Goal: Transaction & Acquisition: Purchase product/service

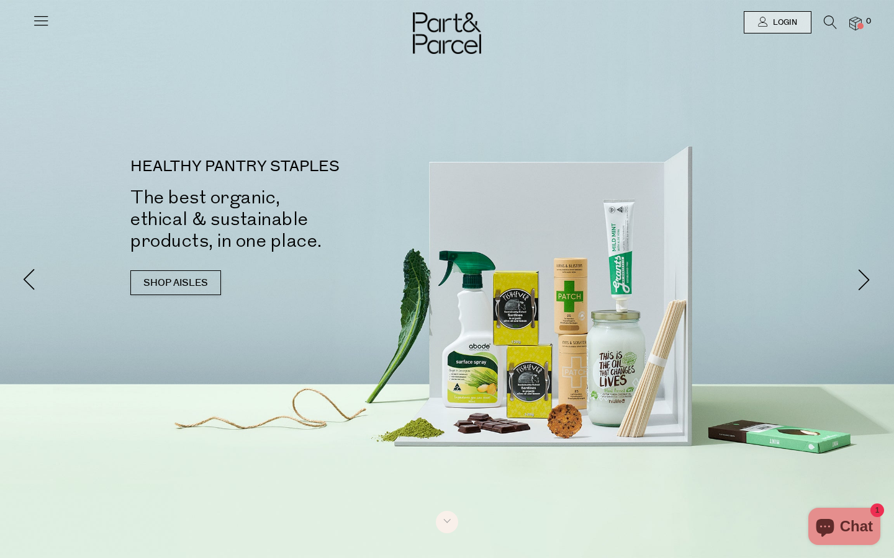
click at [777, 27] on span "Login" at bounding box center [782, 22] width 27 height 11
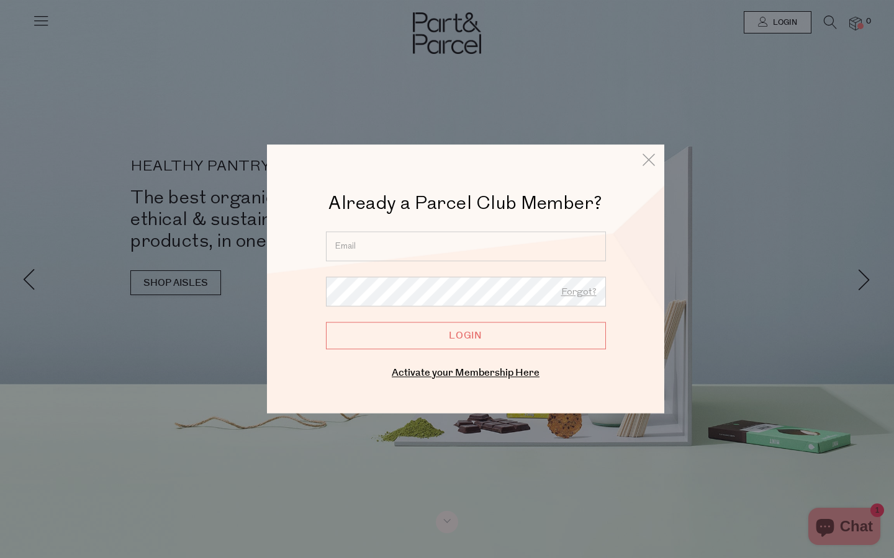
click at [510, 251] on input "email" at bounding box center [466, 246] width 280 height 30
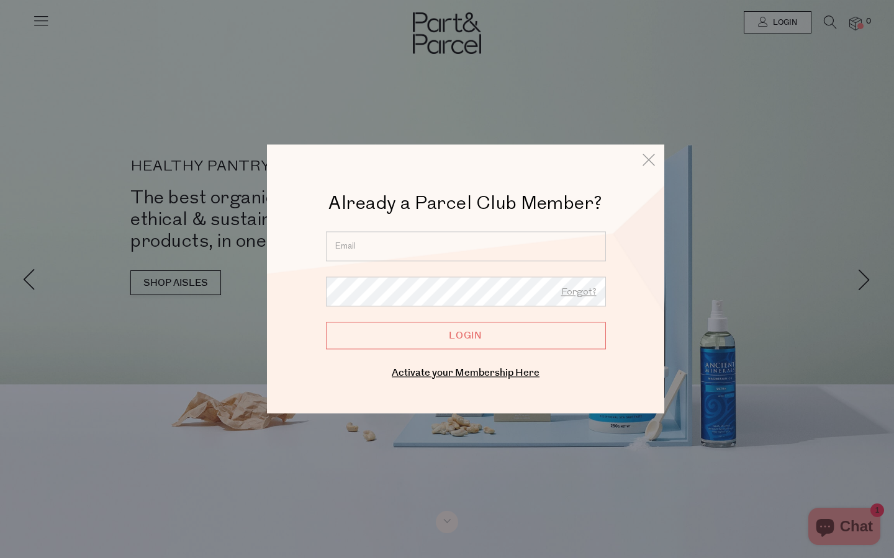
type input "loz_girvan@hotmail.com"
click at [419, 337] on input "Login" at bounding box center [466, 335] width 280 height 27
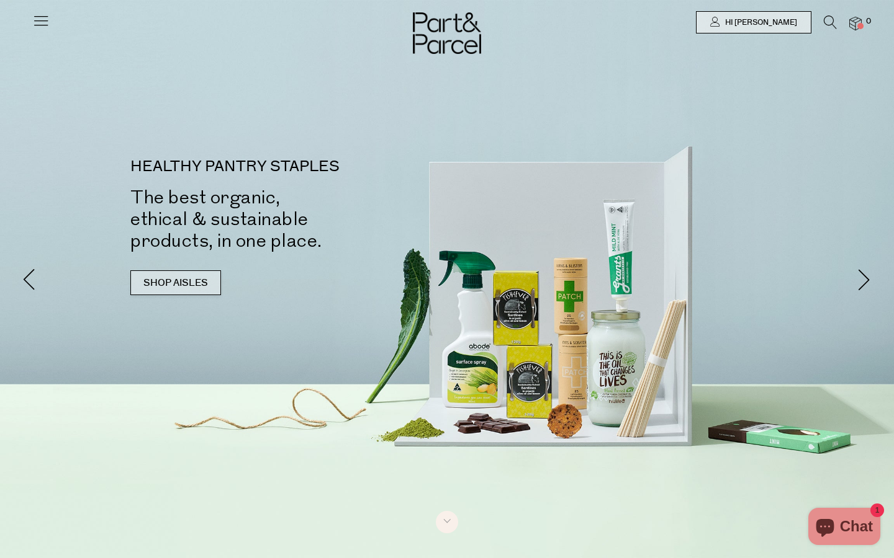
click at [194, 285] on link "SHOP AISLES" at bounding box center [175, 283] width 91 height 25
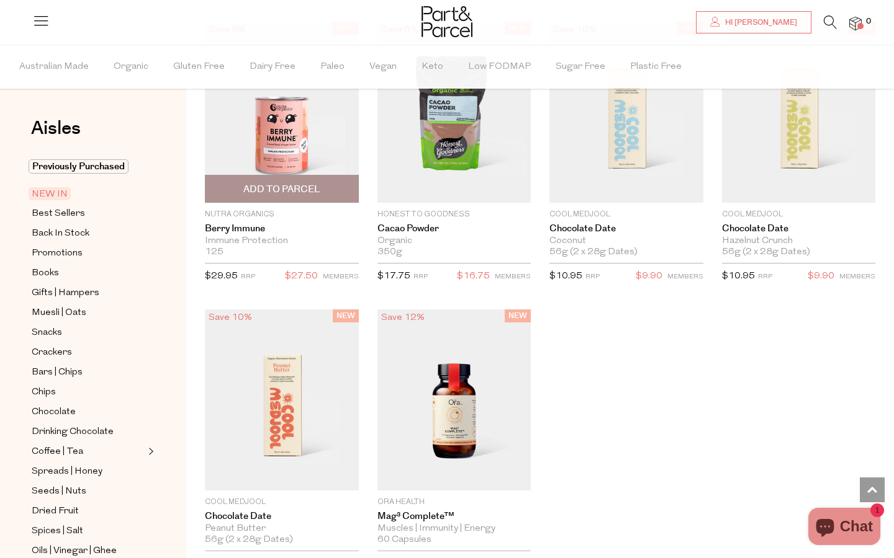
scroll to position [1480, 0]
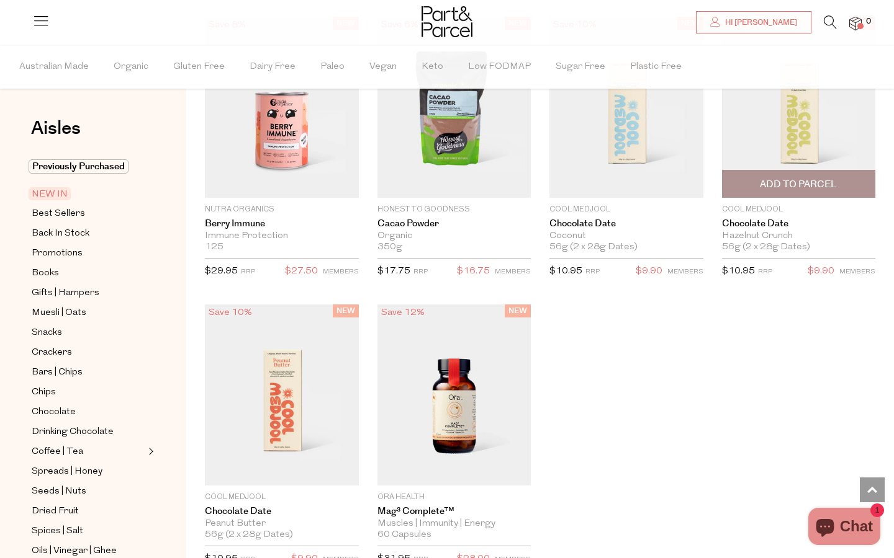
click at [766, 182] on span "Add To Parcel" at bounding box center [797, 184] width 77 height 13
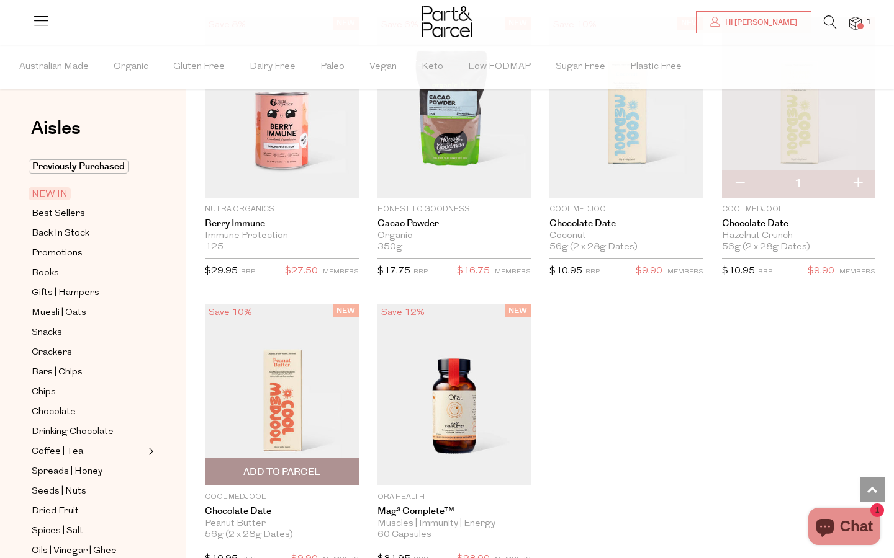
click at [276, 470] on span "Add To Parcel" at bounding box center [281, 472] width 77 height 13
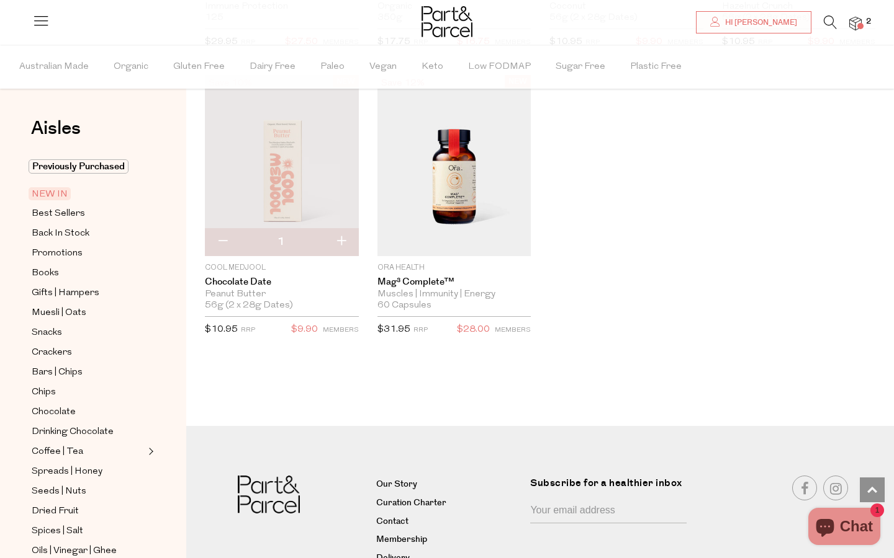
scroll to position [1765, 0]
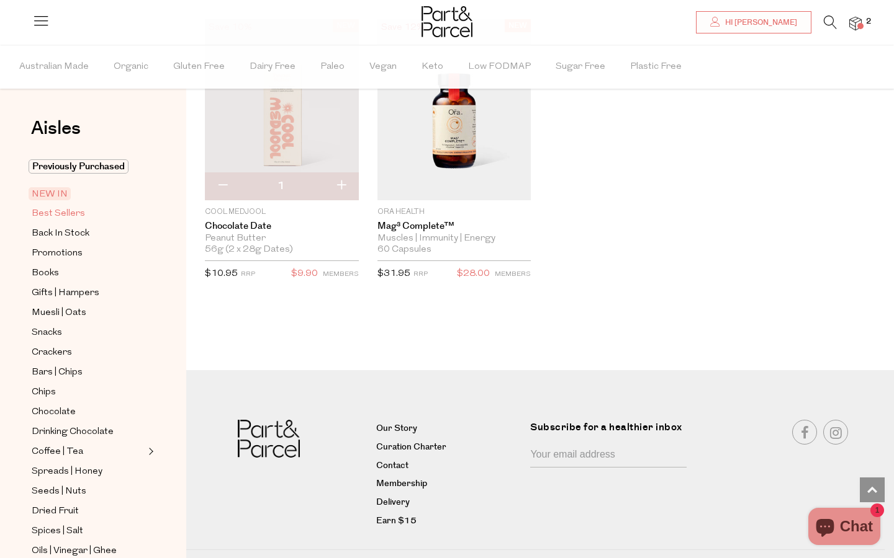
click at [71, 215] on span "Best Sellers" at bounding box center [58, 214] width 53 height 15
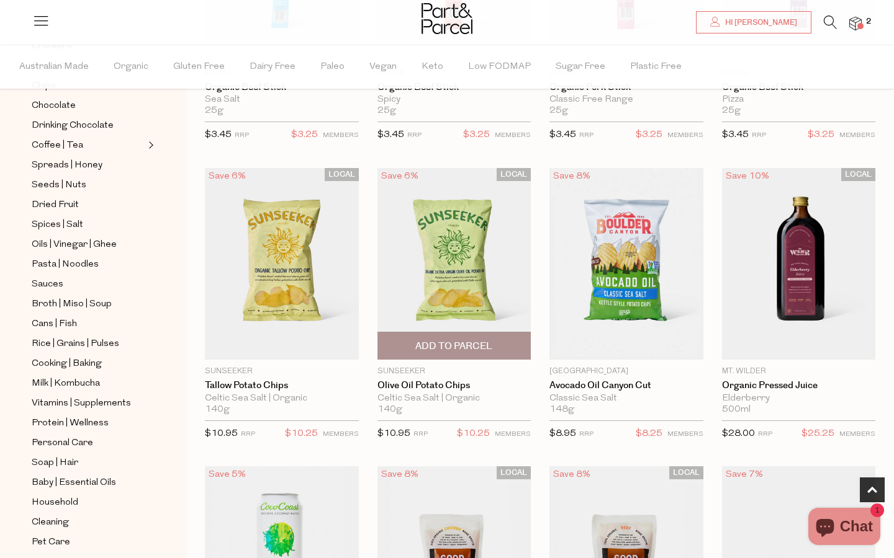
scroll to position [293, 0]
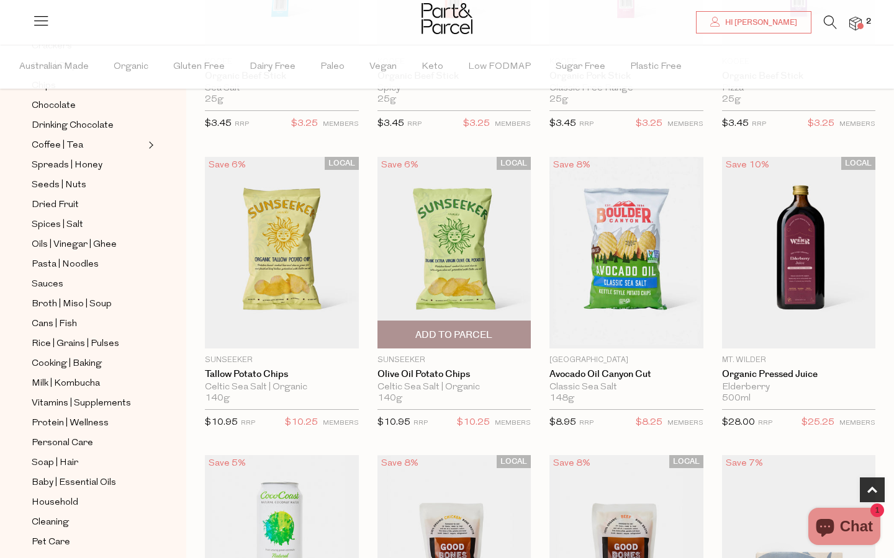
click at [455, 336] on span "Add To Parcel" at bounding box center [453, 335] width 77 height 13
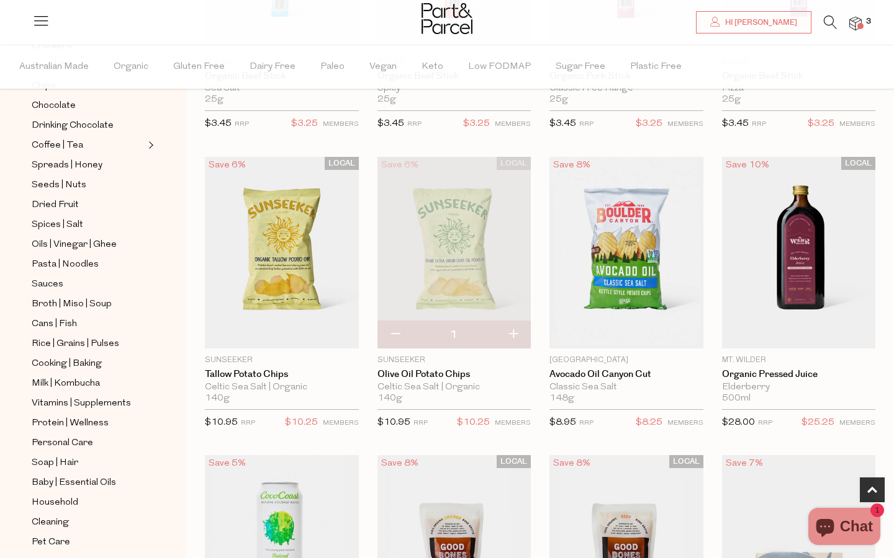
click at [510, 332] on button "button" at bounding box center [512, 334] width 35 height 27
type input "2"
click at [800, 331] on span "Add To Parcel" at bounding box center [797, 335] width 77 height 13
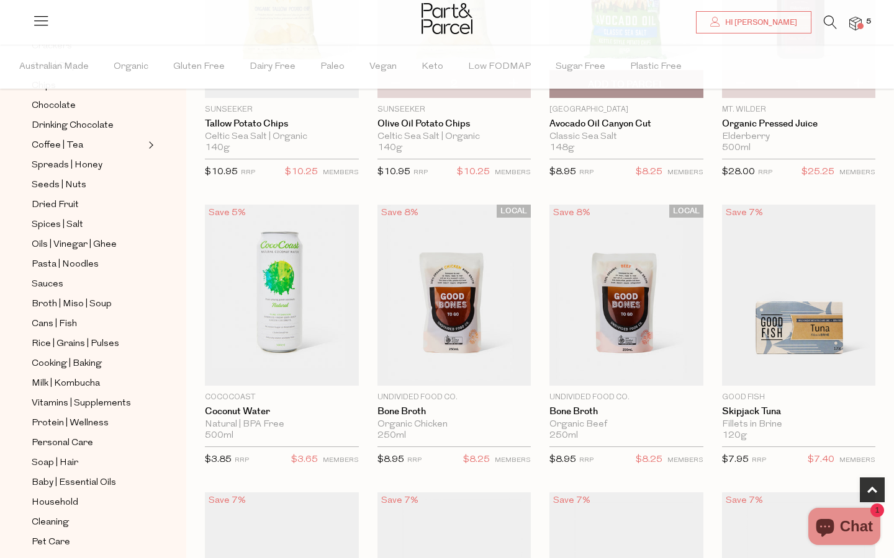
scroll to position [568, 0]
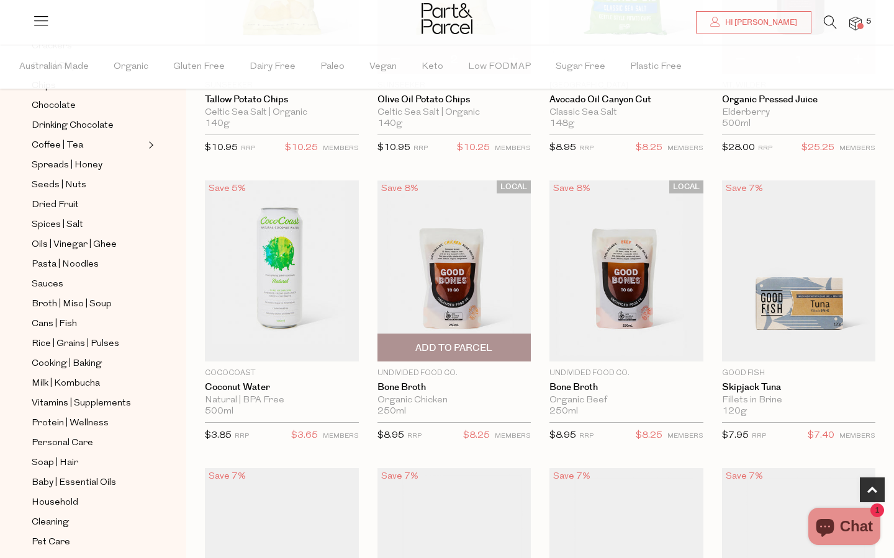
click at [477, 344] on span "Add To Parcel" at bounding box center [453, 348] width 77 height 13
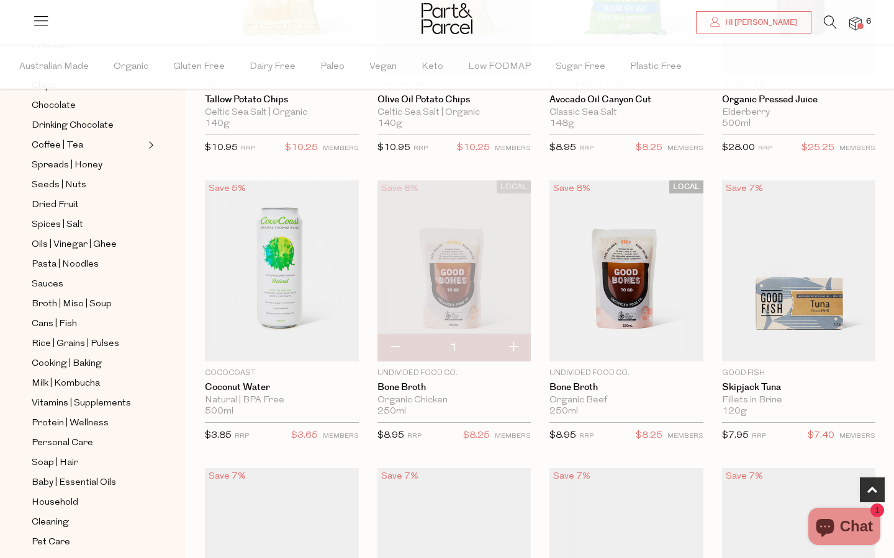
click at [516, 347] on button "button" at bounding box center [512, 347] width 35 height 27
type input "2"
click at [516, 347] on button "button" at bounding box center [512, 347] width 35 height 27
type input "3"
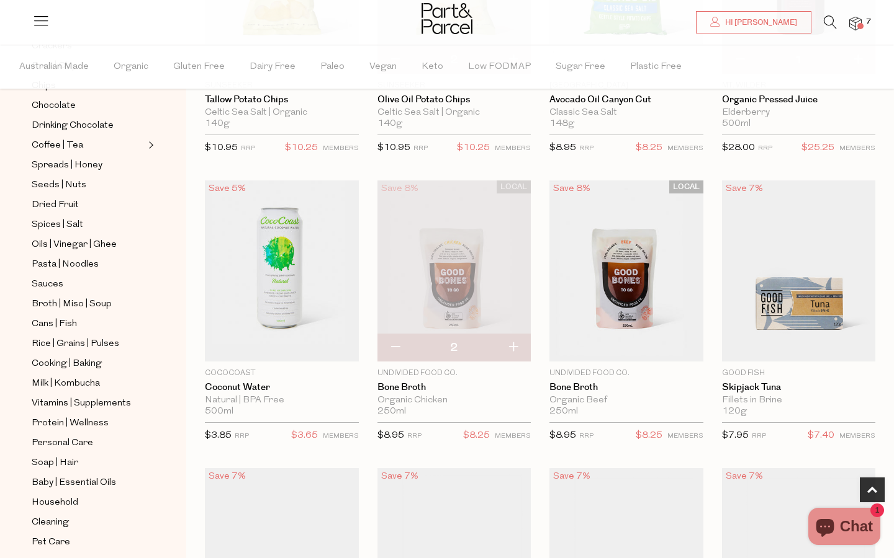
type input "3"
click at [516, 347] on button "button" at bounding box center [512, 347] width 35 height 27
type input "4"
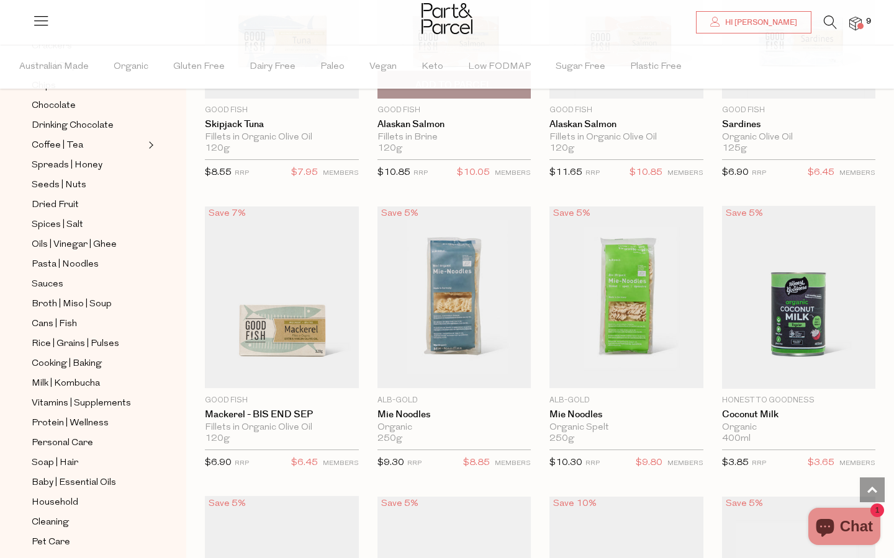
scroll to position [1120, 0]
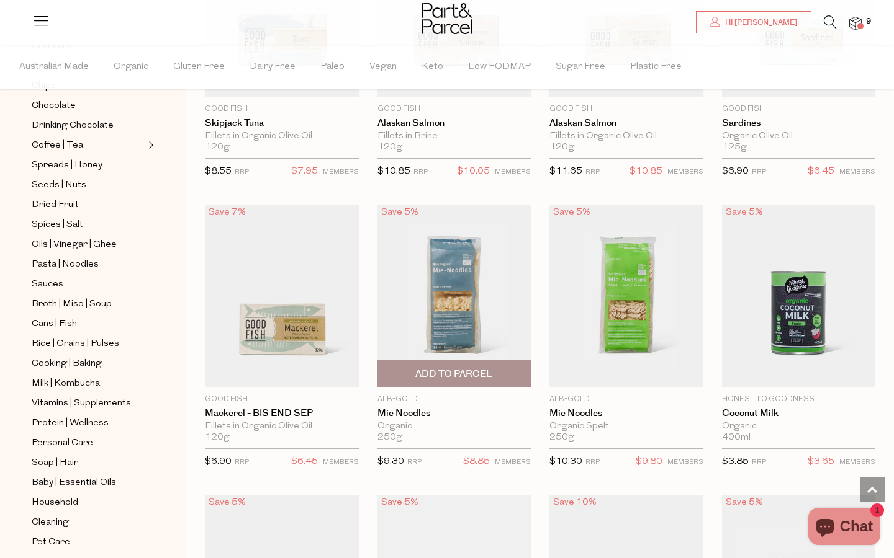
click at [463, 303] on img at bounding box center [454, 295] width 154 height 181
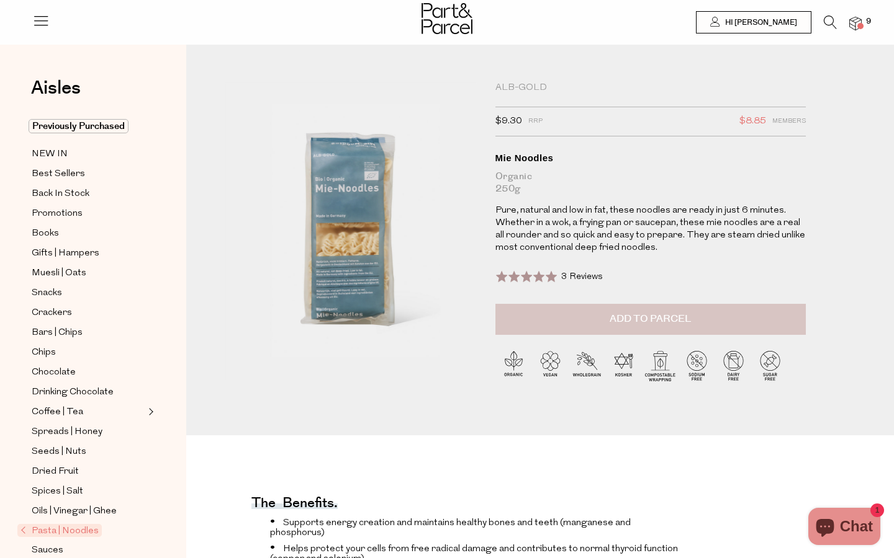
click at [534, 314] on button "Add to Parcel" at bounding box center [650, 319] width 310 height 31
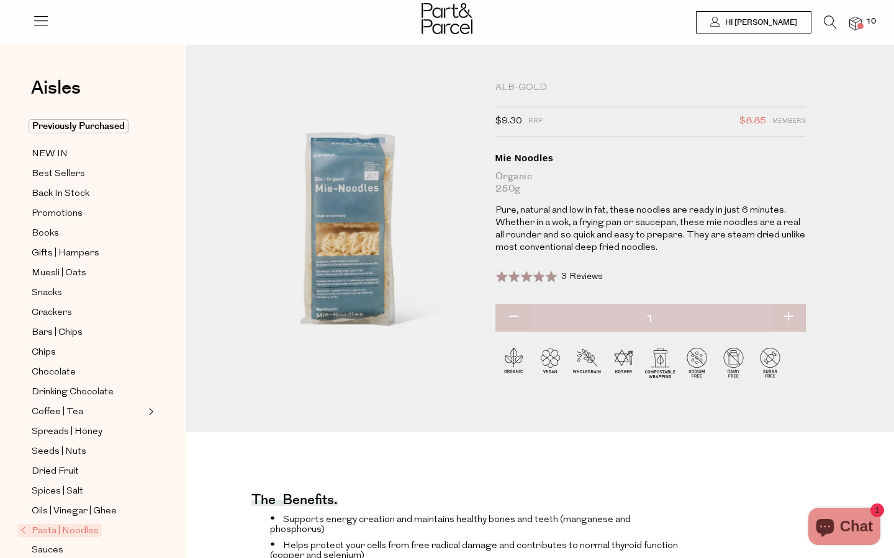
click at [789, 316] on button "button" at bounding box center [787, 317] width 35 height 27
type input "2"
click at [789, 316] on button "button" at bounding box center [787, 317] width 35 height 27
type input "3"
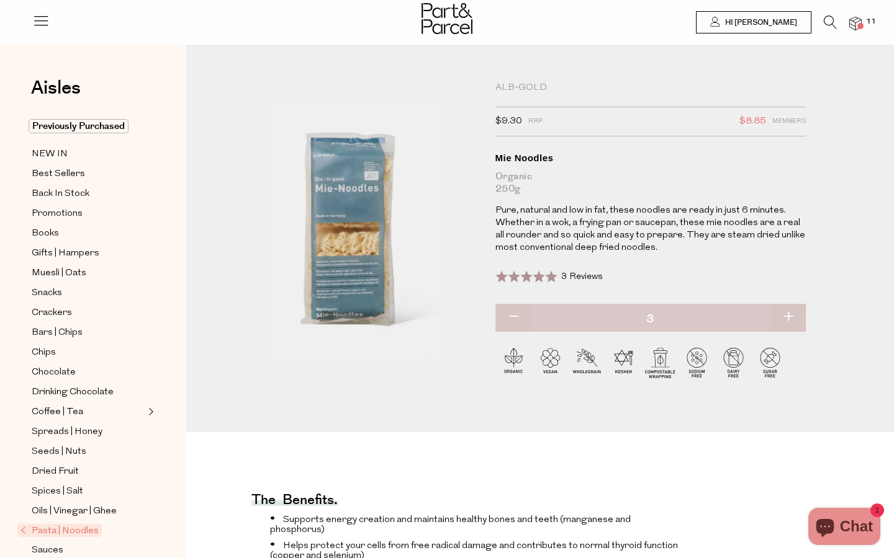
type input "3"
click at [789, 316] on button "button" at bounding box center [787, 317] width 35 height 27
type input "4"
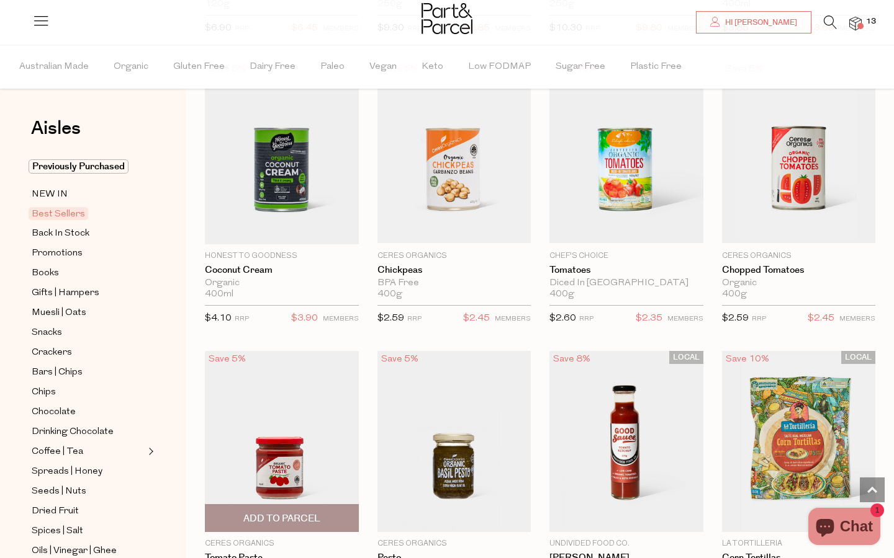
scroll to position [1536, 0]
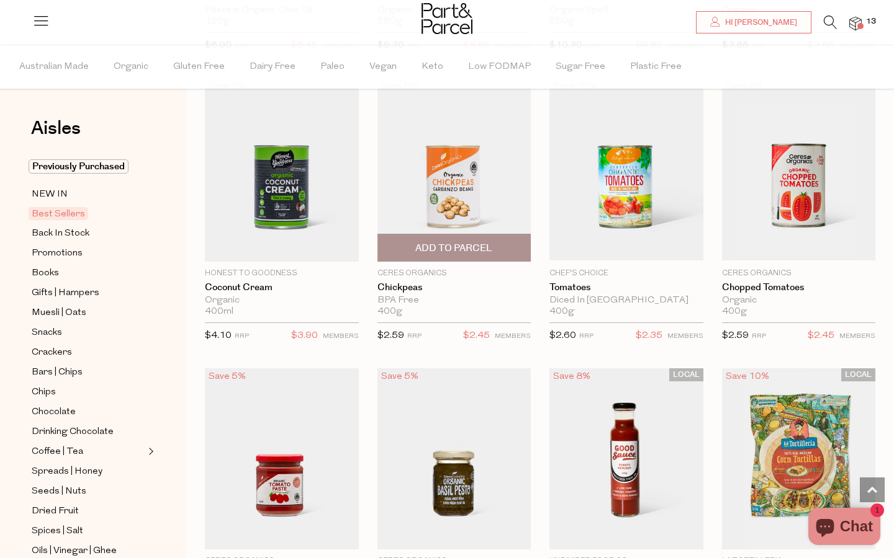
click at [446, 243] on span "Add To Parcel" at bounding box center [453, 248] width 77 height 13
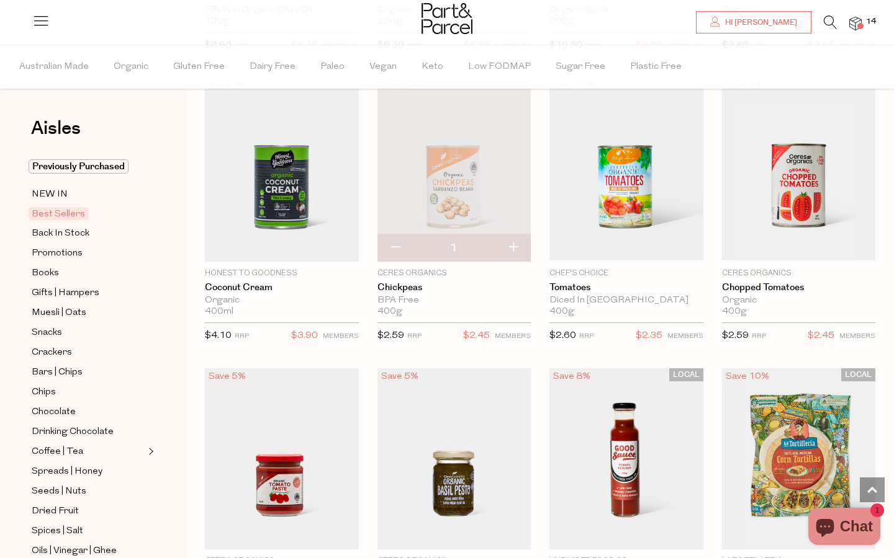
click at [513, 243] on button "button" at bounding box center [512, 248] width 35 height 27
type input "2"
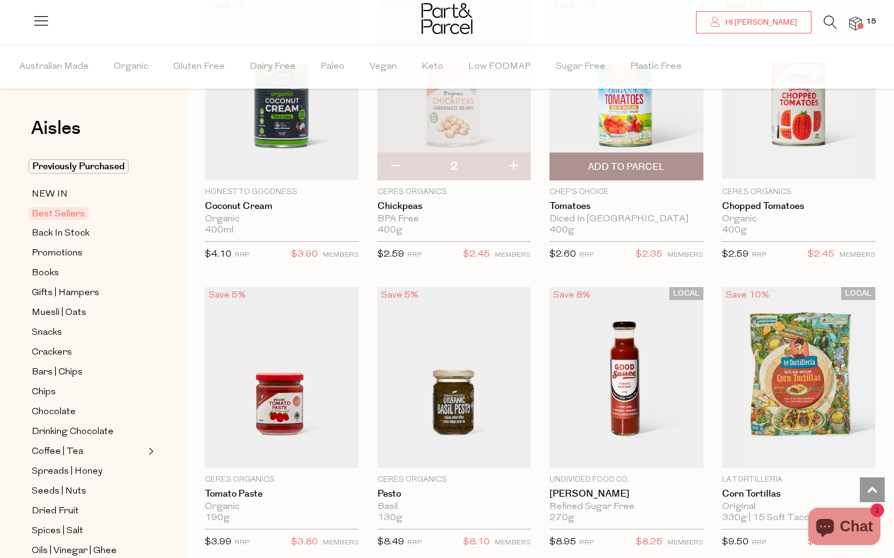
scroll to position [1578, 0]
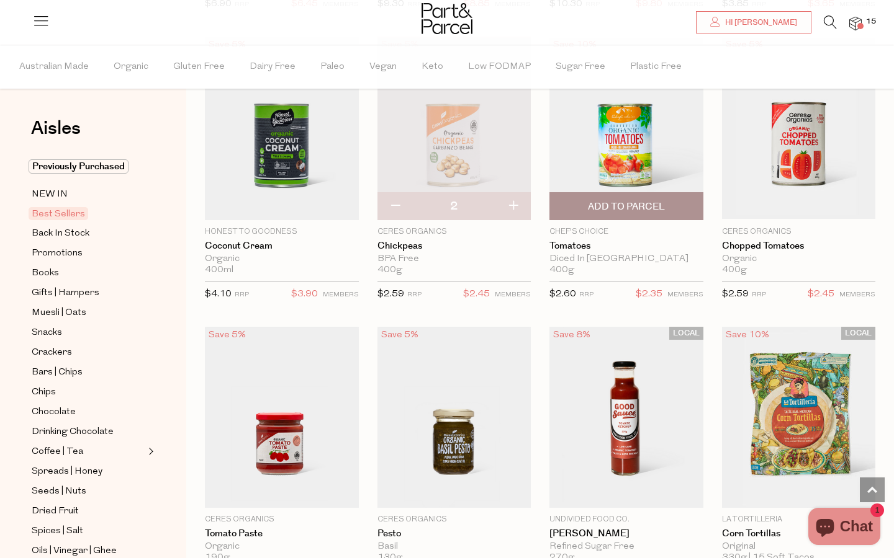
click at [625, 202] on span "Add To Parcel" at bounding box center [626, 206] width 77 height 13
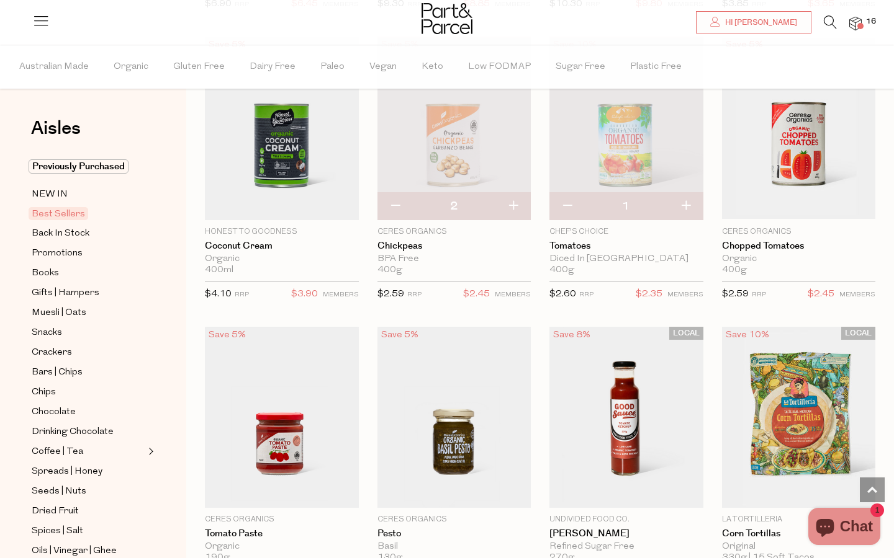
click at [688, 203] on button "button" at bounding box center [685, 206] width 35 height 27
type input "2"
click at [688, 203] on button "button" at bounding box center [685, 206] width 35 height 27
type input "3"
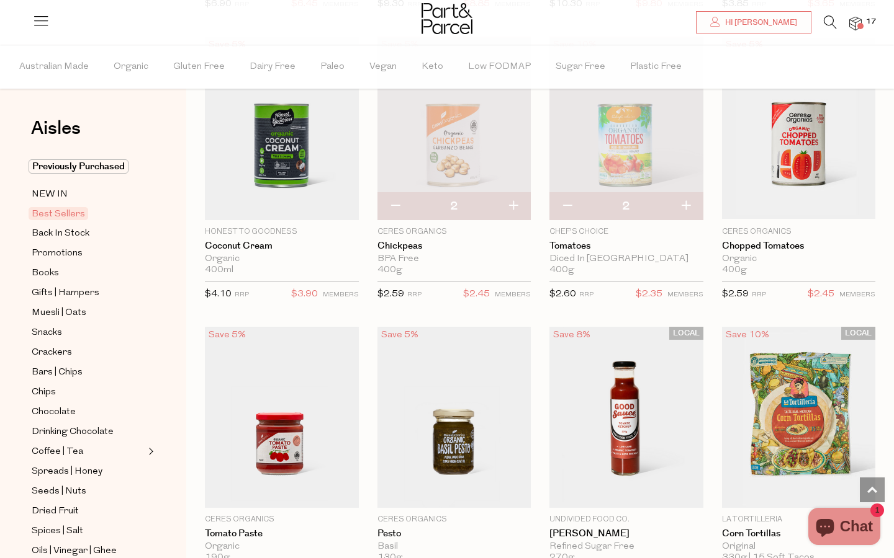
type input "3"
click at [688, 203] on button "button" at bounding box center [685, 206] width 35 height 27
type input "4"
click at [571, 204] on button "button" at bounding box center [566, 206] width 35 height 27
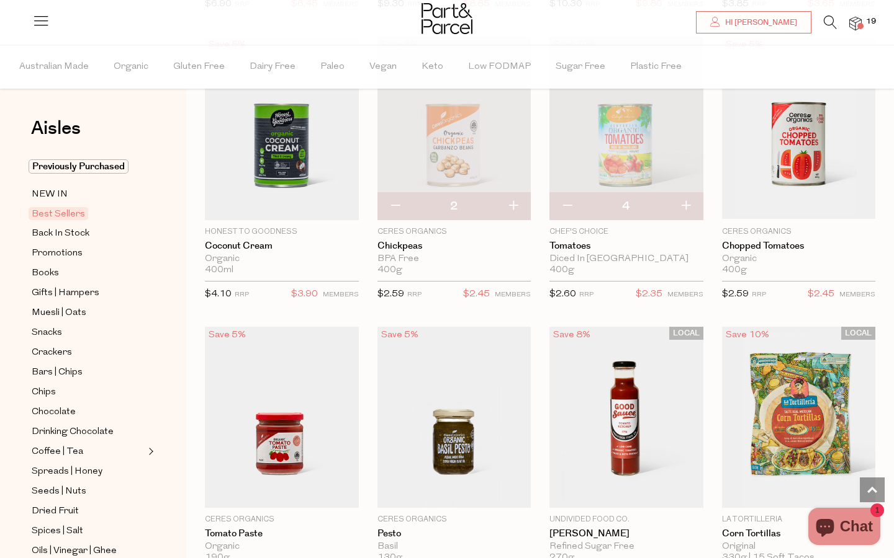
type input "3"
click at [570, 204] on button "button" at bounding box center [566, 206] width 35 height 27
type input "2"
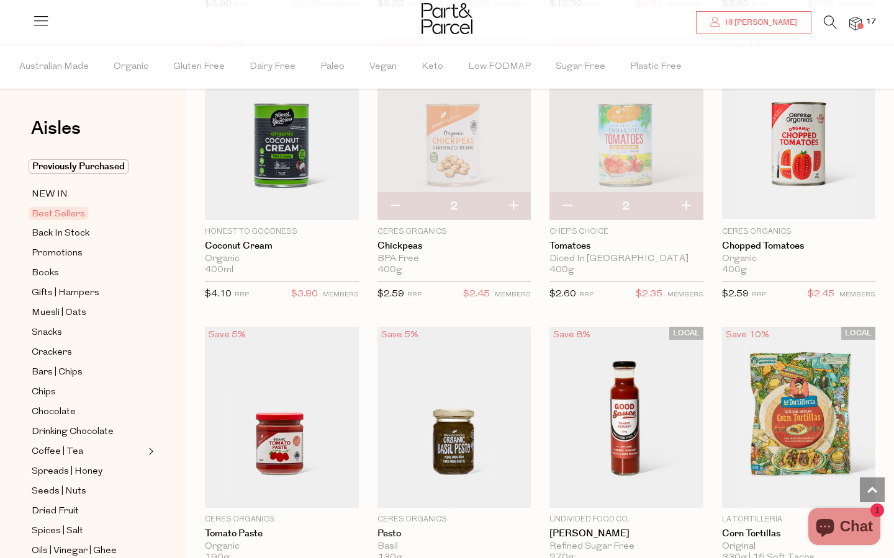
click at [570, 204] on button "button" at bounding box center [566, 206] width 35 height 27
type input "1"
click at [570, 205] on button "button" at bounding box center [566, 206] width 35 height 27
type input "0"
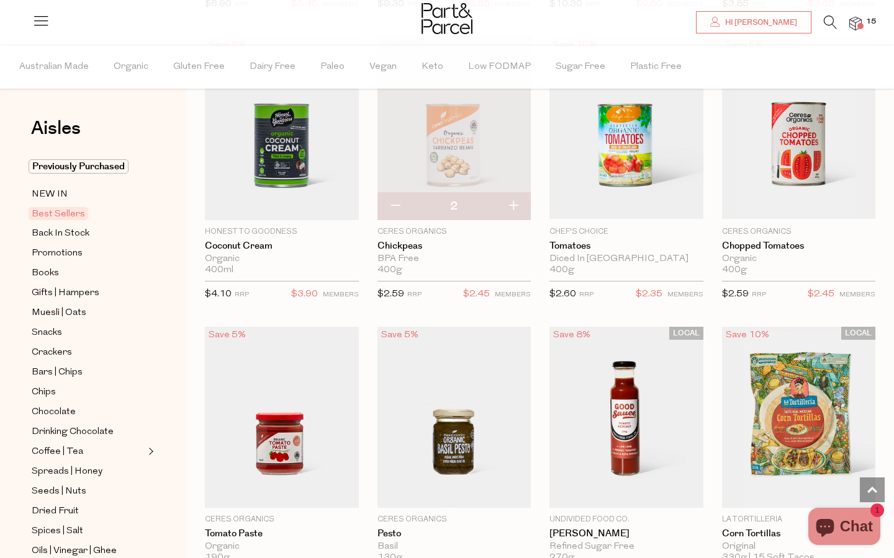
click at [394, 203] on button "button" at bounding box center [394, 206] width 35 height 27
type input "1"
click at [396, 202] on button "button" at bounding box center [394, 206] width 35 height 27
type input "0"
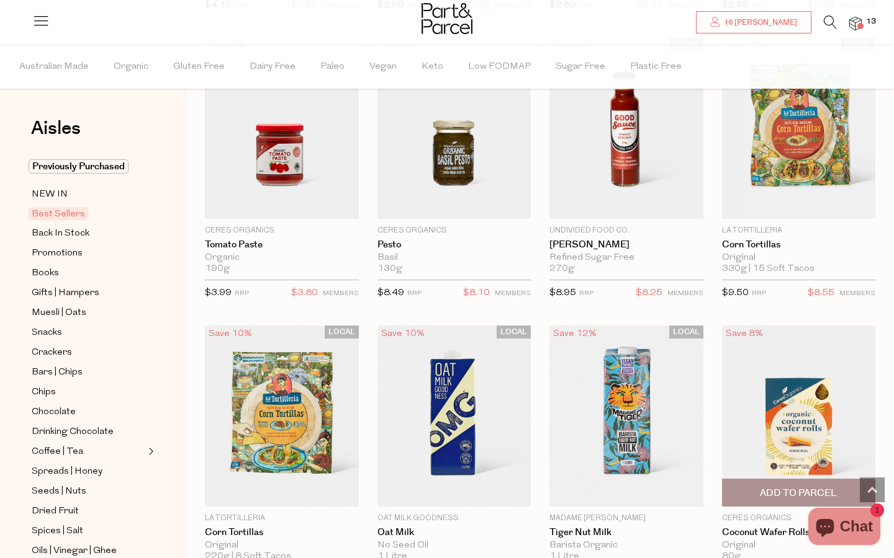
scroll to position [1861, 0]
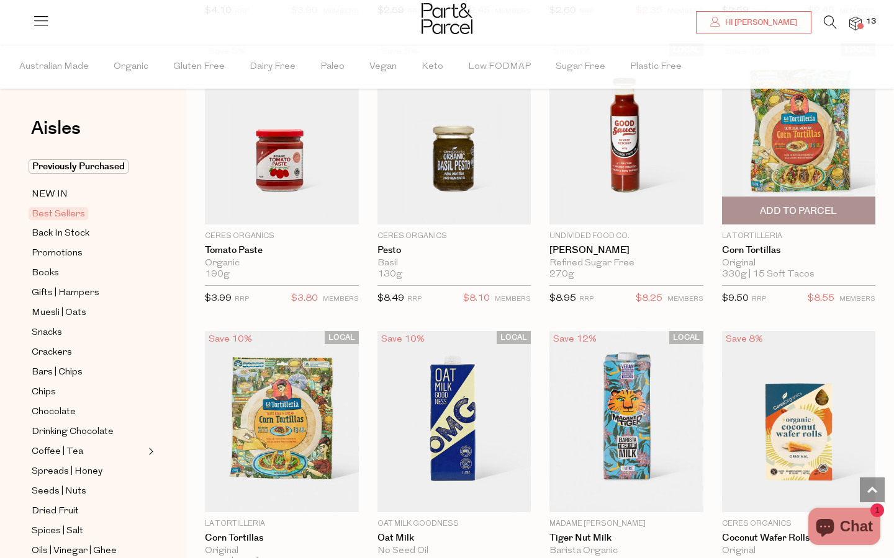
click at [794, 205] on span "Add To Parcel" at bounding box center [797, 211] width 77 height 13
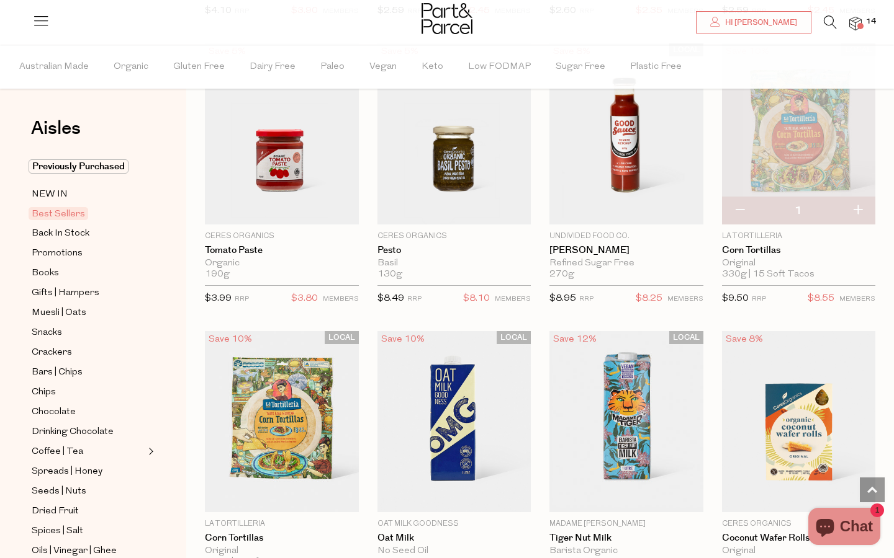
click at [858, 205] on button "button" at bounding box center [857, 210] width 35 height 27
type input "2"
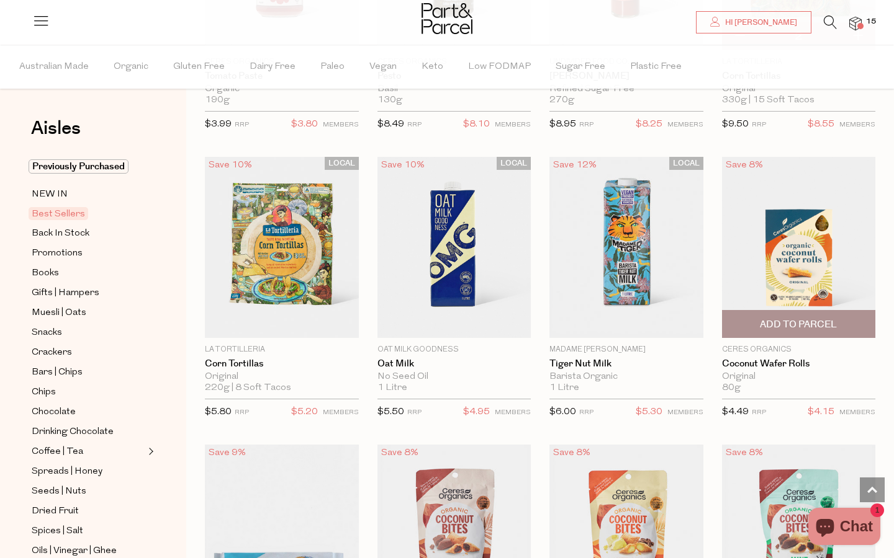
scroll to position [2038, 0]
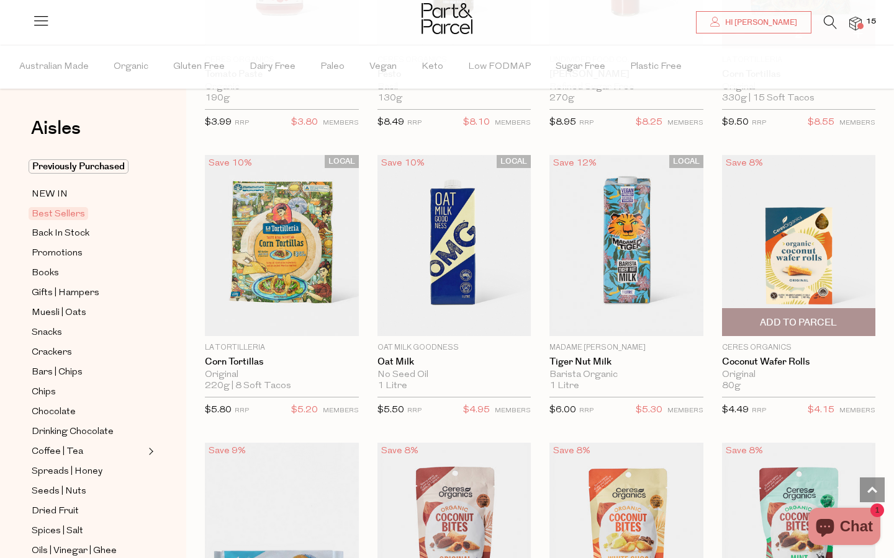
click at [758, 317] on span "Add To Parcel" at bounding box center [798, 322] width 146 height 27
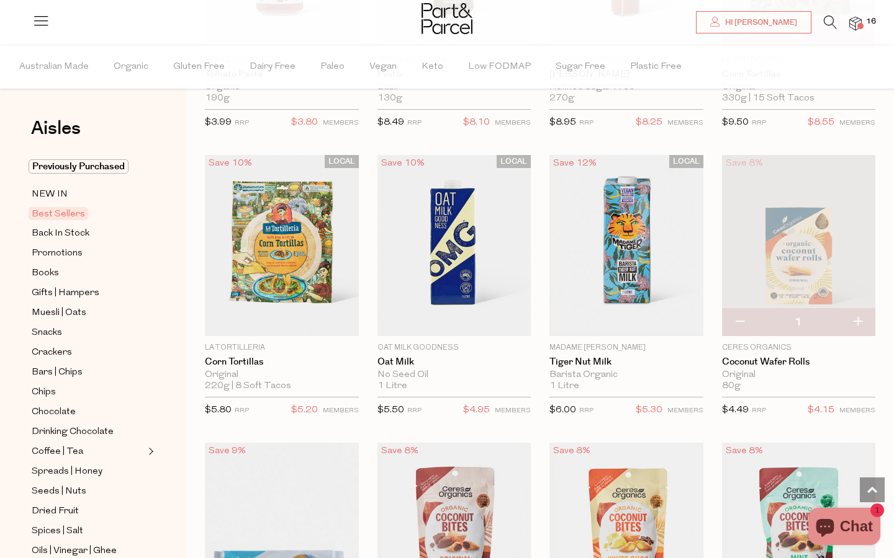
click at [858, 318] on button "button" at bounding box center [857, 322] width 35 height 27
type input "2"
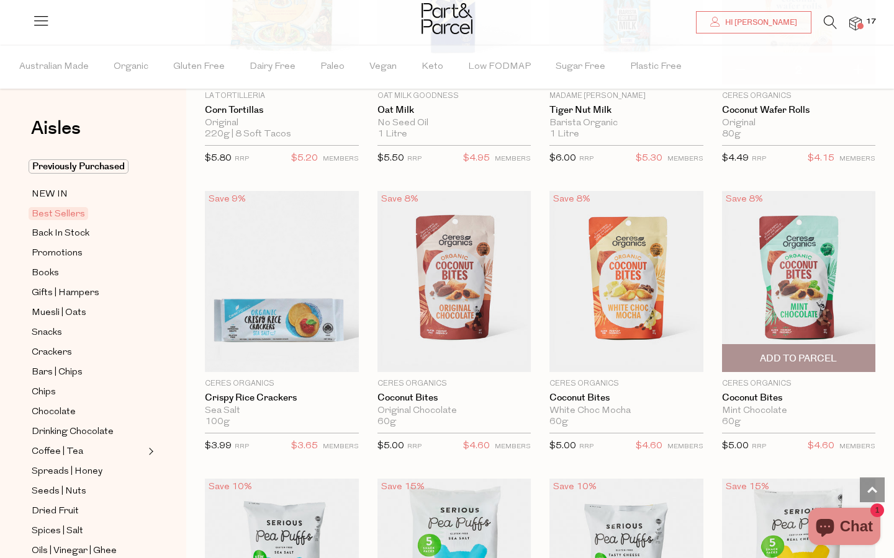
scroll to position [2300, 0]
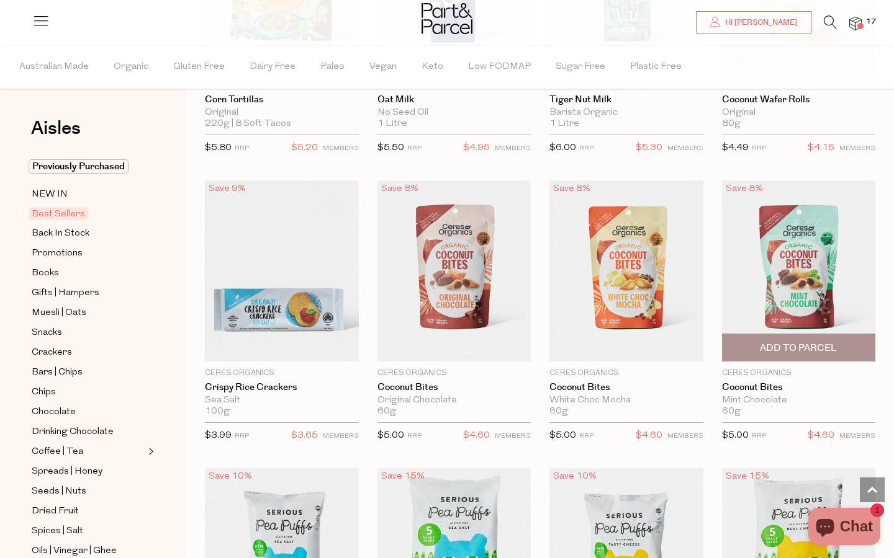
click at [810, 343] on span "Add To Parcel" at bounding box center [797, 348] width 77 height 13
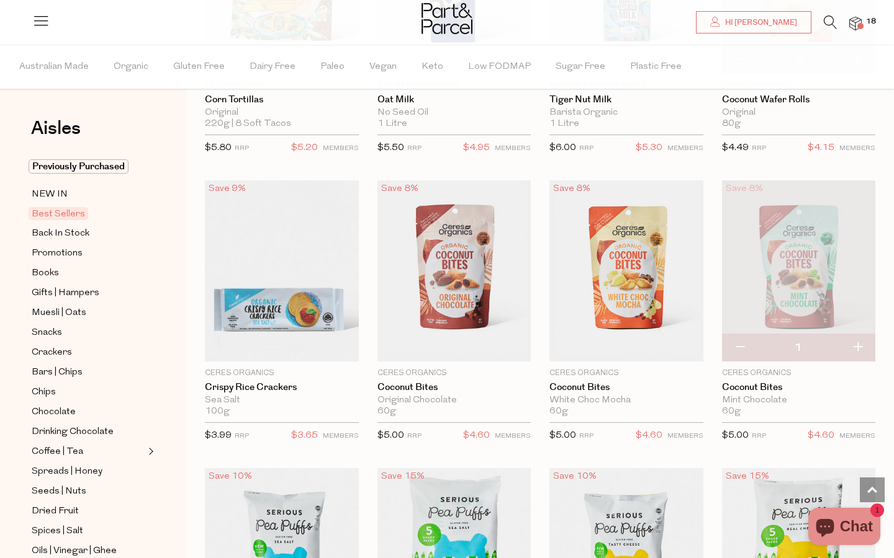
click at [857, 342] on button "button" at bounding box center [857, 347] width 35 height 27
type input "2"
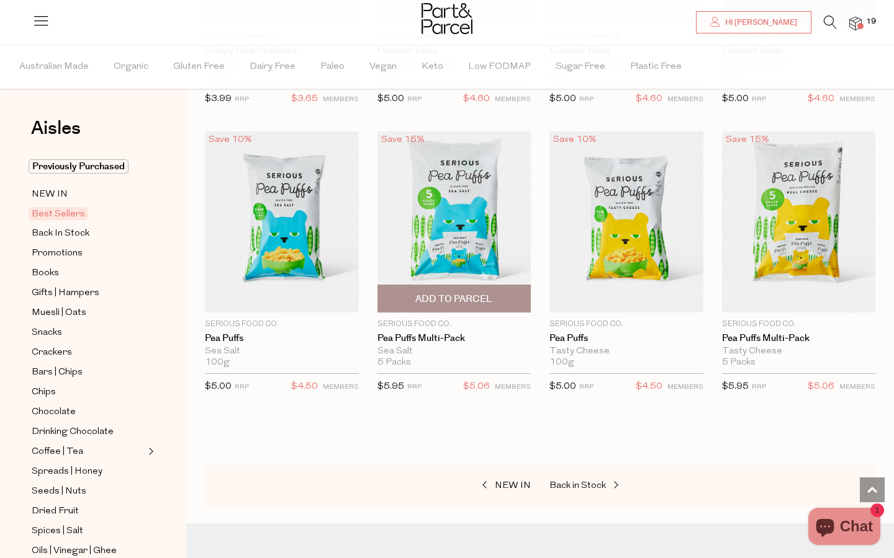
scroll to position [2632, 0]
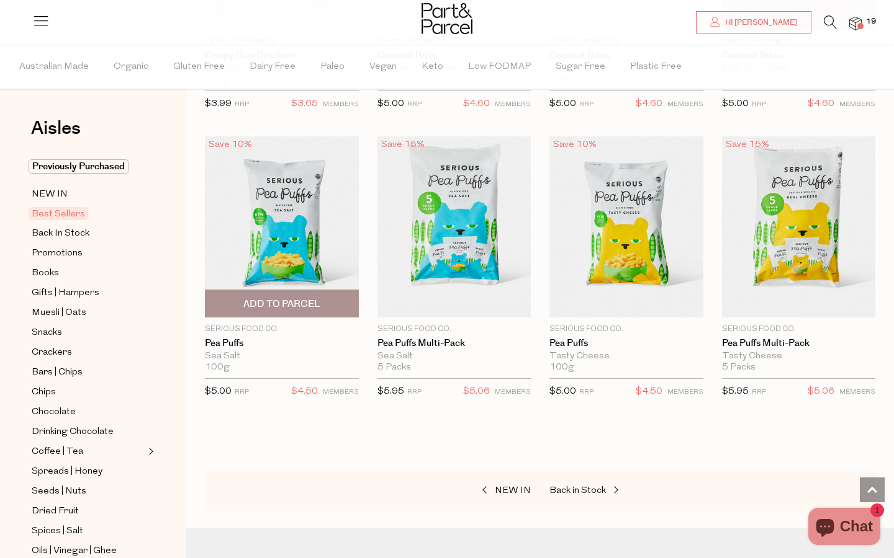
click at [316, 298] on span "Add To Parcel" at bounding box center [281, 304] width 77 height 13
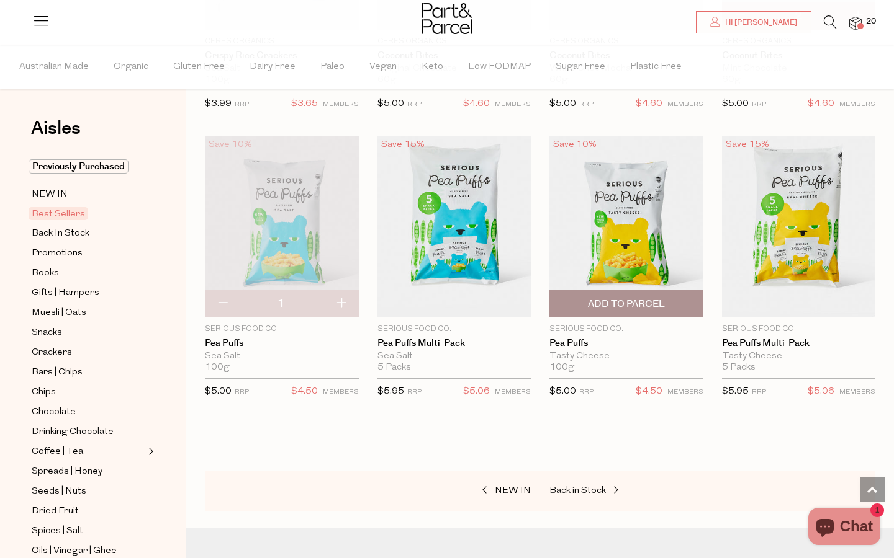
click at [584, 298] on span "Add To Parcel" at bounding box center [626, 303] width 146 height 27
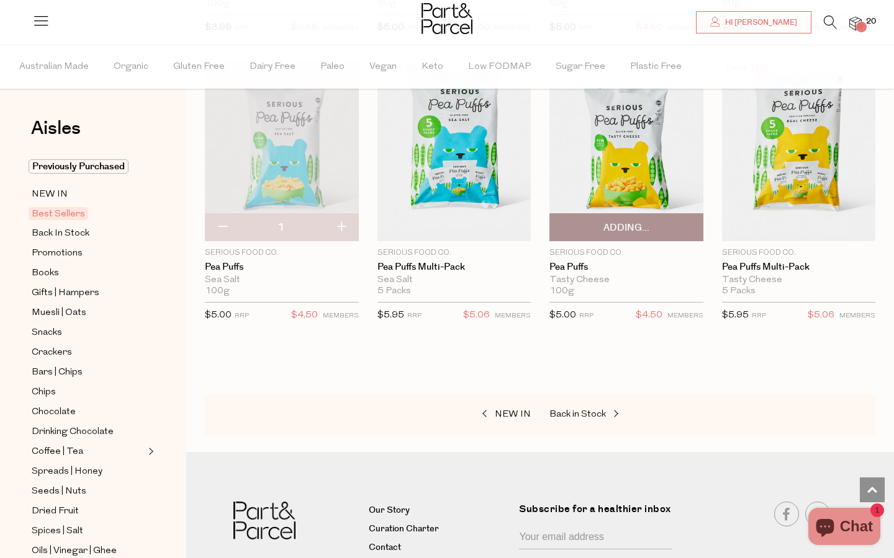
scroll to position [2789, 0]
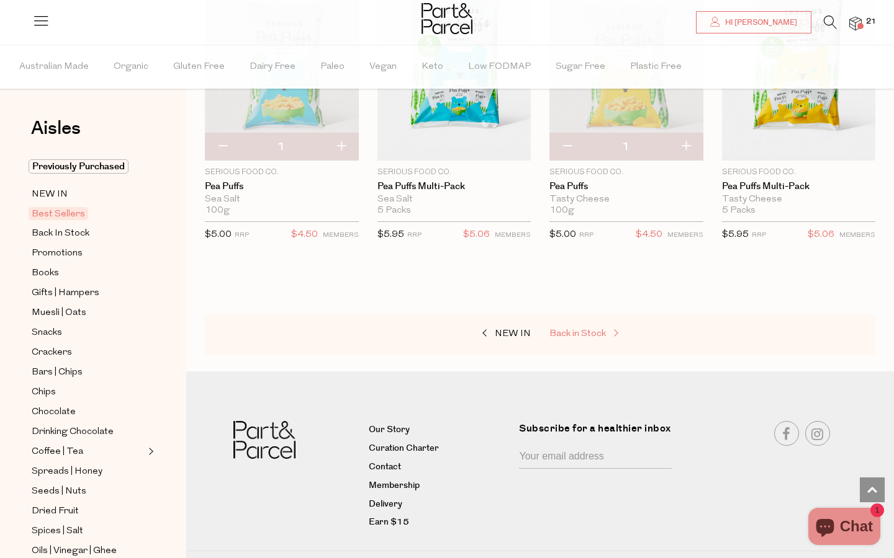
click at [583, 329] on span "Back in Stock" at bounding box center [577, 333] width 56 height 9
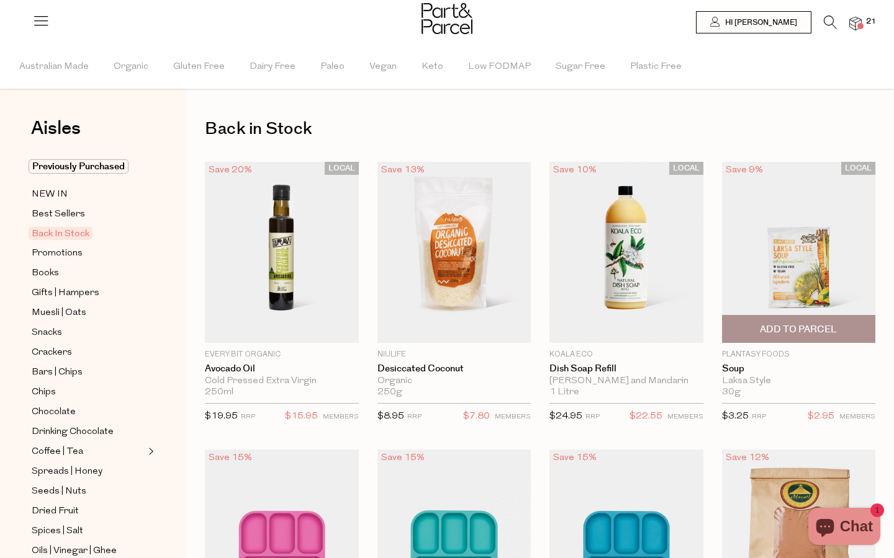
click at [775, 289] on img at bounding box center [799, 252] width 154 height 181
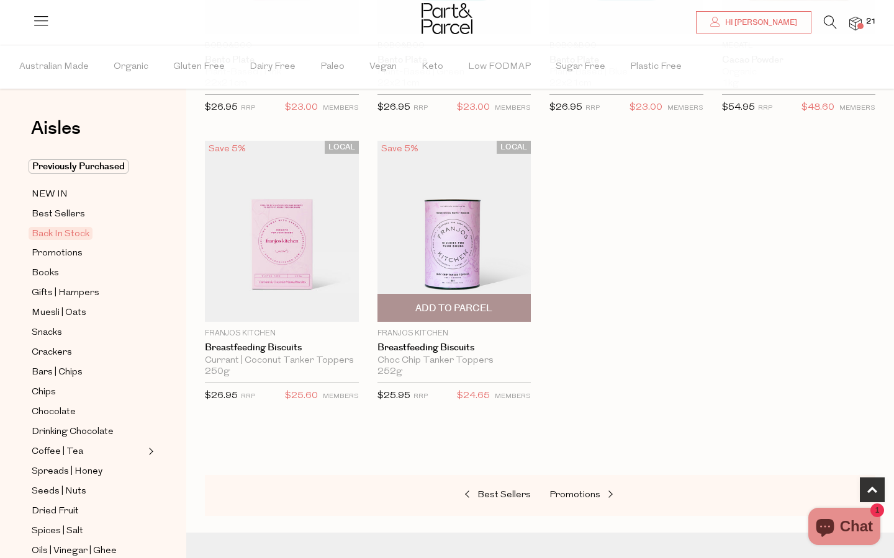
scroll to position [598, 0]
click at [580, 490] on span "Promotions" at bounding box center [574, 494] width 51 height 9
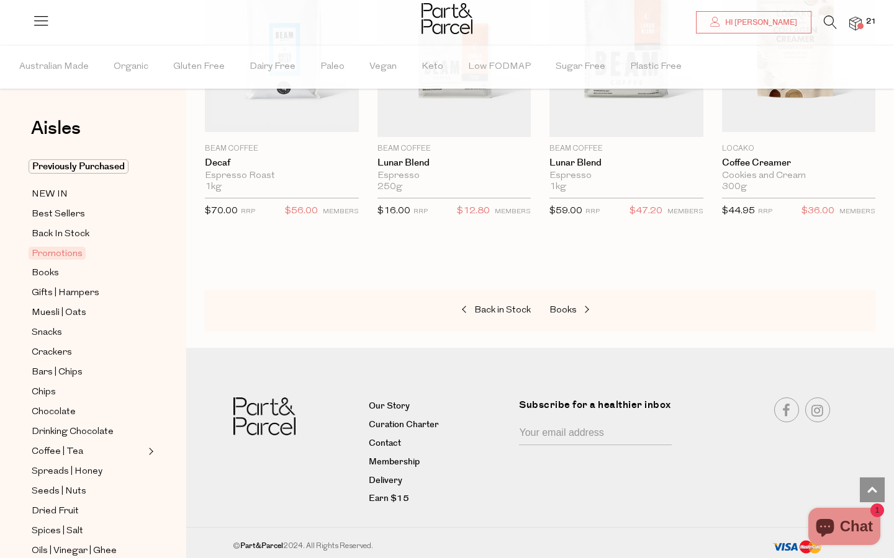
scroll to position [1080, 0]
click at [567, 307] on span "Books" at bounding box center [562, 311] width 27 height 9
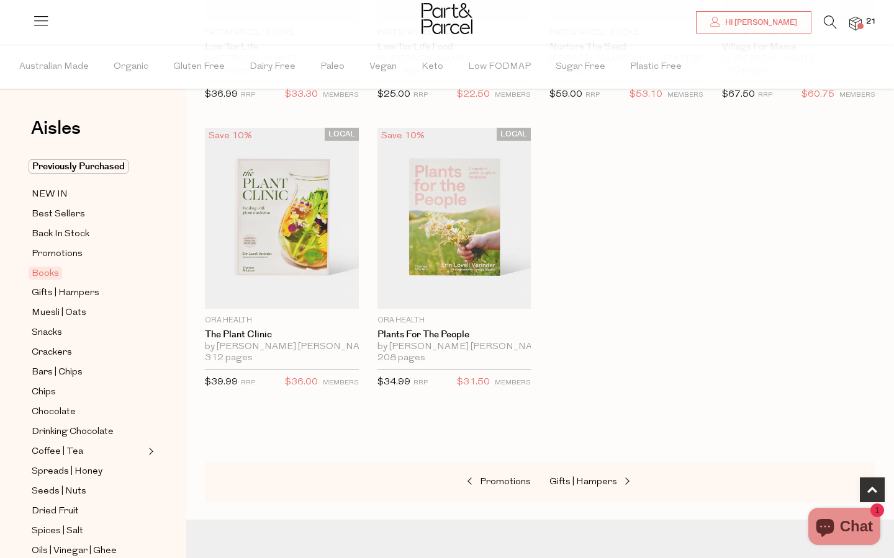
scroll to position [672, 0]
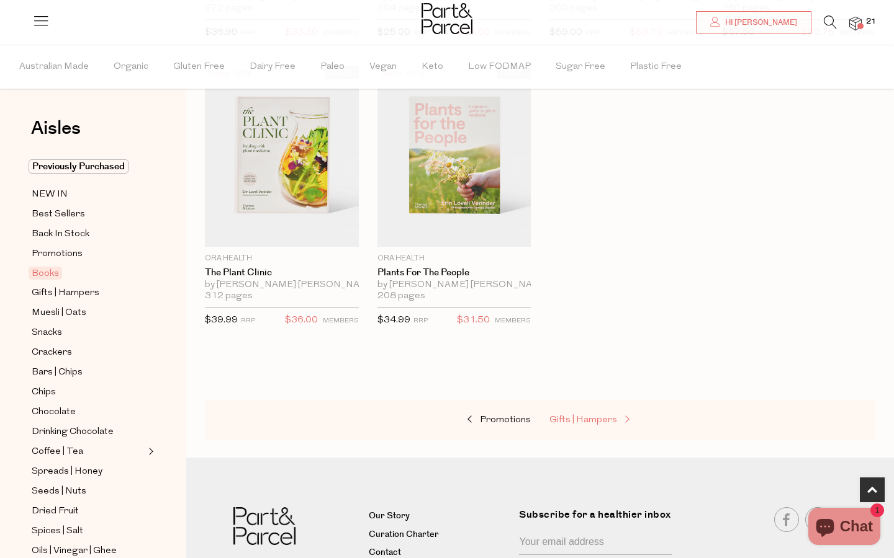
click at [581, 413] on link "Gifts | Hampers" at bounding box center [611, 421] width 124 height 16
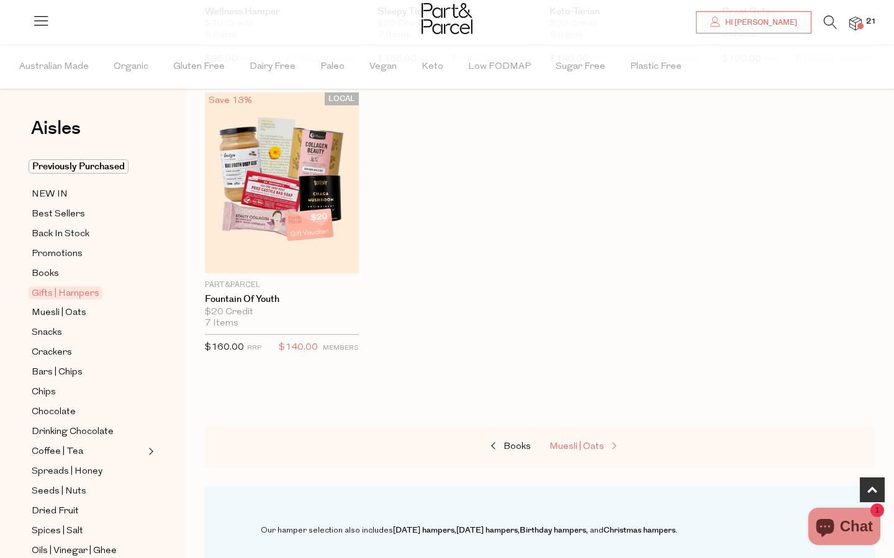
click at [581, 446] on span "Muesli | Oats" at bounding box center [576, 446] width 55 height 9
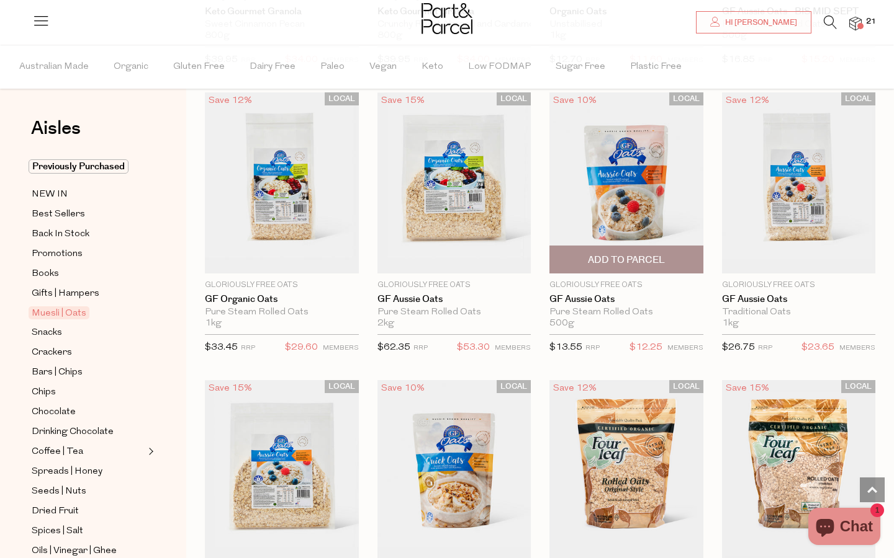
scroll to position [2972, 0]
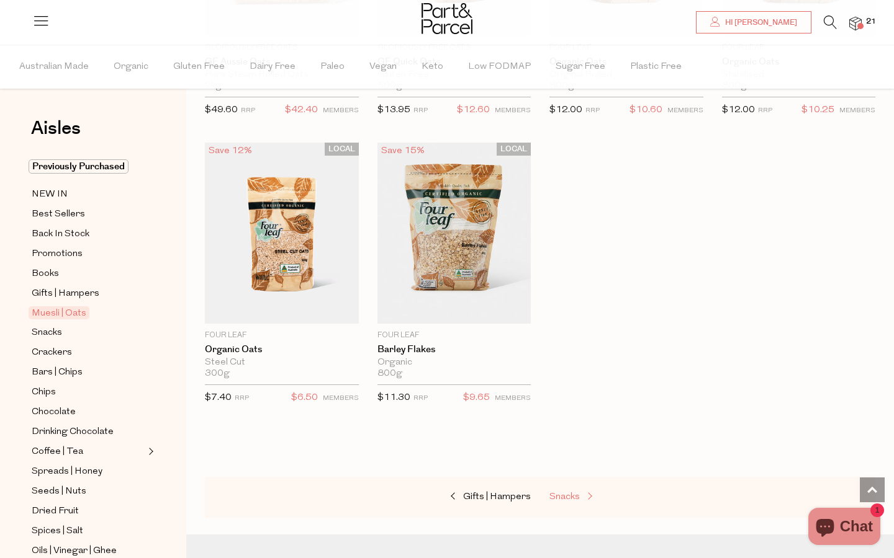
click at [564, 493] on span "Snacks" at bounding box center [564, 497] width 30 height 9
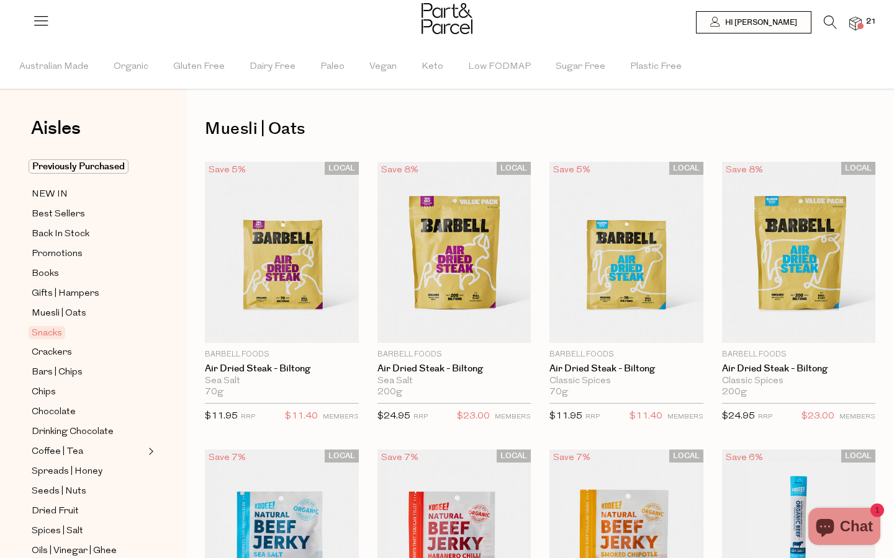
type input "2"
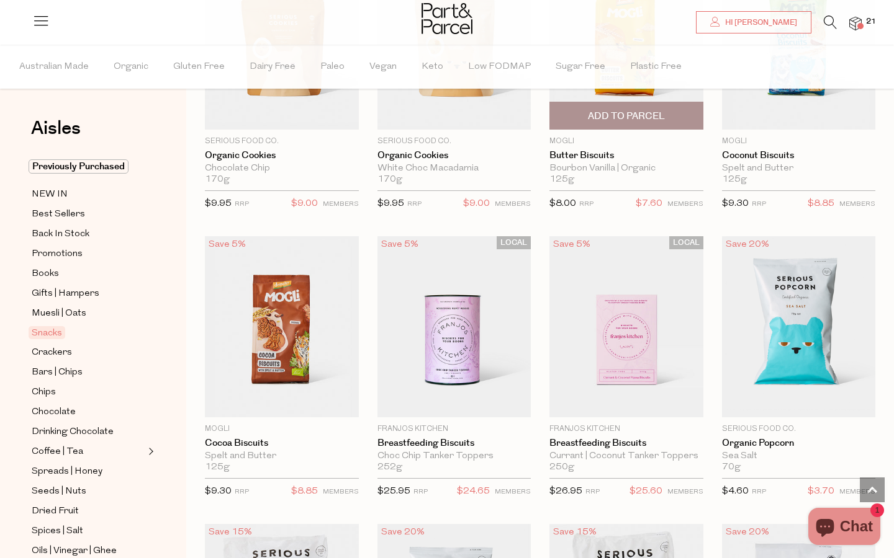
scroll to position [2540, 0]
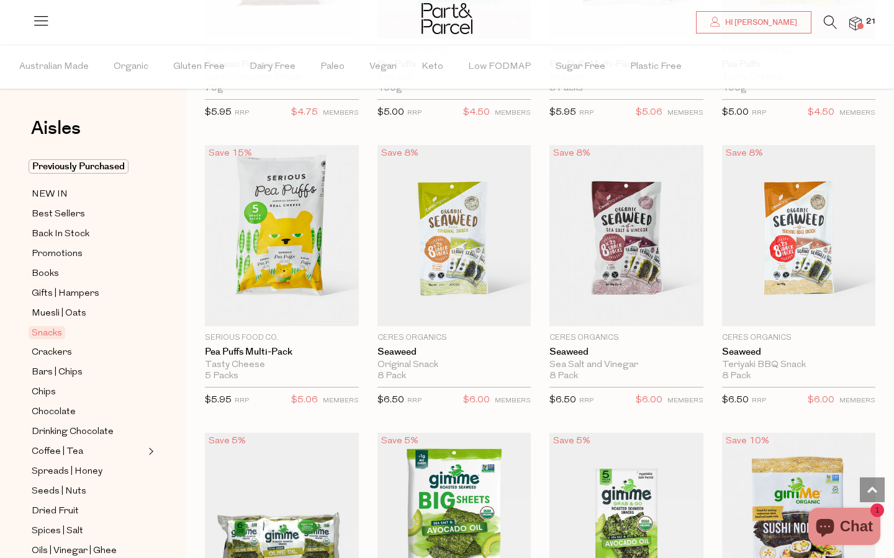
type input "2"
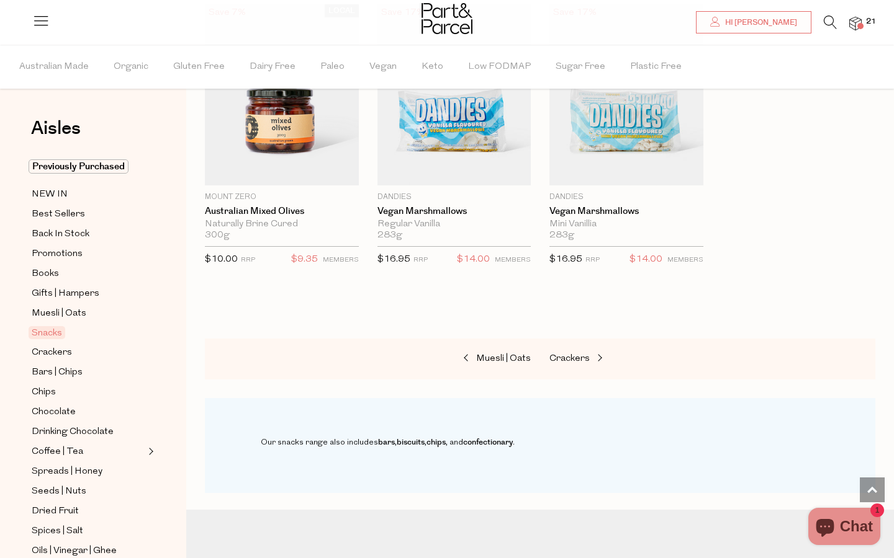
scroll to position [4786, 0]
click at [576, 354] on span "Crackers" at bounding box center [569, 358] width 40 height 9
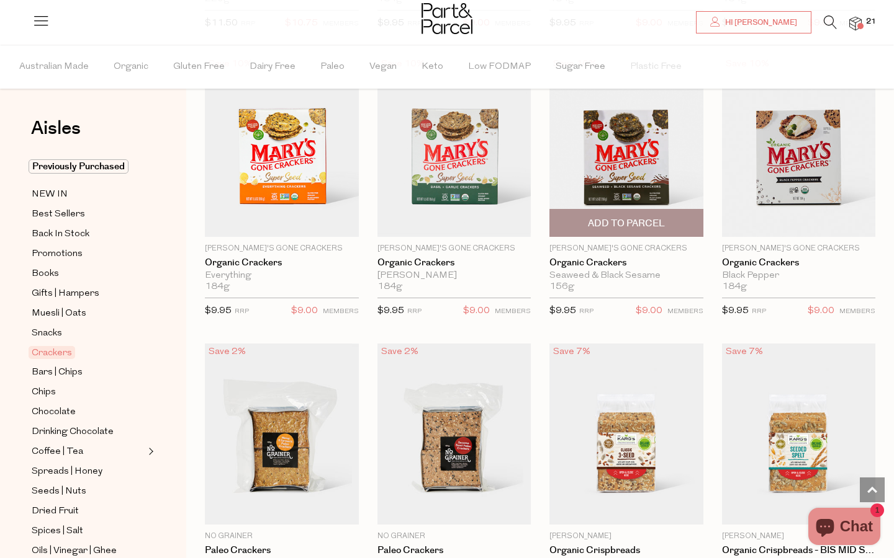
scroll to position [1551, 0]
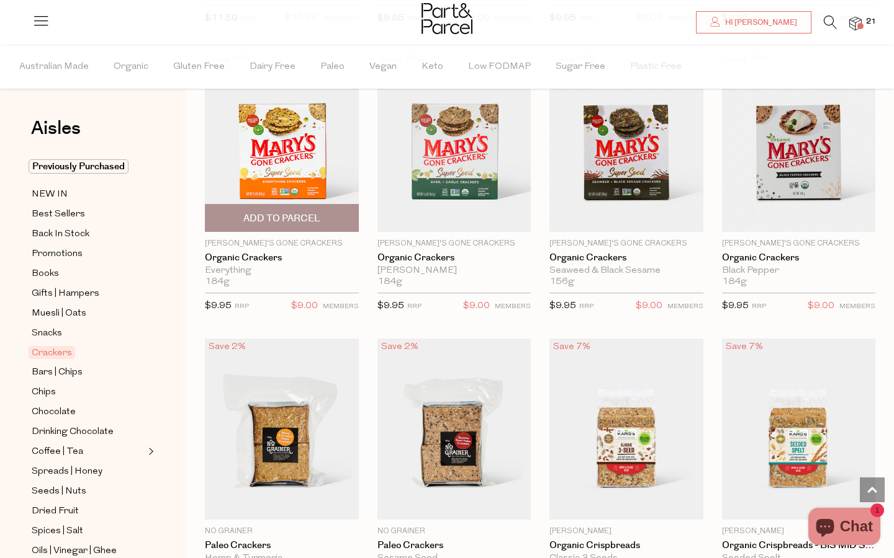
click at [292, 212] on span "Add To Parcel" at bounding box center [281, 218] width 77 height 13
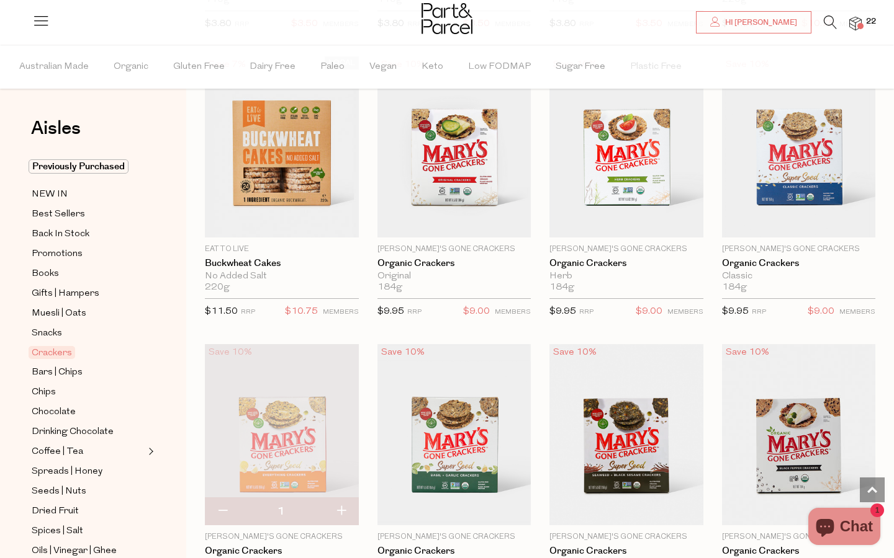
scroll to position [1255, 0]
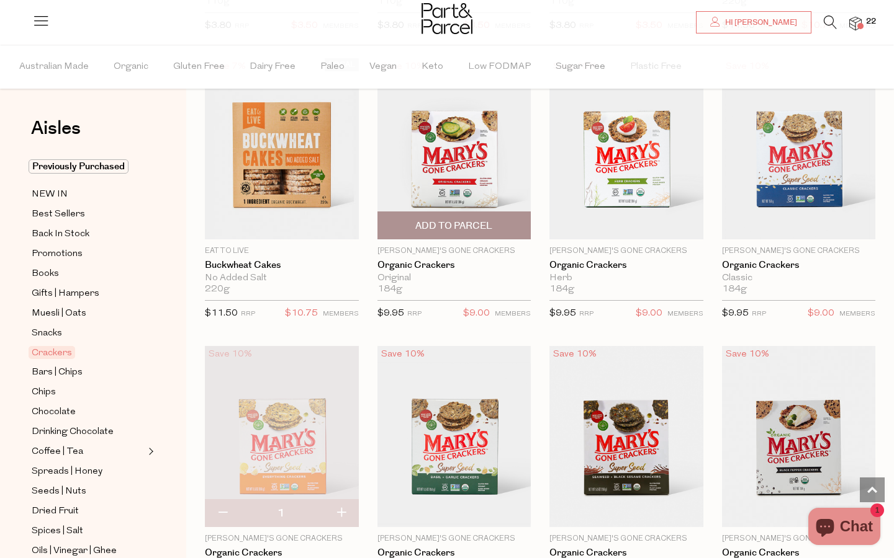
click at [449, 222] on span "Add To Parcel" at bounding box center [453, 226] width 77 height 13
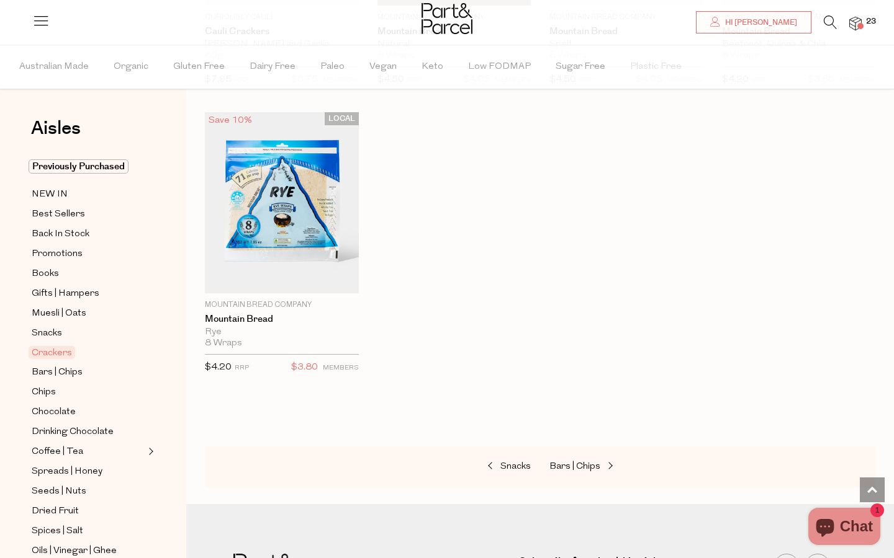
scroll to position [2643, 0]
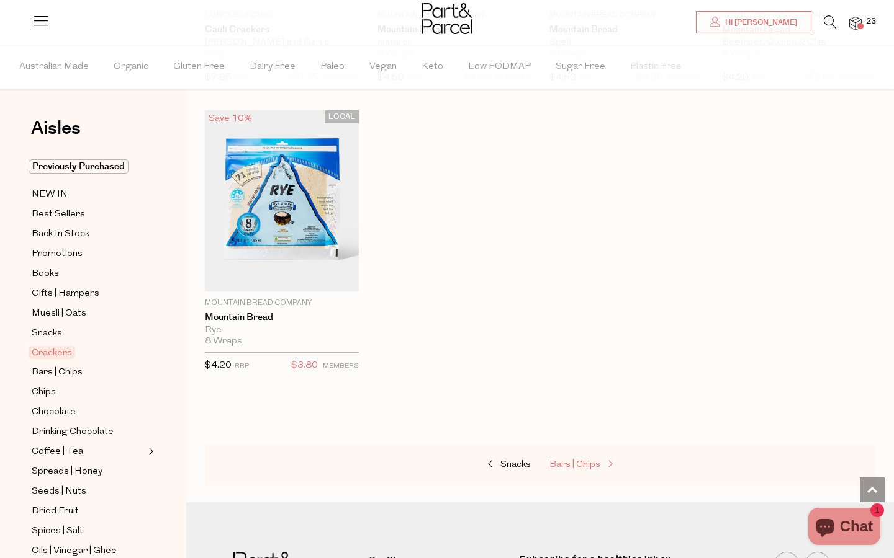
click at [568, 461] on span "Bars | Chips" at bounding box center [574, 464] width 51 height 9
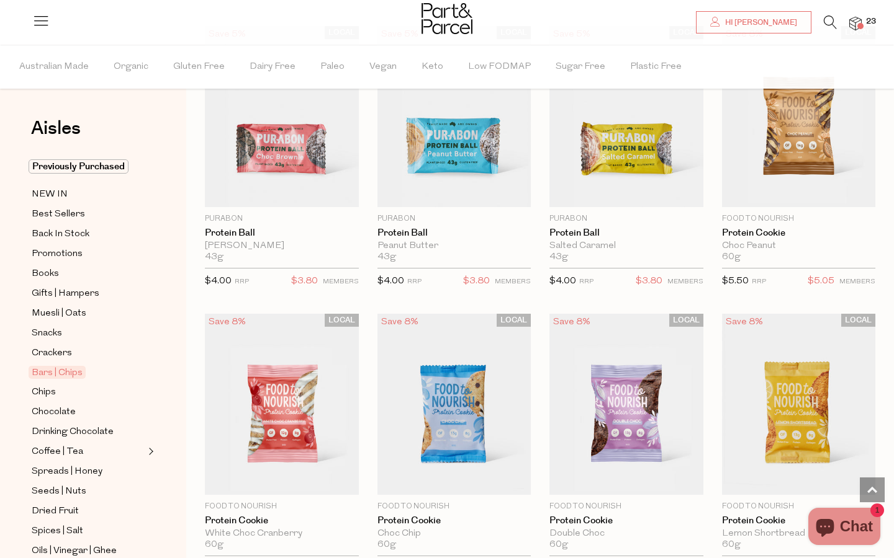
scroll to position [3021, 0]
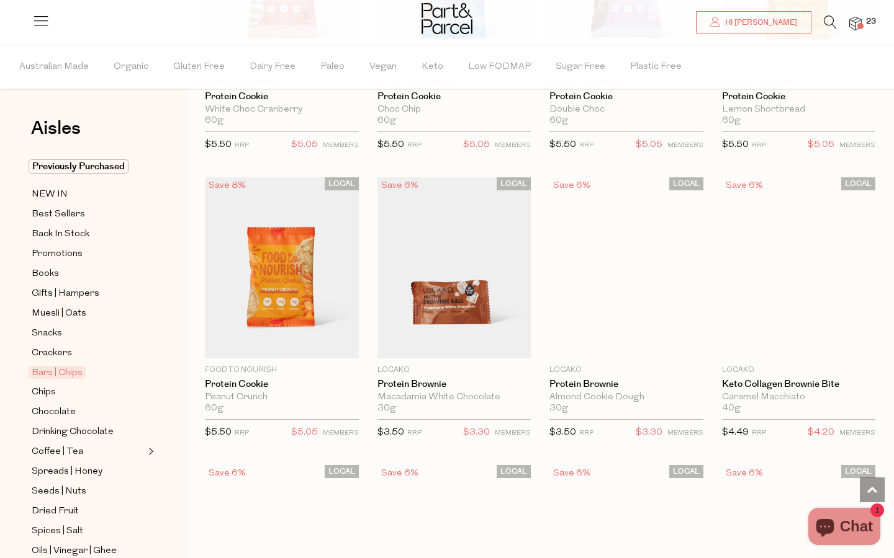
scroll to position [3462, 1]
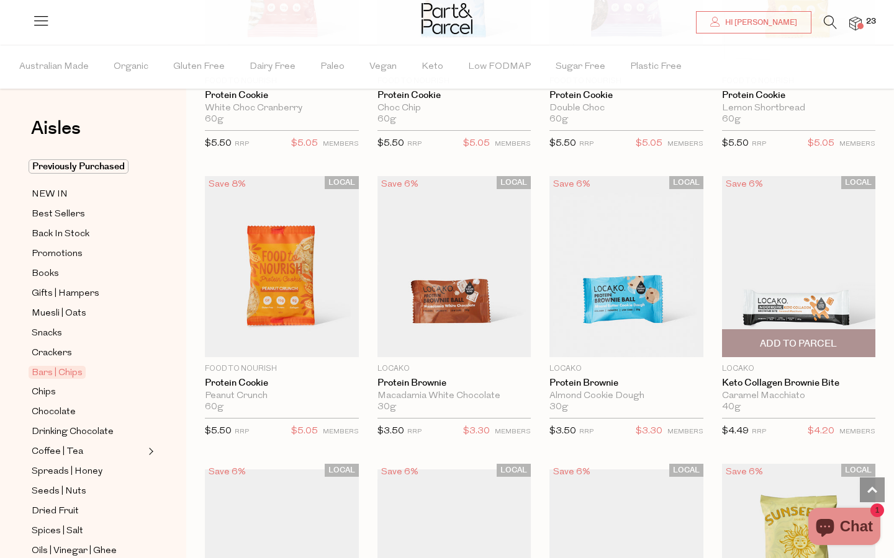
type input "2"
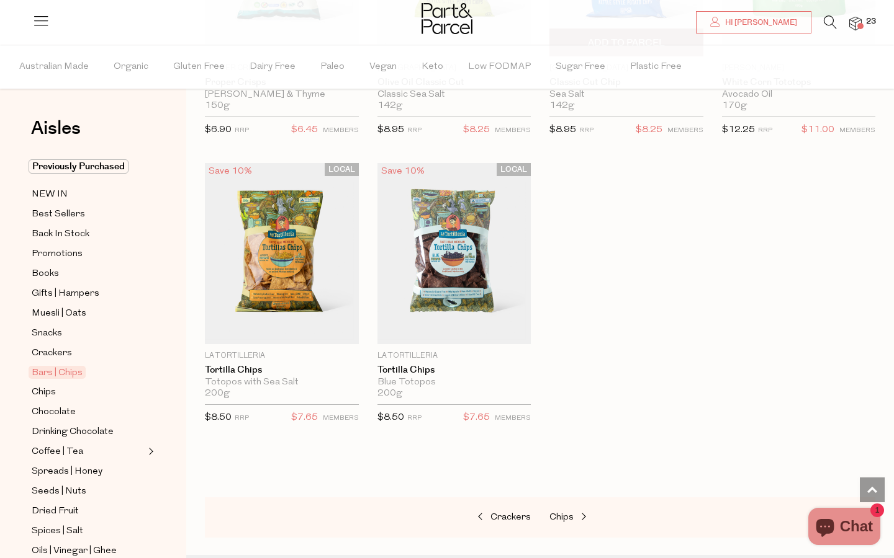
scroll to position [4948, 0]
click at [565, 513] on span "Chips" at bounding box center [561, 517] width 24 height 9
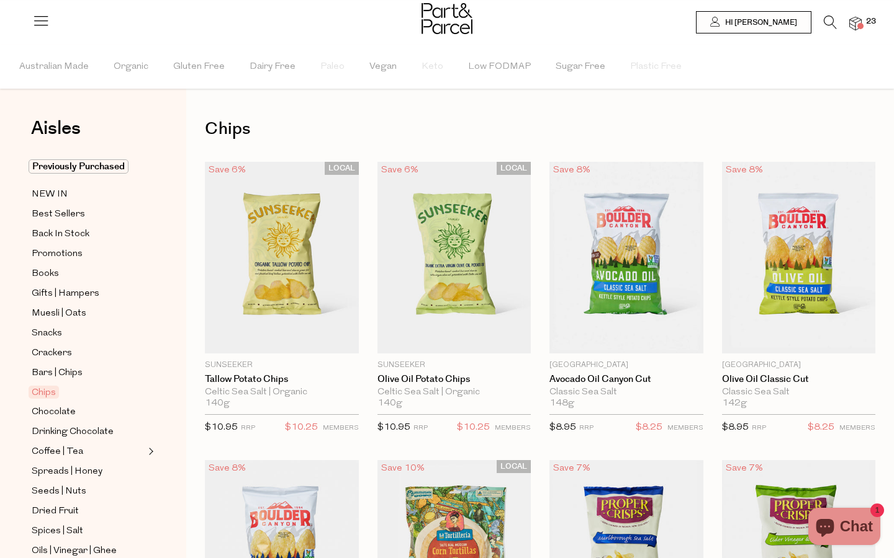
type input "2"
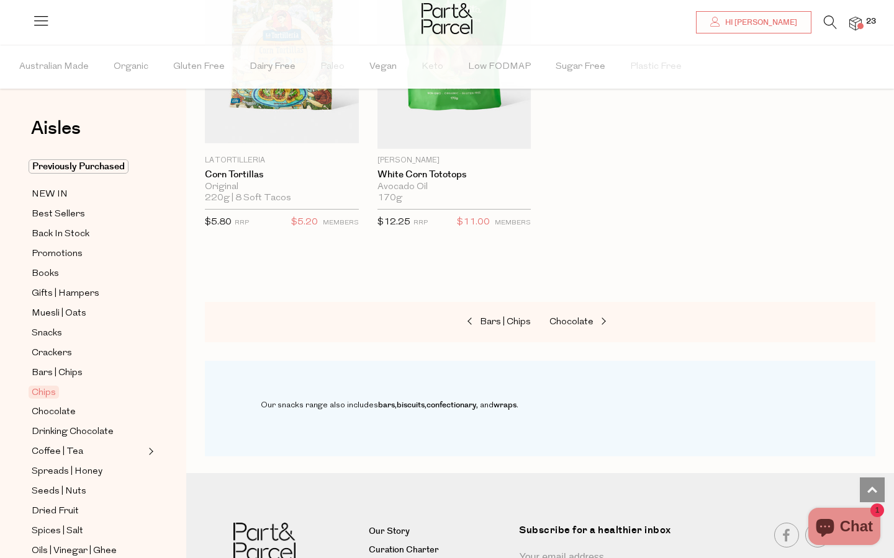
scroll to position [1368, 0]
click at [572, 319] on span "Chocolate" at bounding box center [571, 322] width 44 height 9
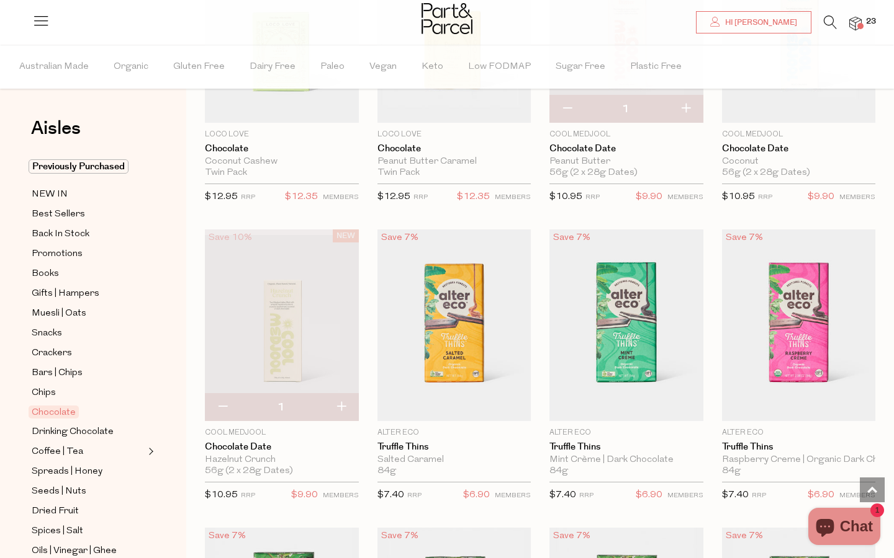
scroll to position [798, 0]
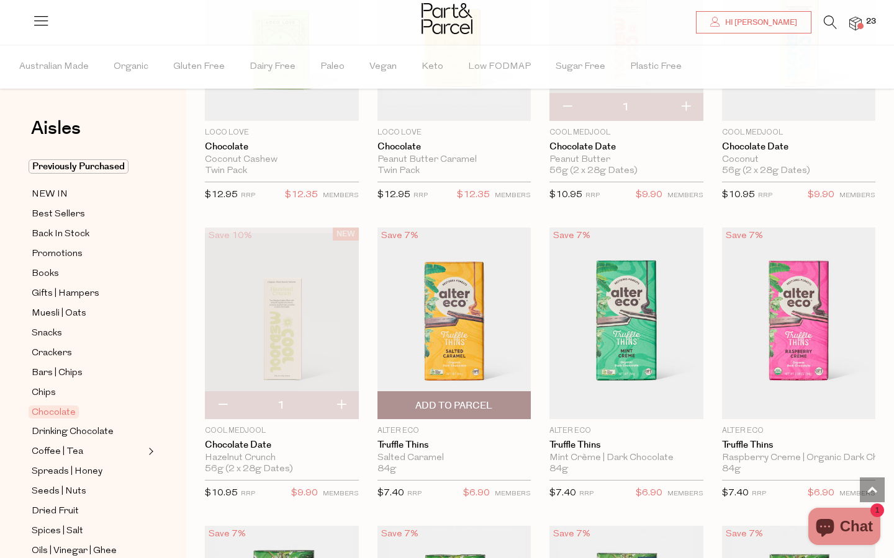
click at [464, 346] on img at bounding box center [454, 324] width 154 height 192
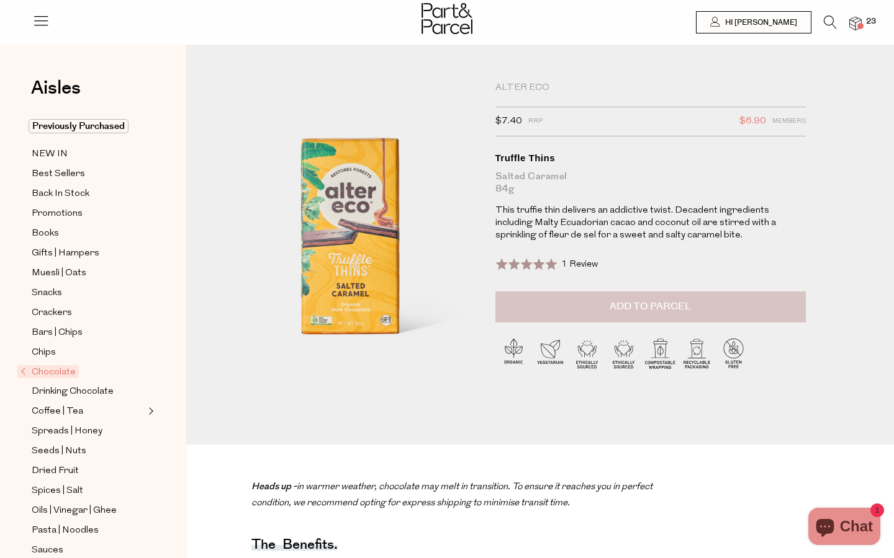
click at [571, 302] on button "Add to Parcel" at bounding box center [650, 307] width 310 height 31
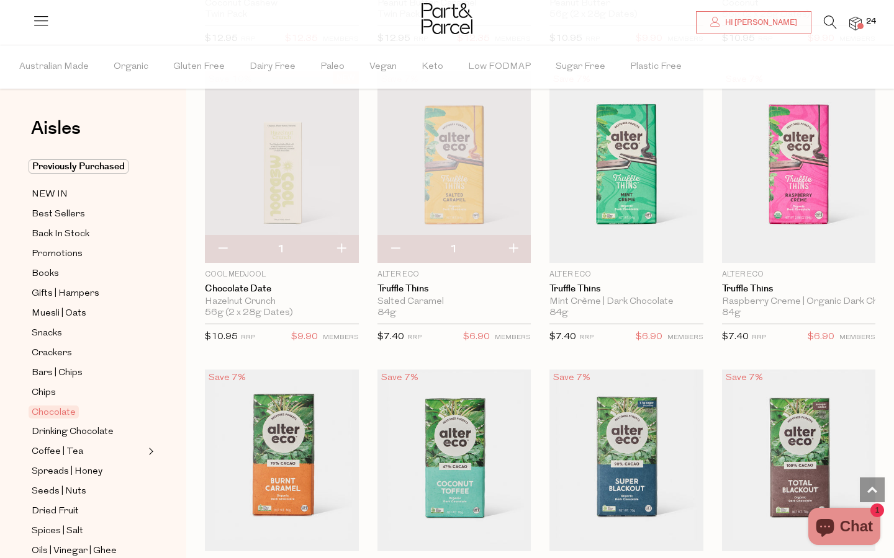
scroll to position [962, 0]
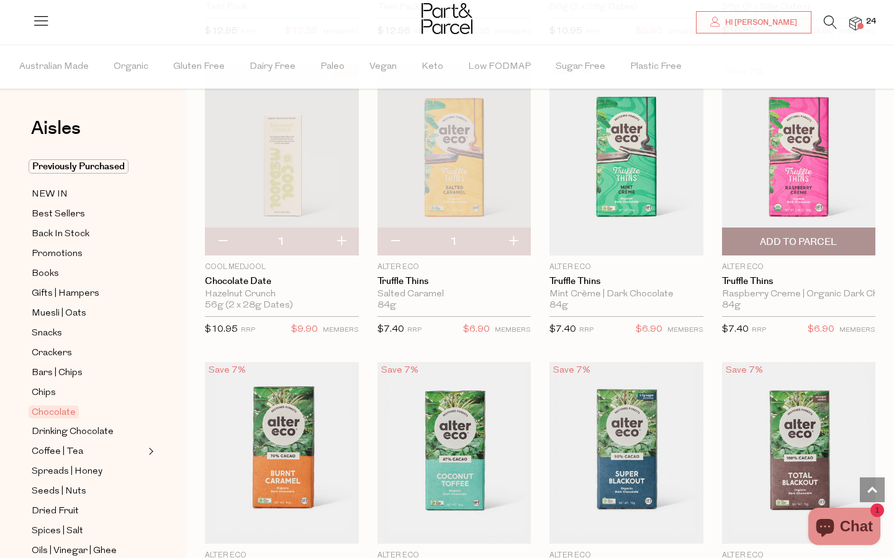
click at [796, 238] on span "Add To Parcel" at bounding box center [797, 242] width 77 height 13
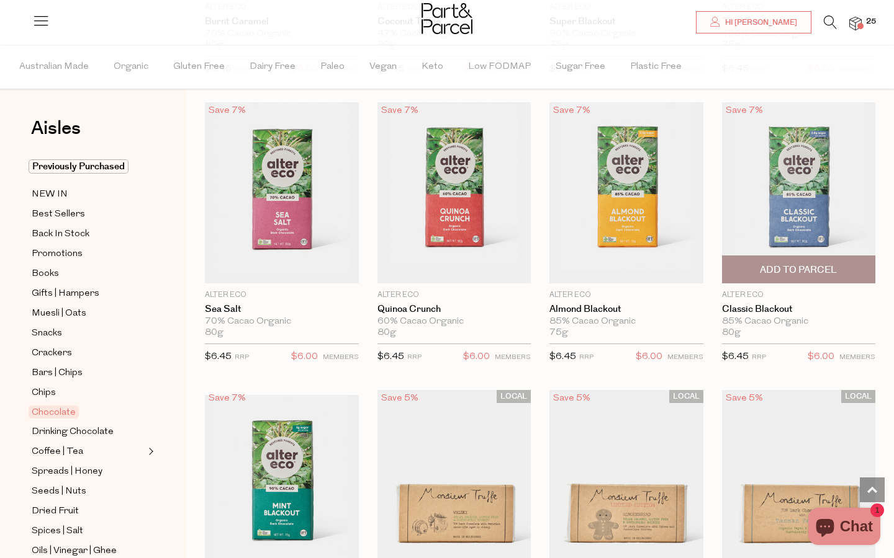
scroll to position [1514, 0]
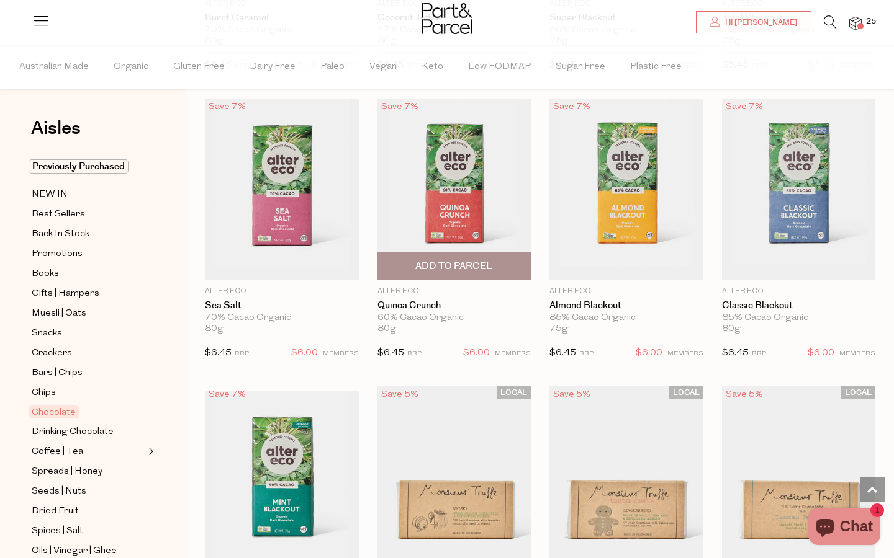
click at [464, 266] on span "Add To Parcel" at bounding box center [453, 266] width 77 height 13
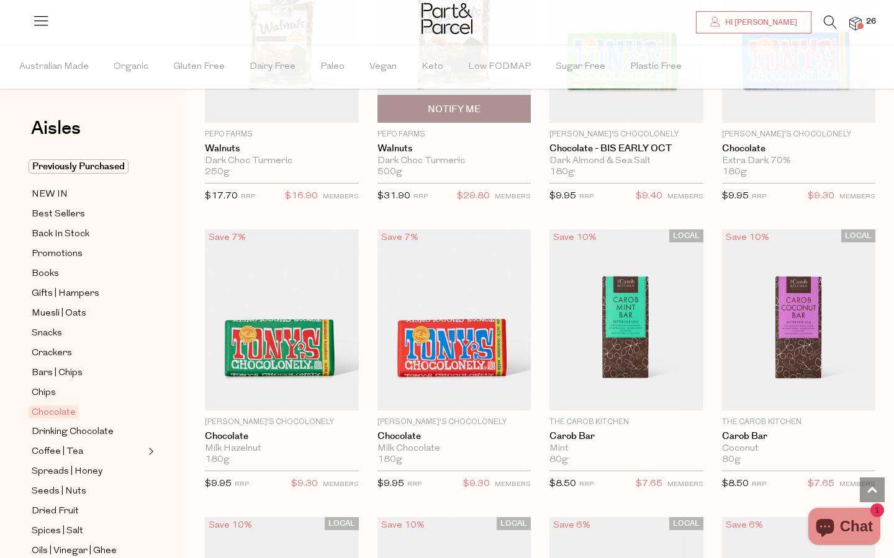
scroll to position [2845, 0]
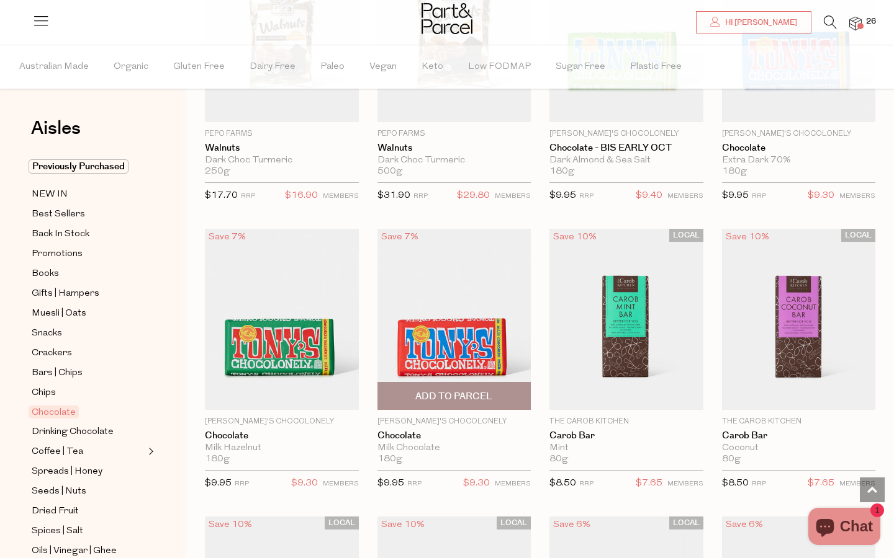
click at [461, 390] on span "Add To Parcel" at bounding box center [453, 396] width 77 height 13
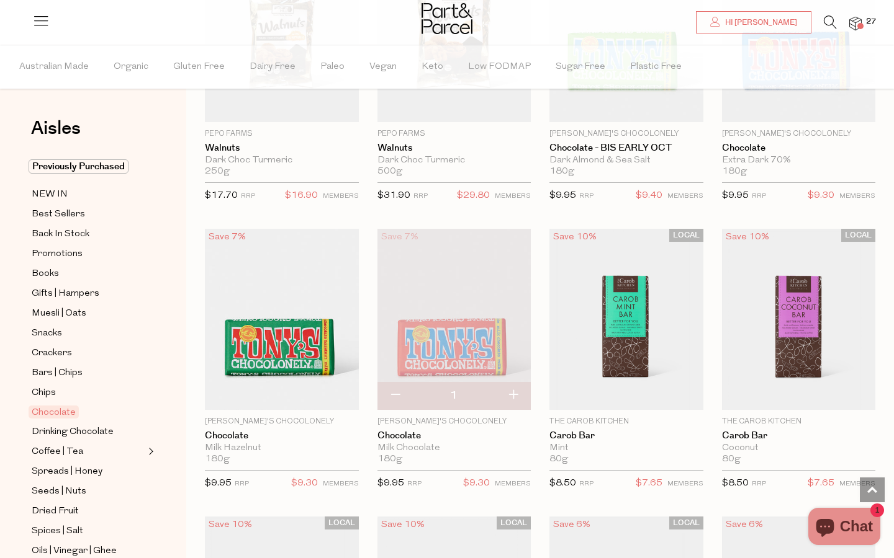
click at [511, 388] on button "button" at bounding box center [512, 395] width 35 height 27
type input "2"
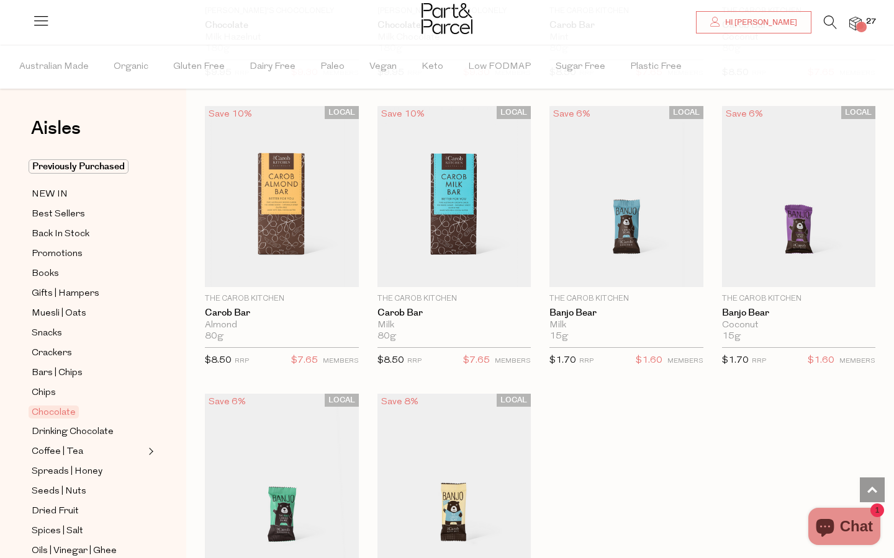
scroll to position [3257, 0]
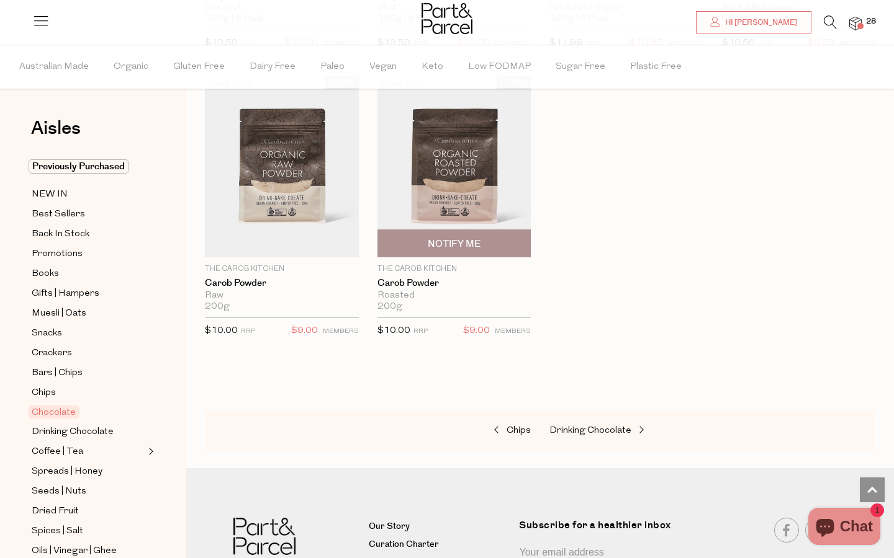
scroll to position [4170, 0]
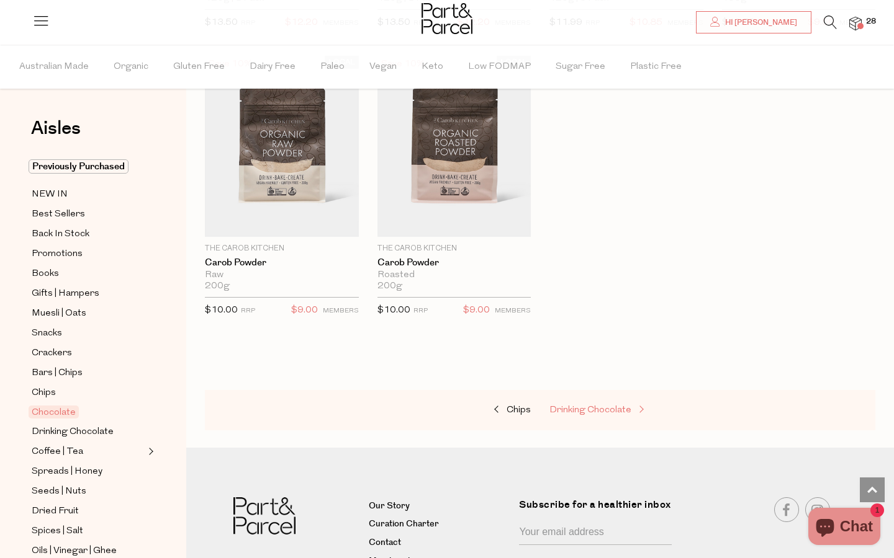
click at [583, 406] on span "Drinking Chocolate" at bounding box center [590, 410] width 82 height 9
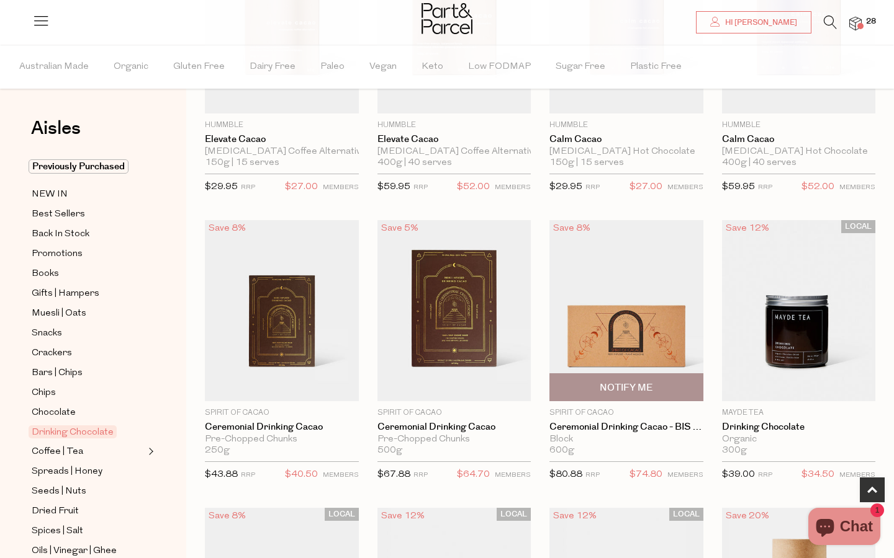
scroll to position [542, 0]
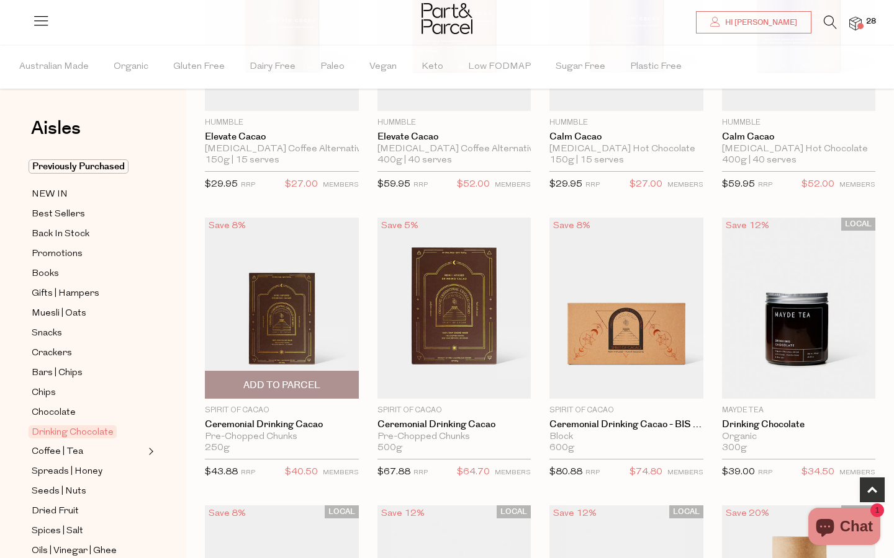
click at [269, 328] on img at bounding box center [282, 308] width 154 height 181
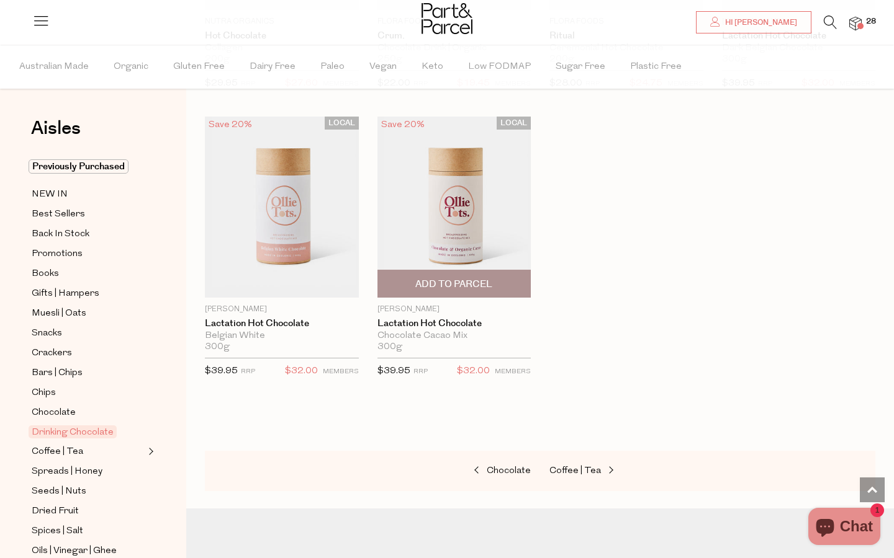
scroll to position [1219, 0]
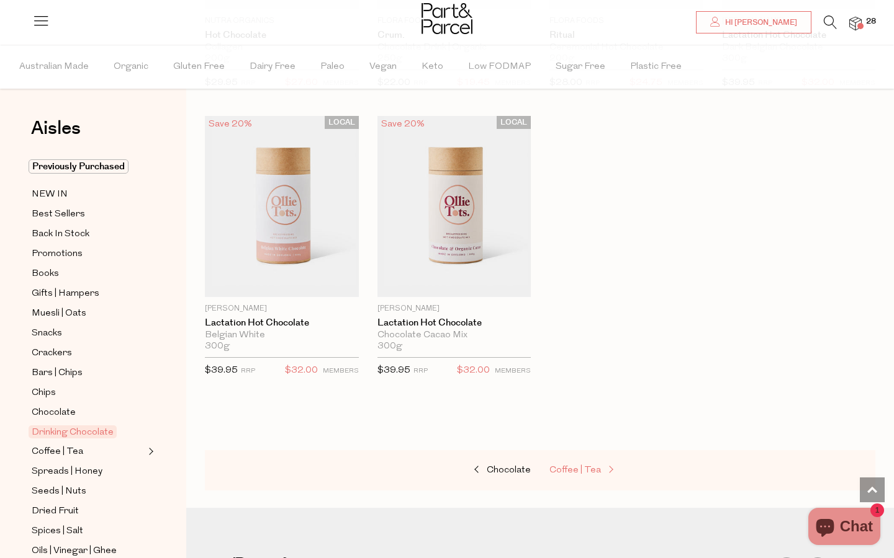
click at [568, 466] on span "Coffee | Tea" at bounding box center [575, 470] width 52 height 9
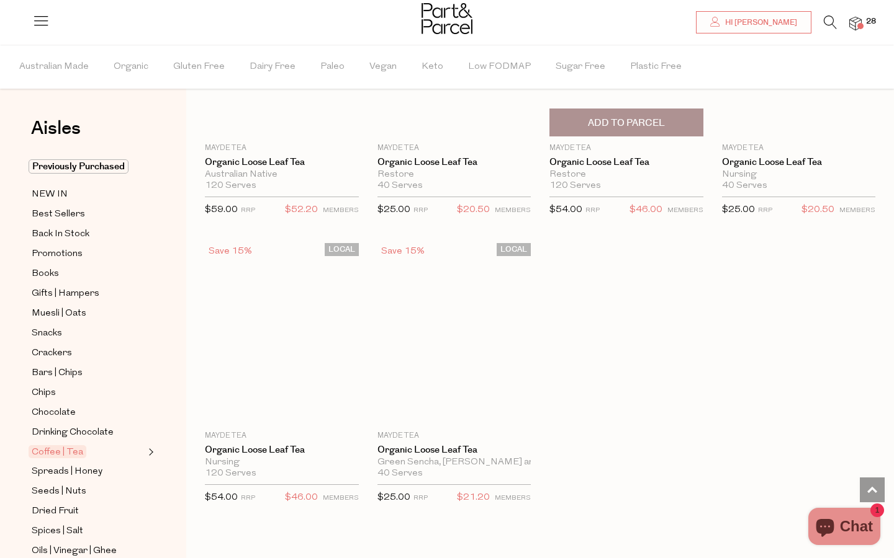
scroll to position [3408, 0]
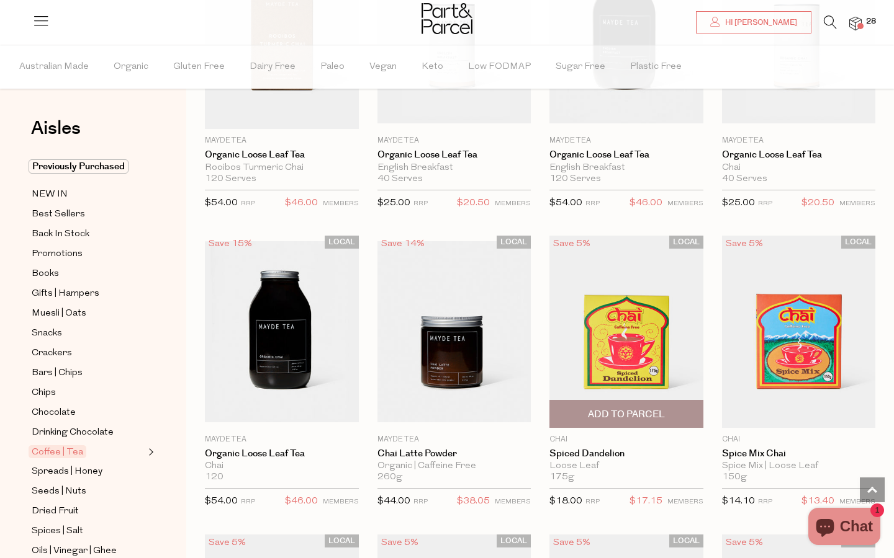
scroll to position [4000, 0]
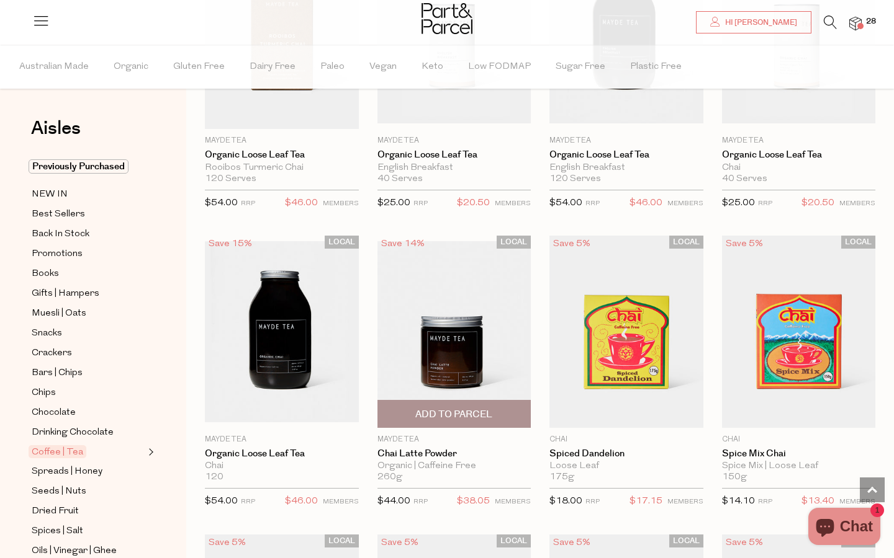
click at [463, 408] on span "Add To Parcel" at bounding box center [453, 414] width 77 height 13
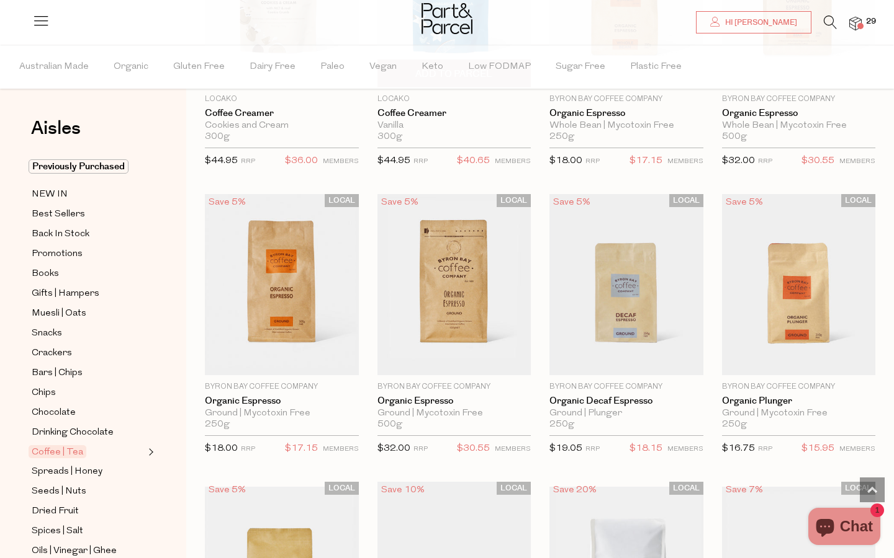
scroll to position [5532, 0]
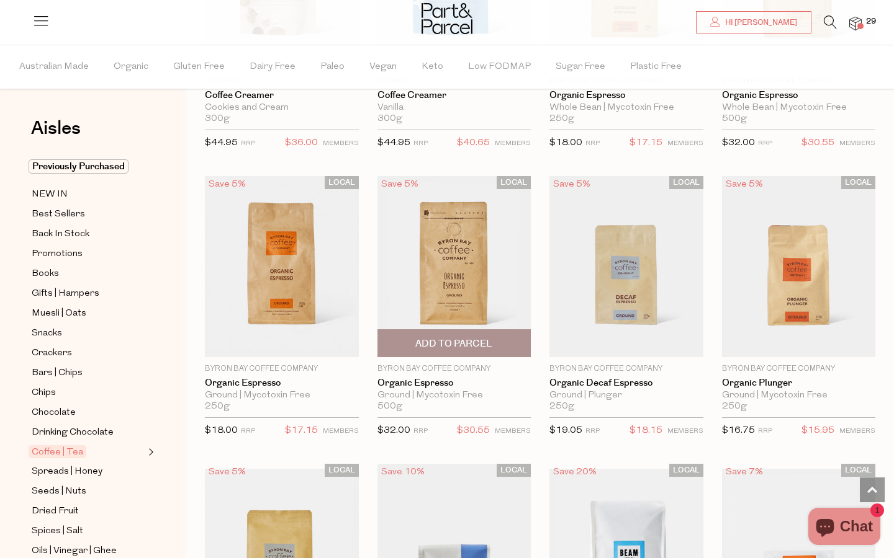
click at [452, 338] on span "Add To Parcel" at bounding box center [453, 344] width 77 height 13
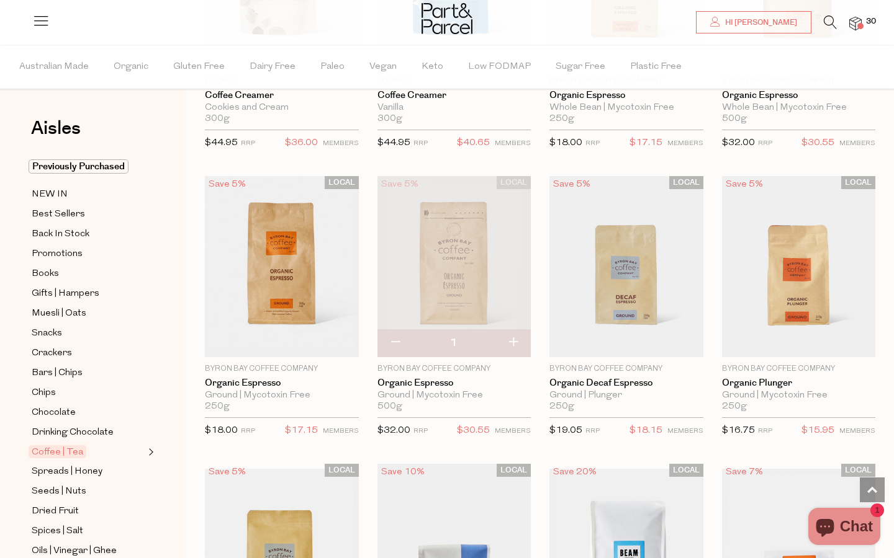
click at [514, 329] on button "button" at bounding box center [512, 342] width 35 height 27
type input "2"
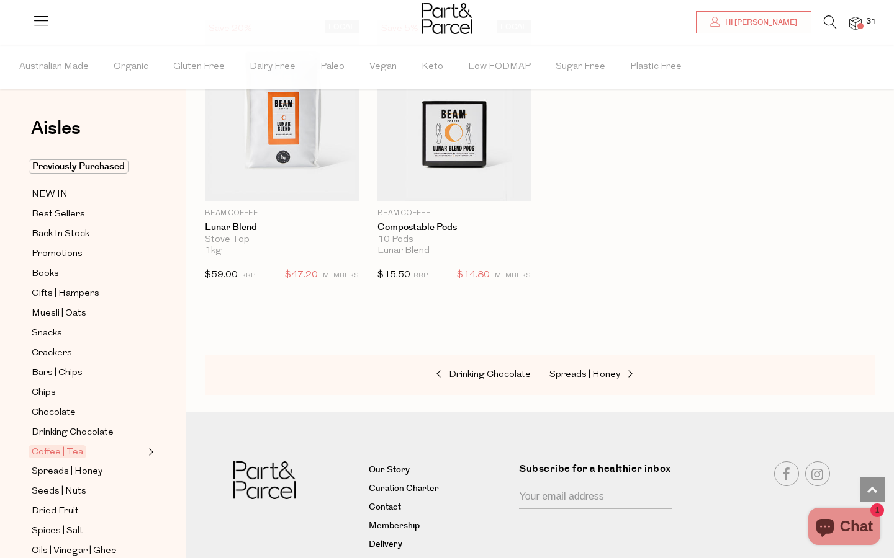
scroll to position [6600, 0]
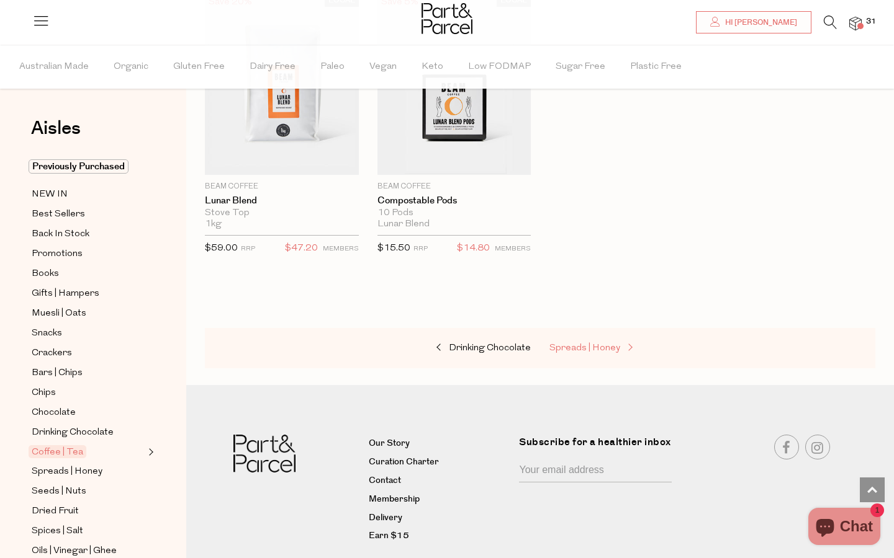
click at [562, 344] on span "Spreads | Honey" at bounding box center [584, 348] width 71 height 9
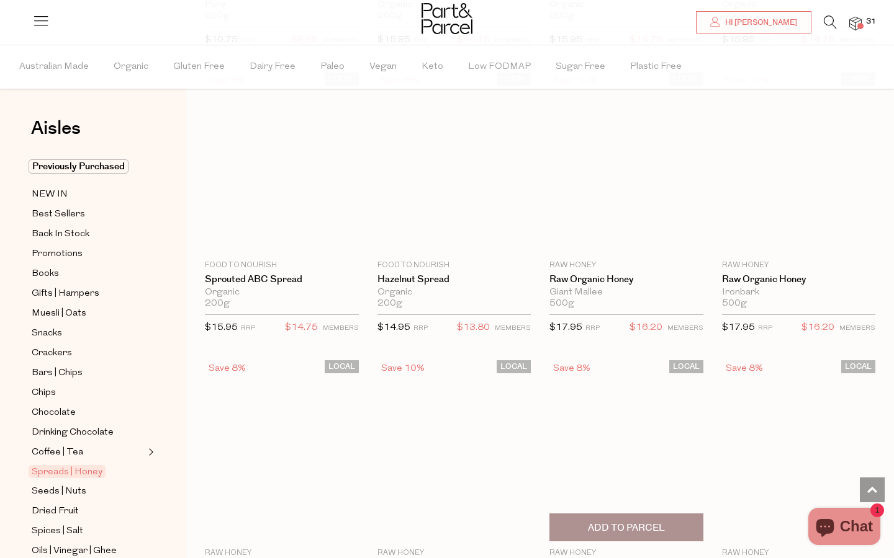
scroll to position [2395, 0]
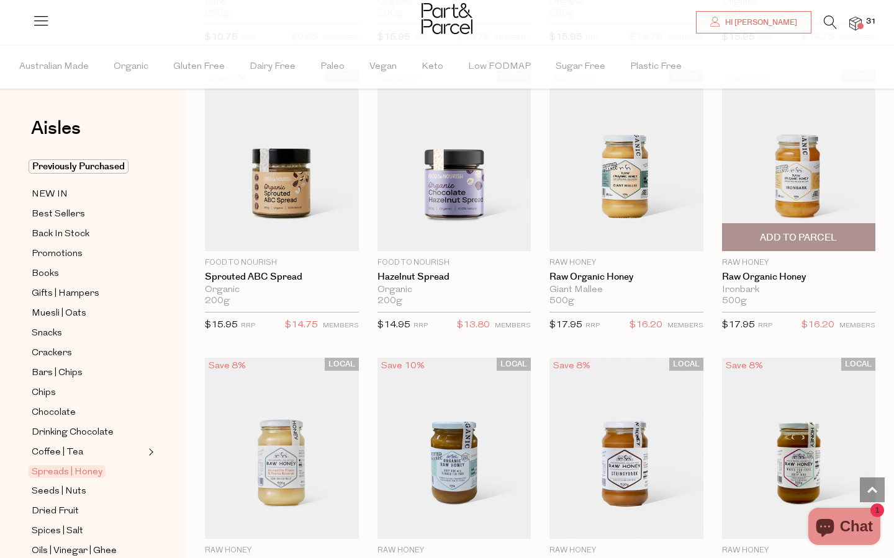
click at [769, 231] on span "Add To Parcel" at bounding box center [797, 237] width 77 height 13
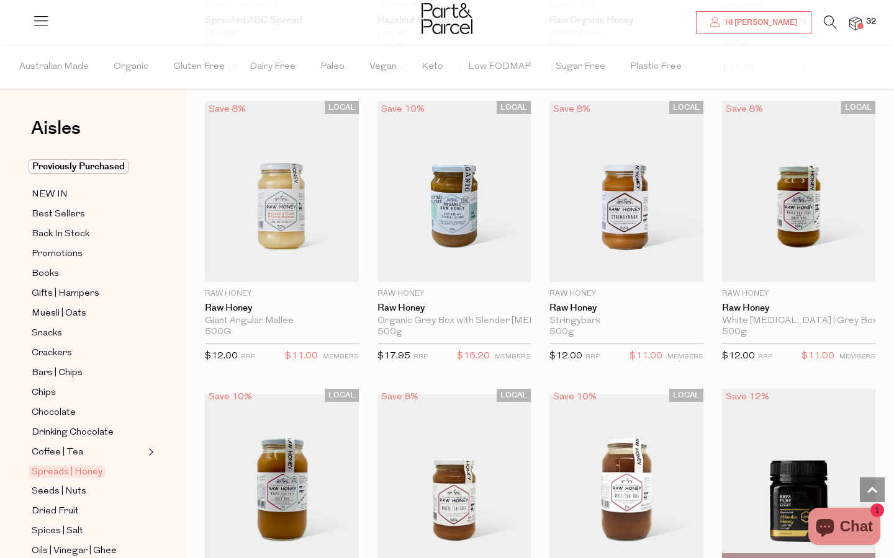
scroll to position [2651, 0]
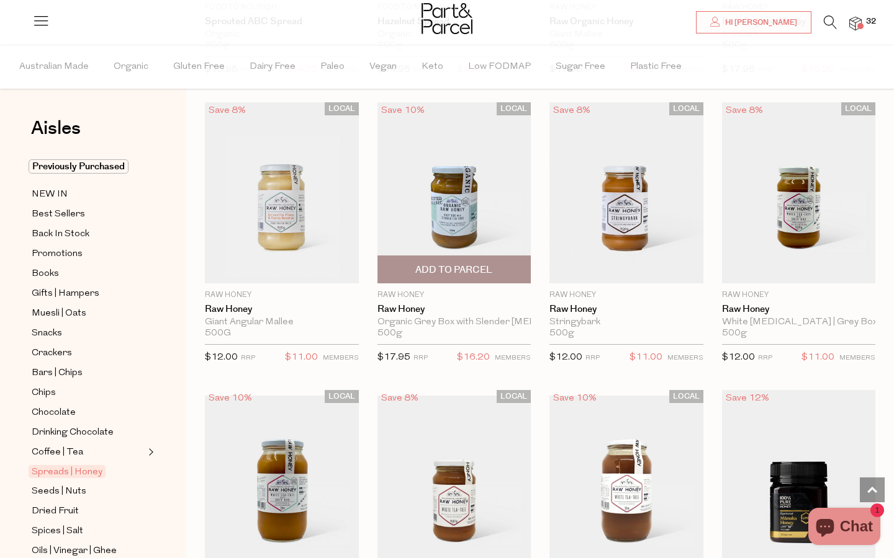
click at [492, 264] on span "Add To Parcel" at bounding box center [453, 270] width 77 height 13
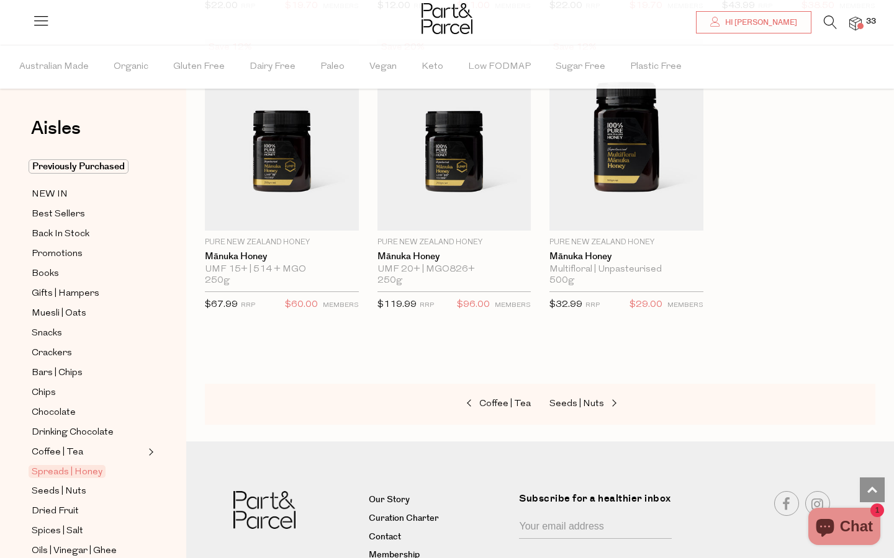
scroll to position [3302, 0]
click at [574, 399] on span "Seeds | Nuts" at bounding box center [576, 403] width 55 height 9
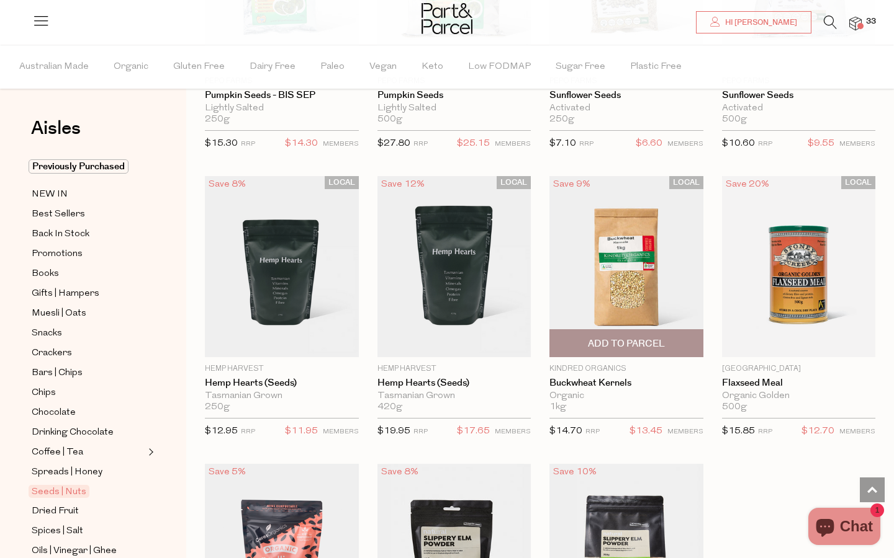
scroll to position [2937, 0]
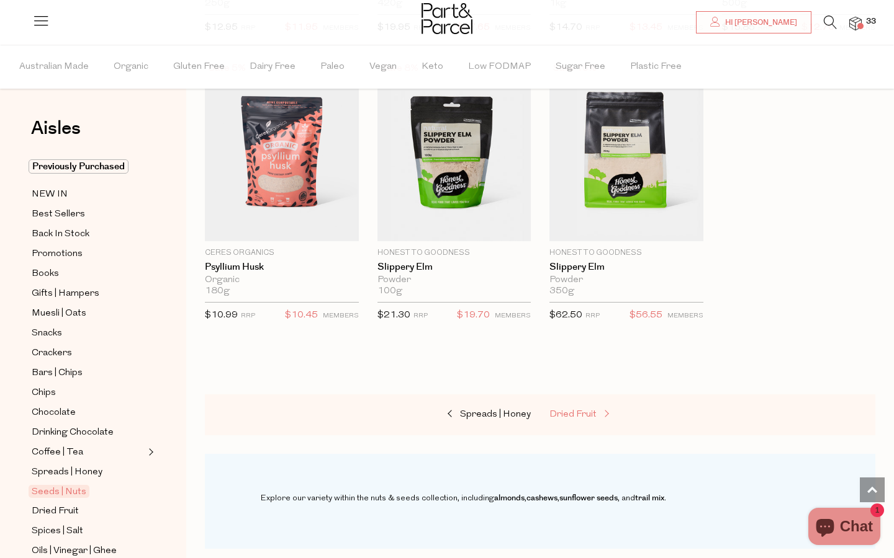
click at [574, 410] on span "Dried Fruit" at bounding box center [572, 414] width 47 height 9
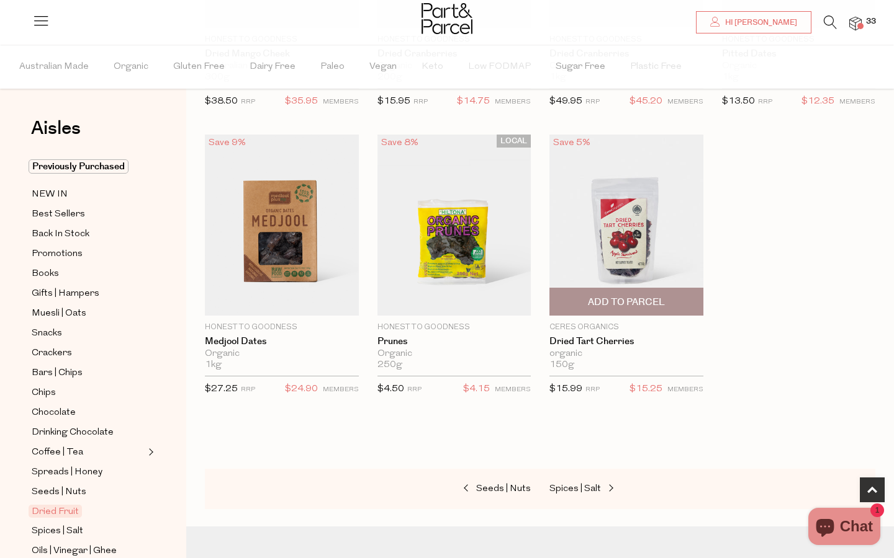
scroll to position [614, 0]
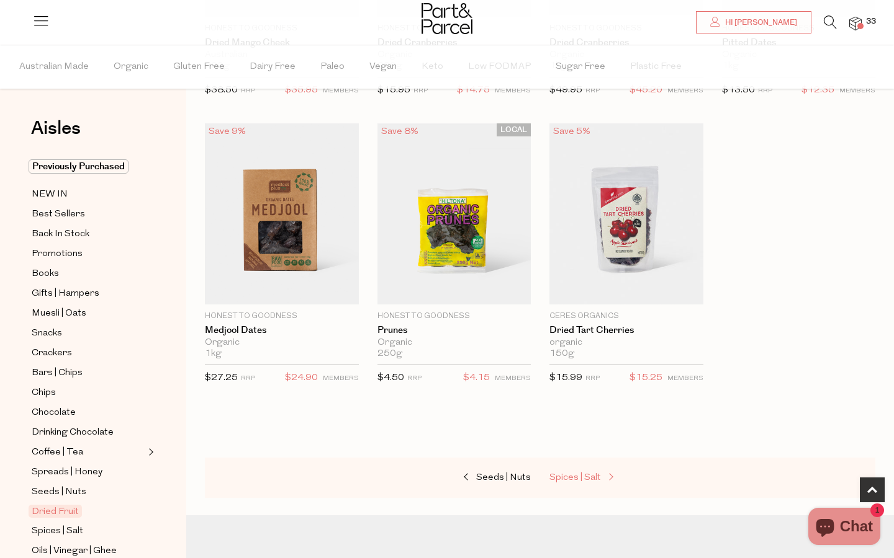
click at [572, 478] on span "Spices | Salt" at bounding box center [575, 477] width 52 height 9
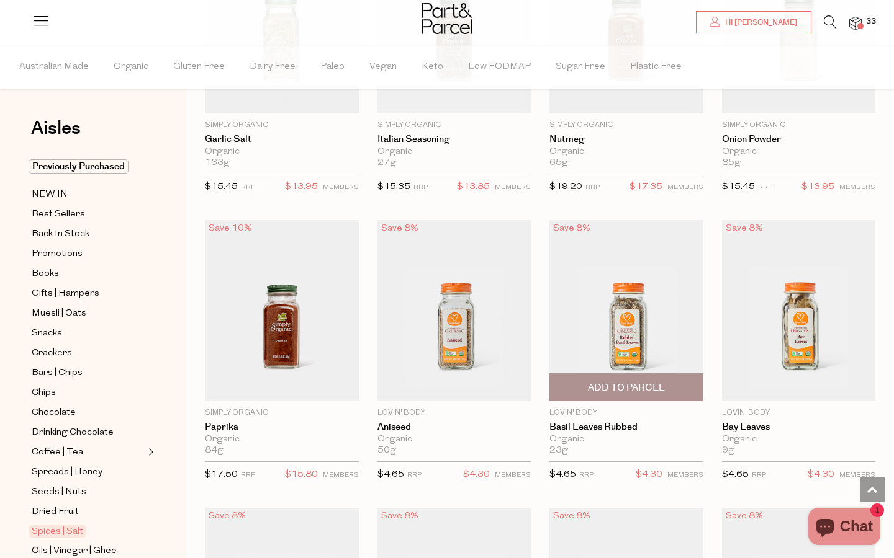
scroll to position [1997, 0]
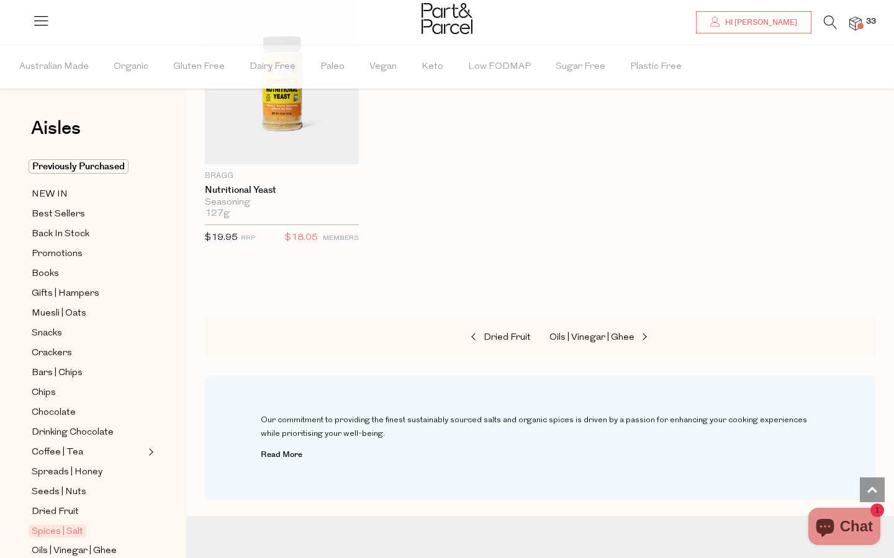
scroll to position [4240, 0]
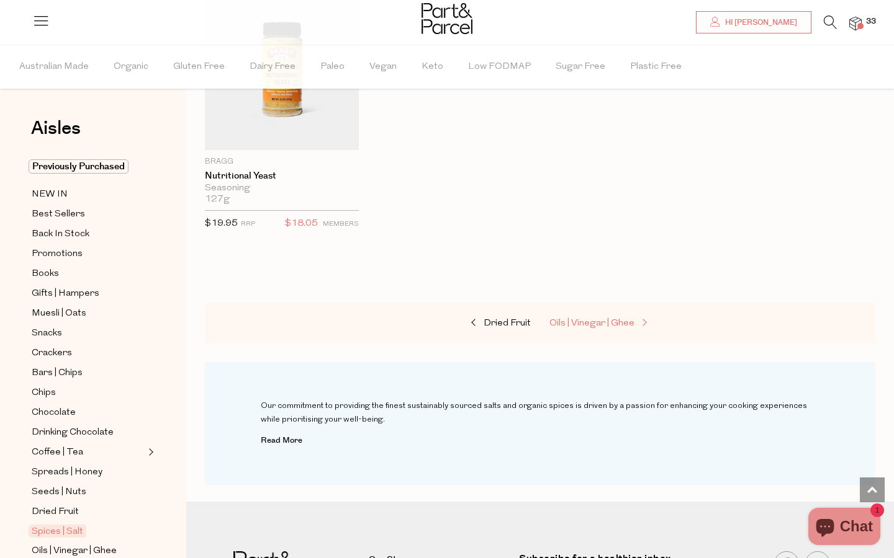
click at [590, 319] on span "Oils | Vinegar | Ghee" at bounding box center [591, 323] width 85 height 9
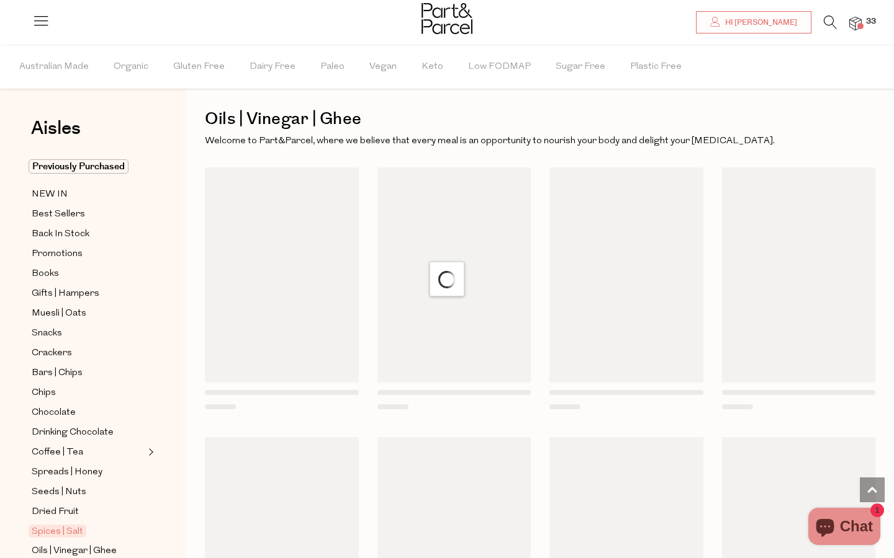
scroll to position [6, 0]
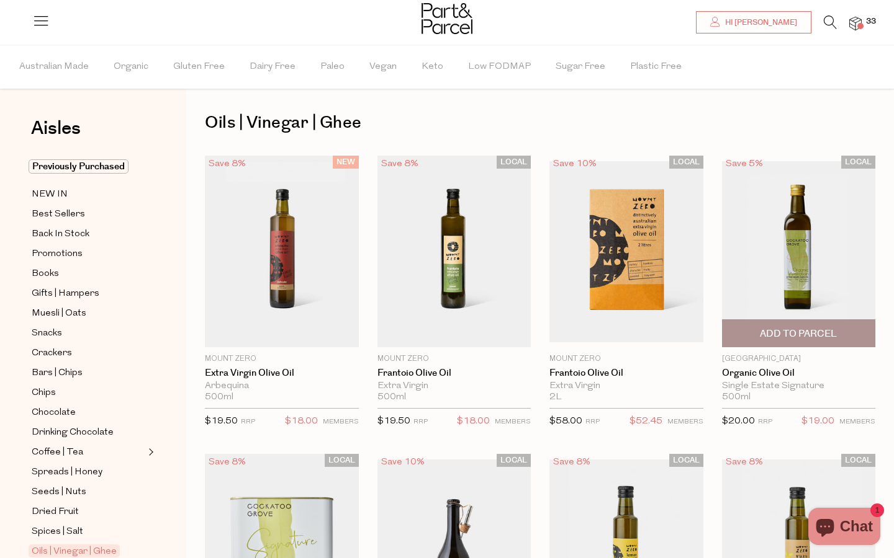
click at [787, 334] on span "Add To Parcel" at bounding box center [797, 334] width 77 height 13
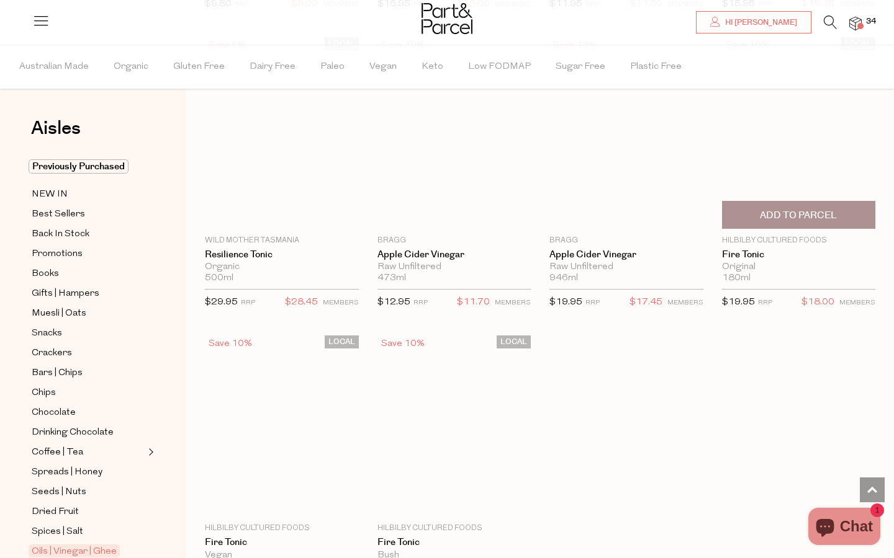
scroll to position [3096, 0]
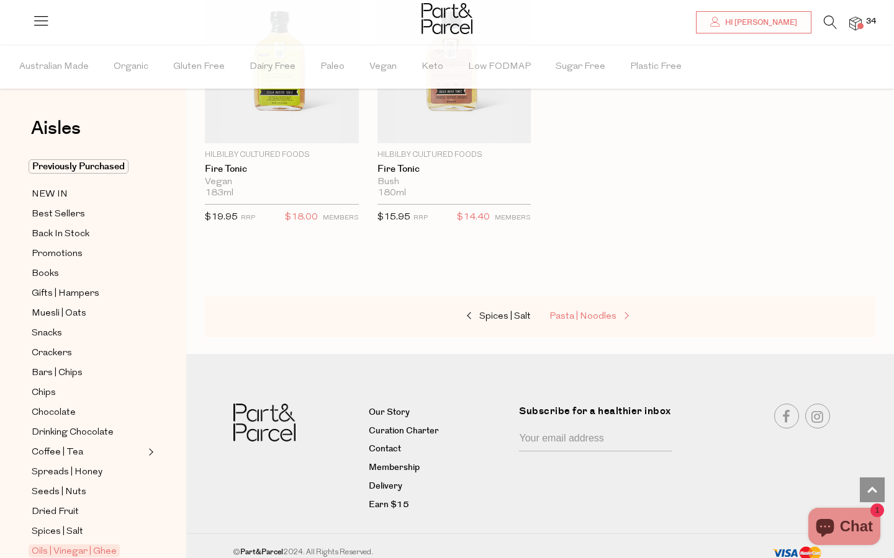
click at [607, 312] on span "Pasta | Noodles" at bounding box center [582, 316] width 67 height 9
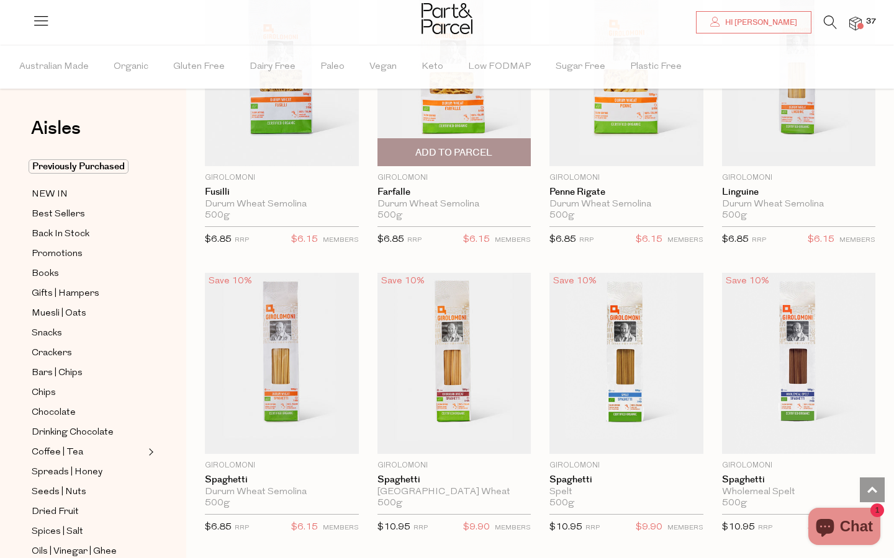
scroll to position [1970, 0]
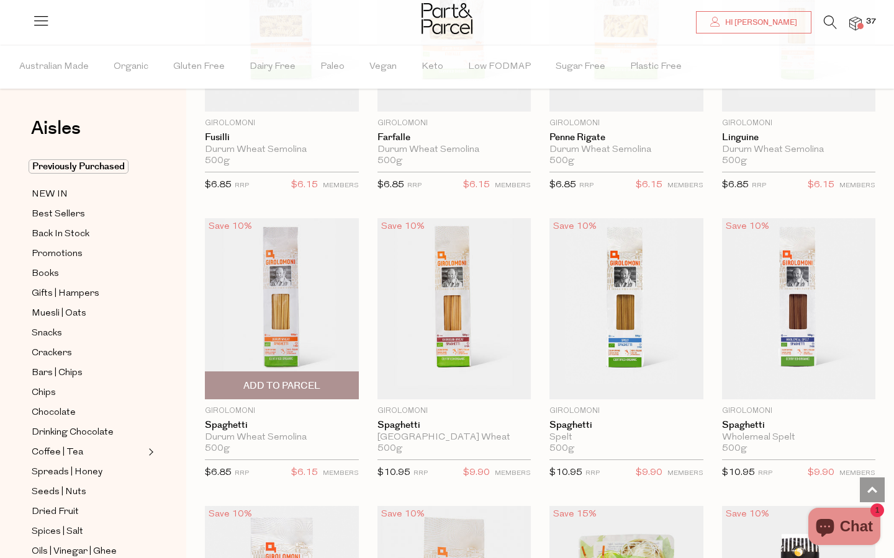
click at [306, 383] on span "Add To Parcel" at bounding box center [281, 386] width 77 height 13
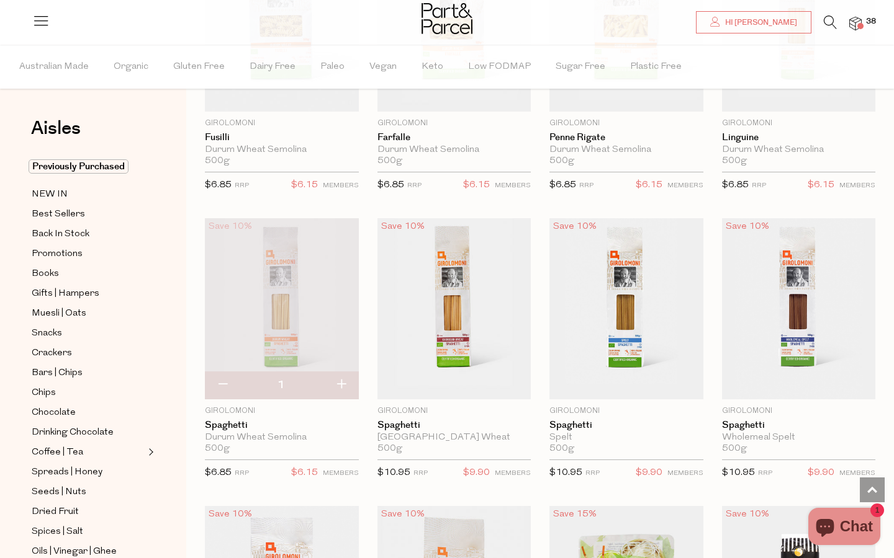
click at [343, 380] on button "button" at bounding box center [340, 385] width 35 height 27
type input "2"
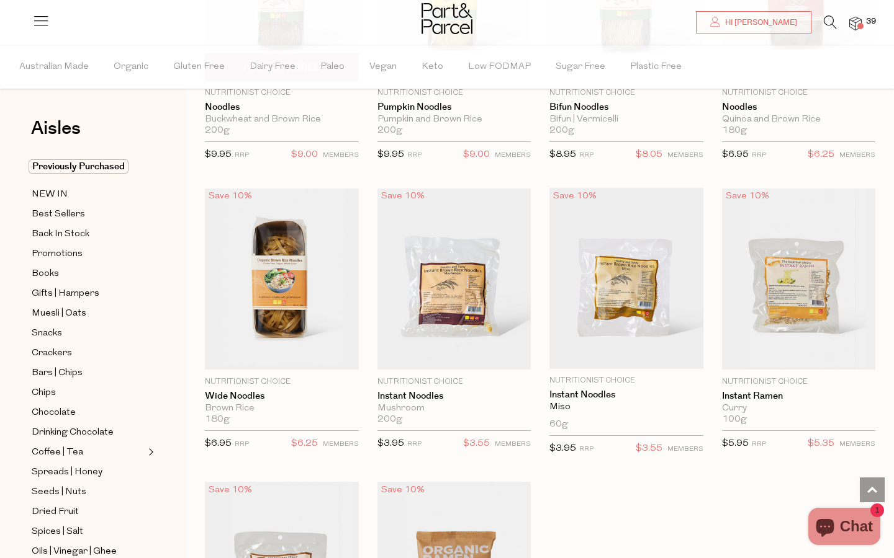
scroll to position [3163, 0]
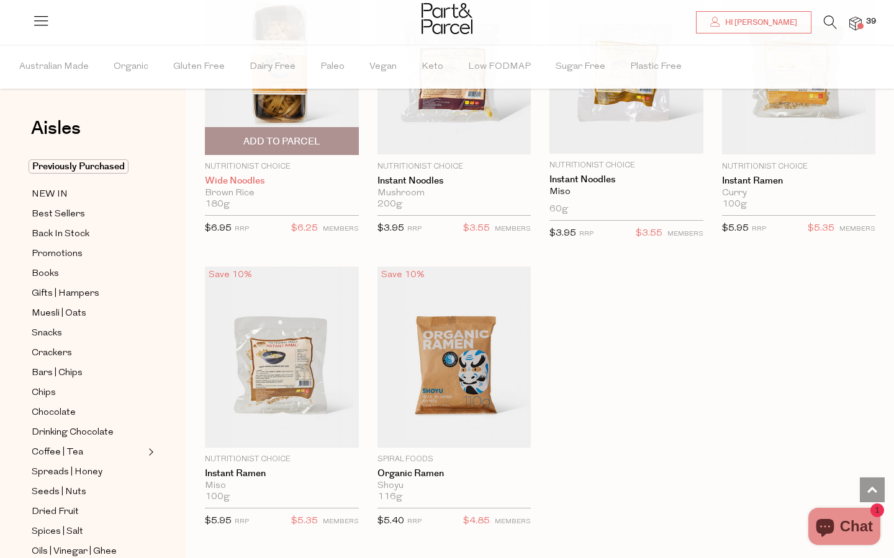
scroll to position [3426, 0]
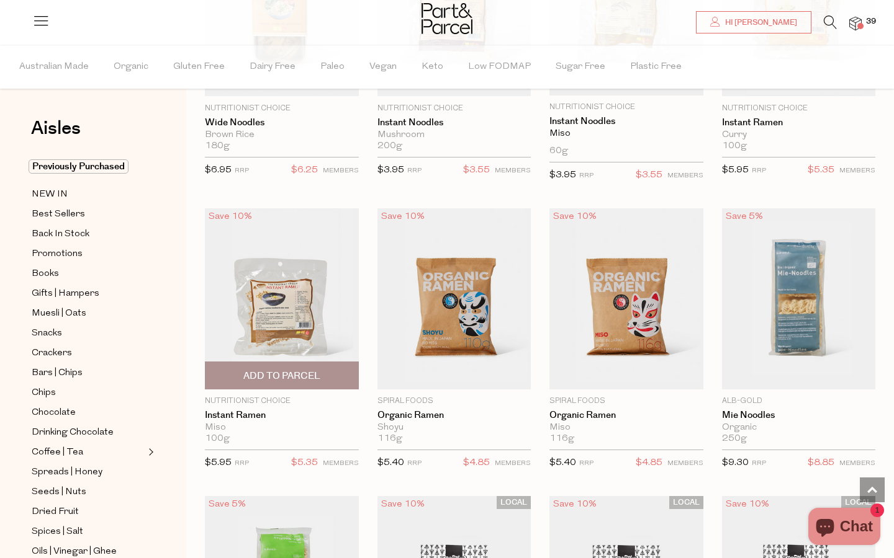
type input "4"
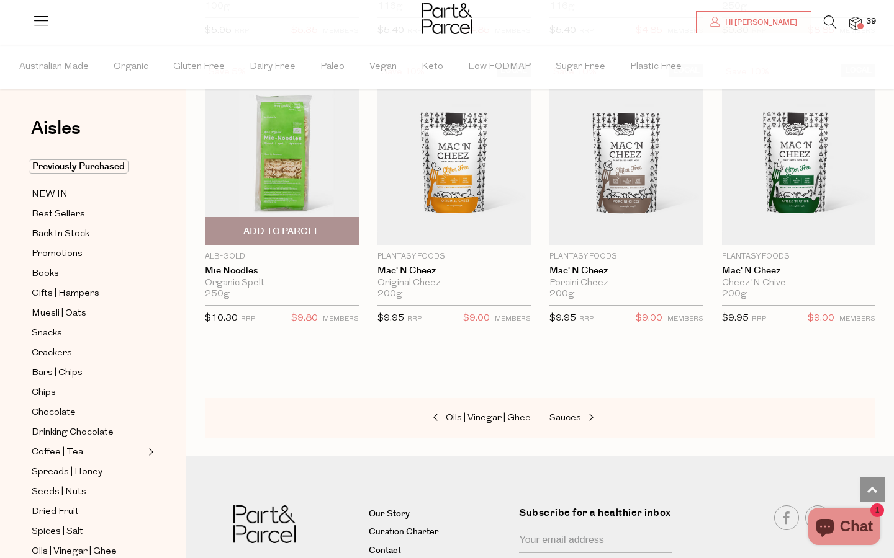
scroll to position [3944, 0]
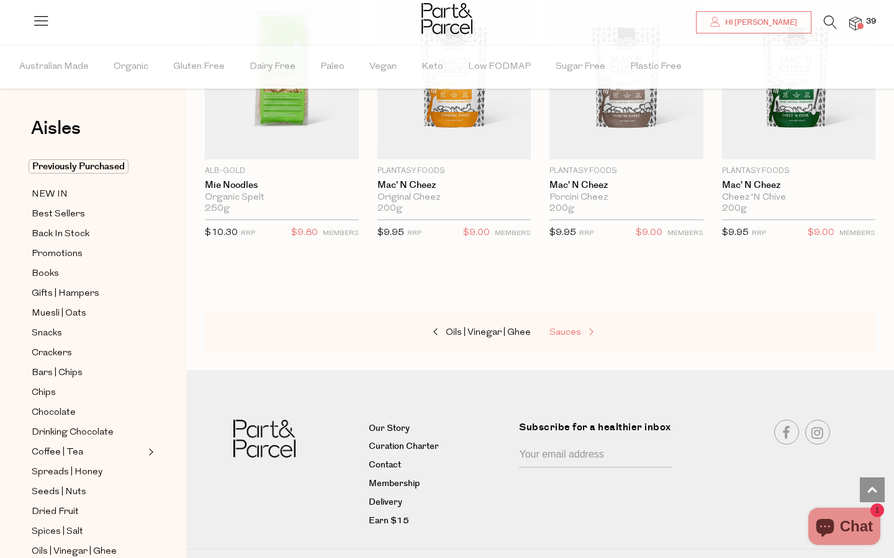
click at [559, 328] on span "Sauces" at bounding box center [565, 332] width 32 height 9
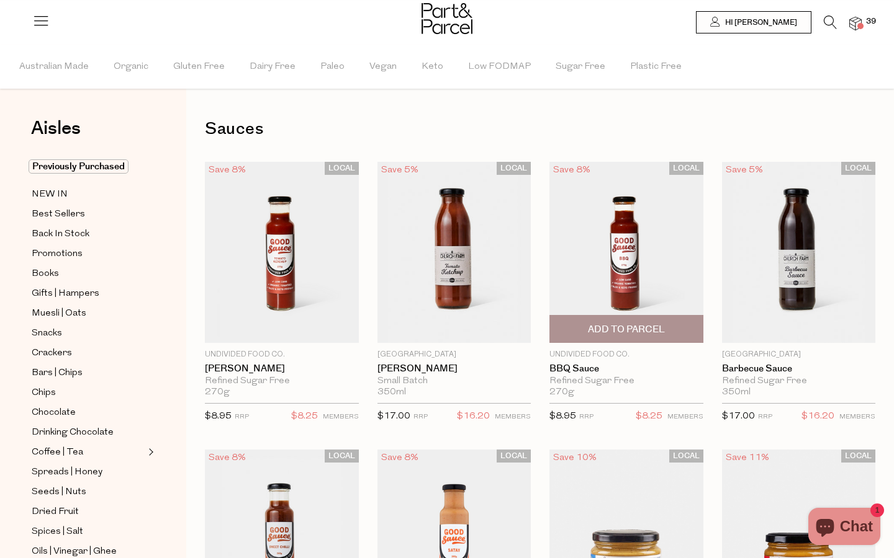
click at [603, 327] on span "Add To Parcel" at bounding box center [626, 329] width 77 height 13
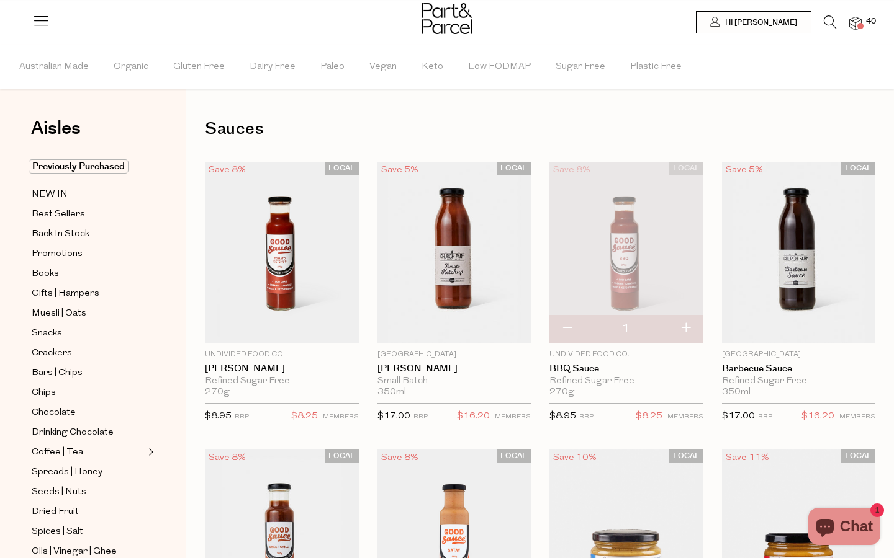
click at [686, 329] on button "button" at bounding box center [685, 328] width 35 height 27
type input "2"
click at [280, 328] on span "Add To Parcel" at bounding box center [281, 329] width 77 height 13
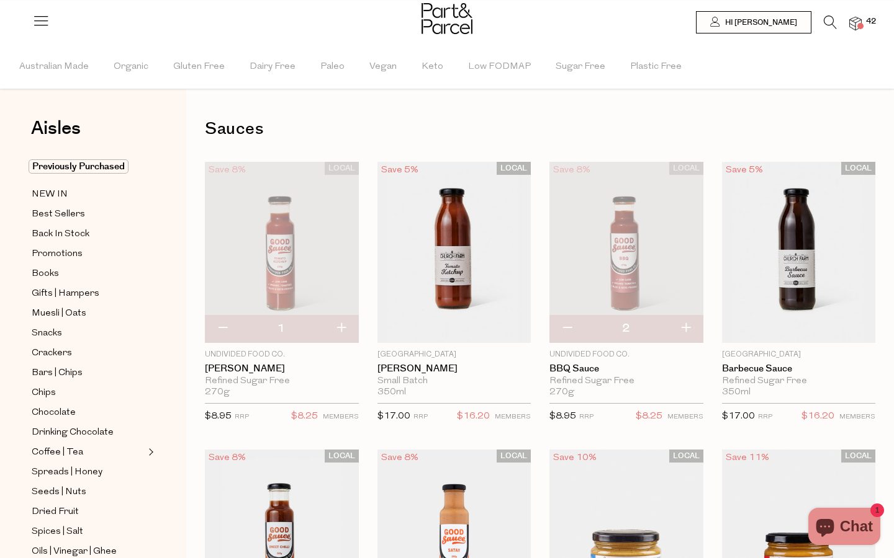
click at [343, 329] on button "button" at bounding box center [340, 328] width 35 height 27
type input "2"
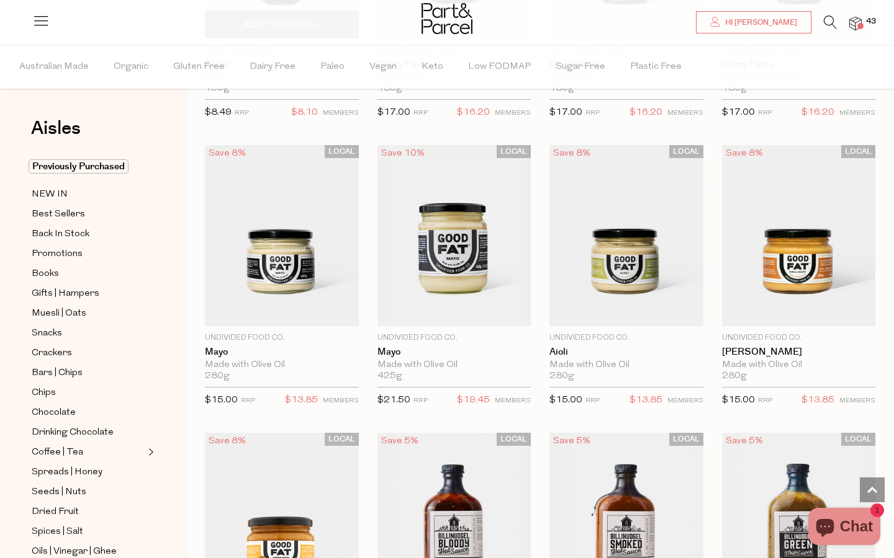
scroll to position [1178, 0]
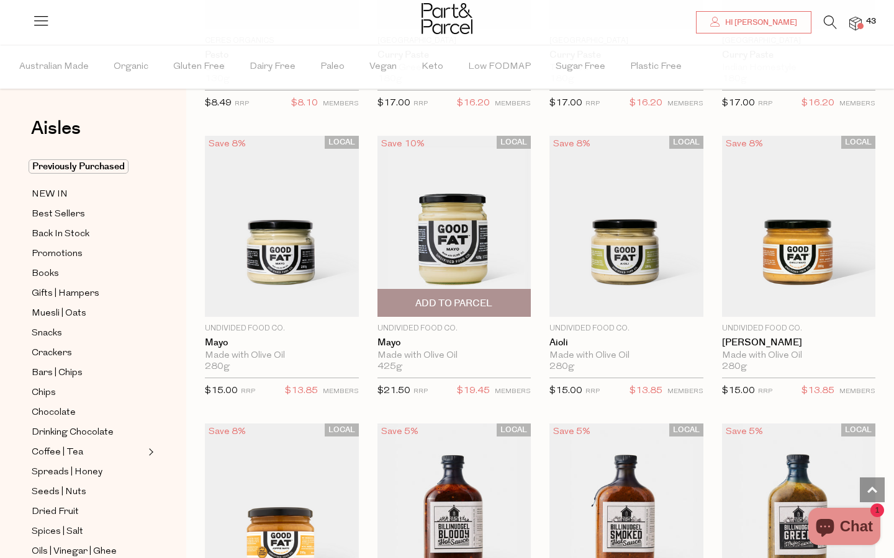
click at [467, 299] on span "Add To Parcel" at bounding box center [453, 303] width 77 height 13
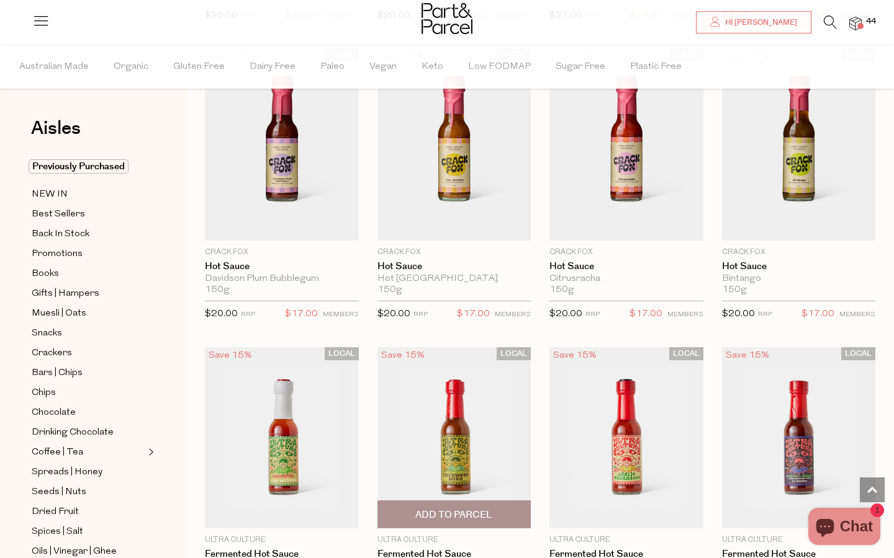
scroll to position [2120, 0]
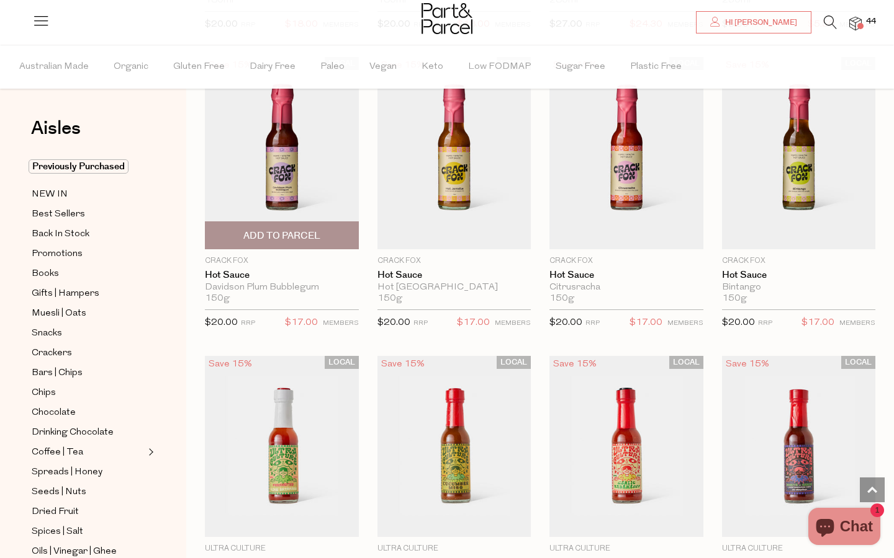
click at [301, 186] on img at bounding box center [282, 153] width 154 height 192
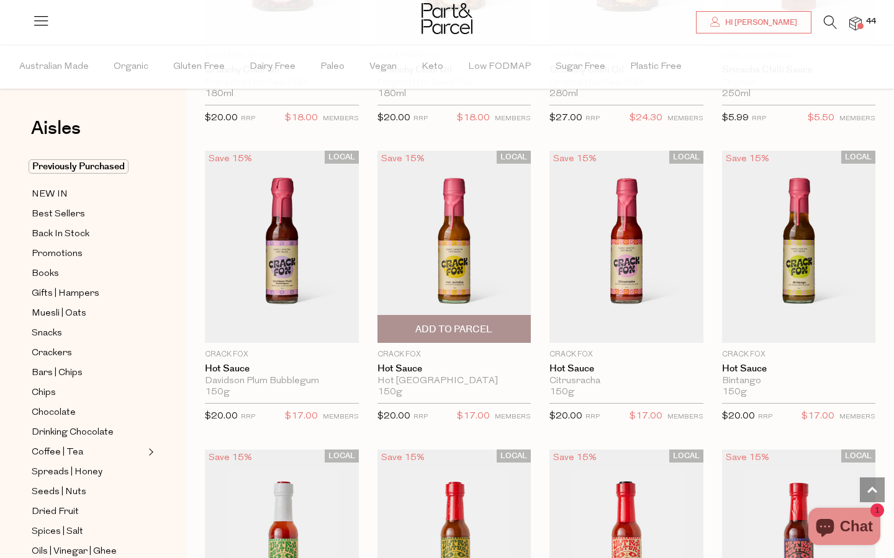
scroll to position [2038, 0]
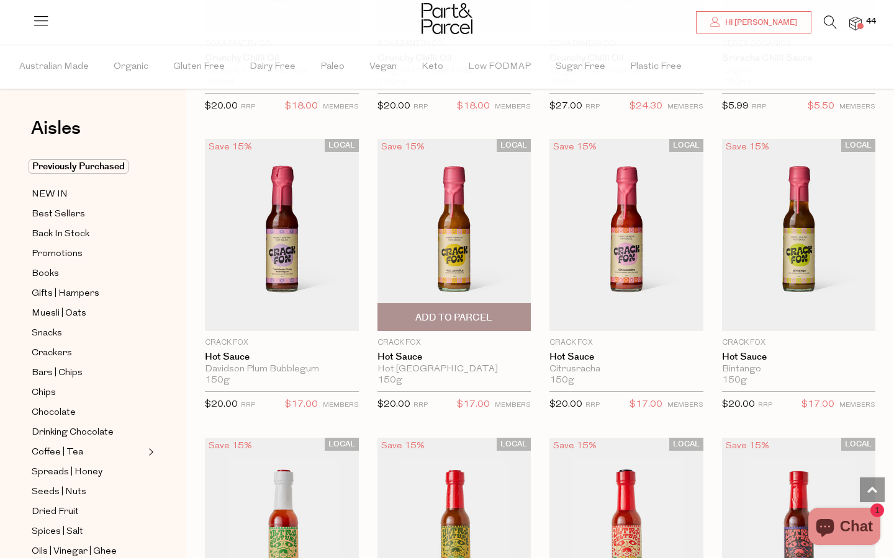
click at [444, 249] on img at bounding box center [454, 235] width 154 height 192
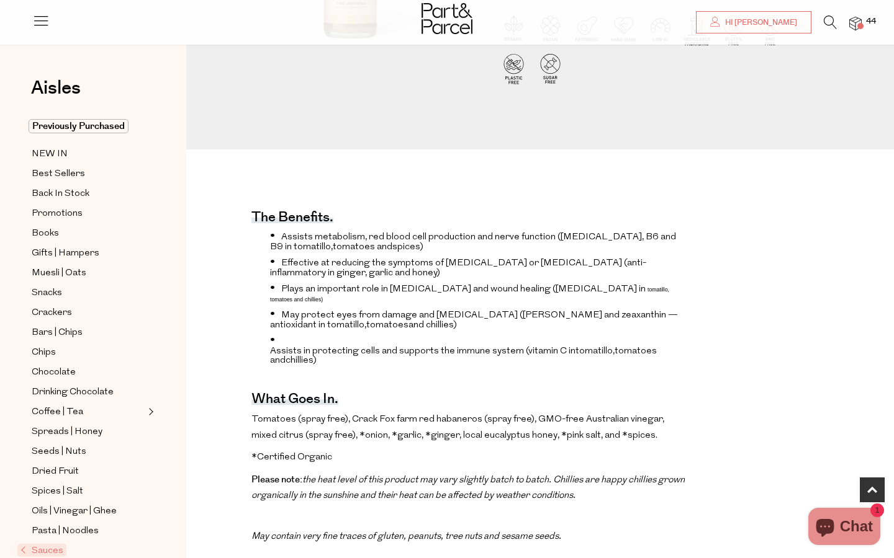
scroll to position [295, 0]
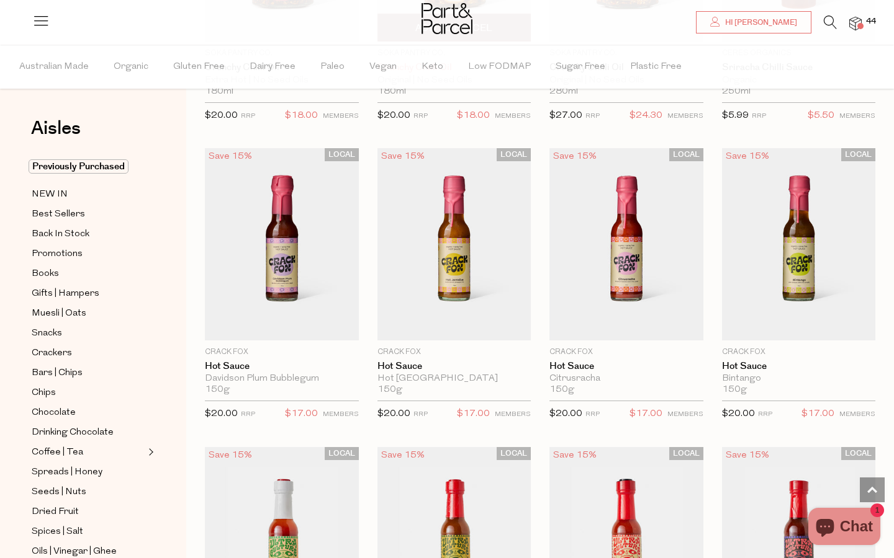
scroll to position [2130, 0]
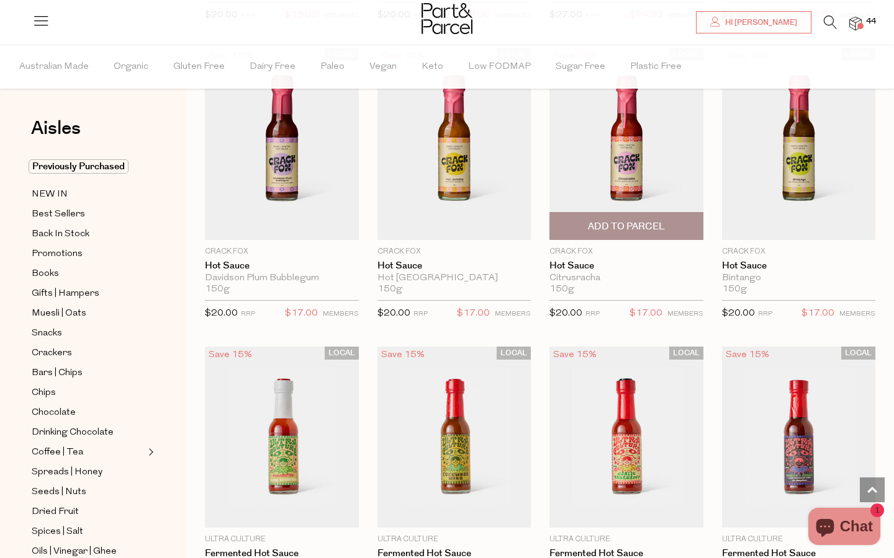
click at [622, 163] on img at bounding box center [626, 144] width 154 height 192
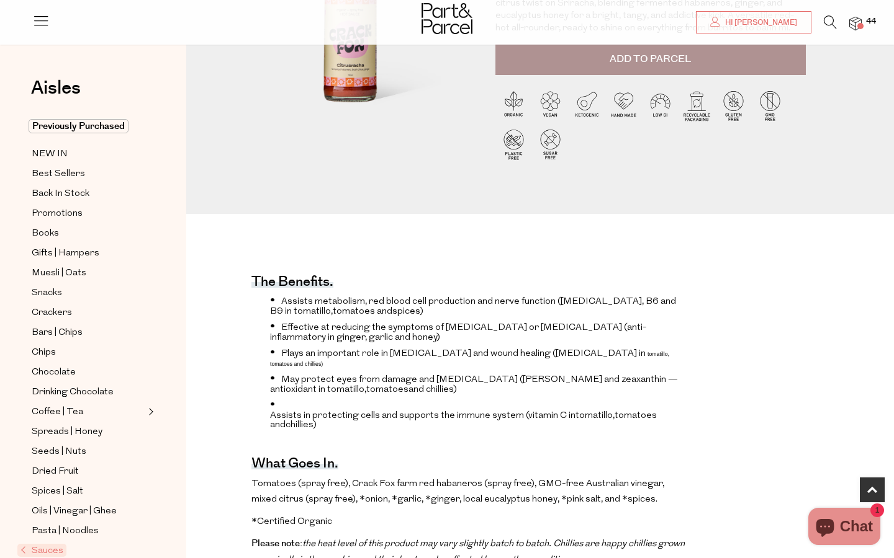
scroll to position [233, 0]
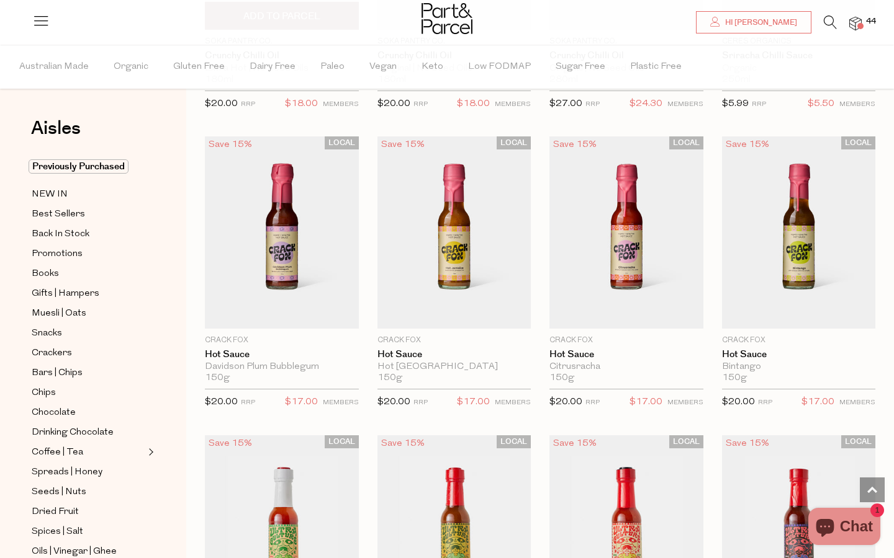
scroll to position [2120, 0]
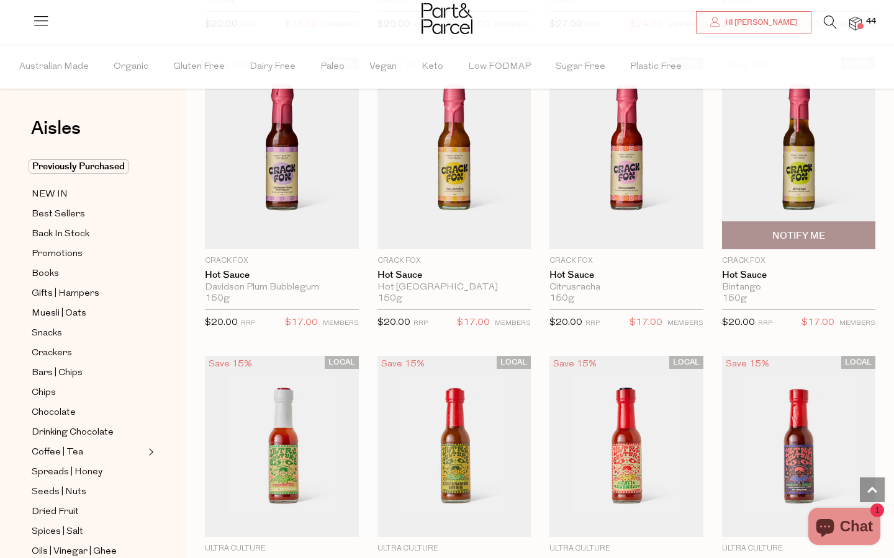
click at [793, 159] on img at bounding box center [799, 153] width 154 height 192
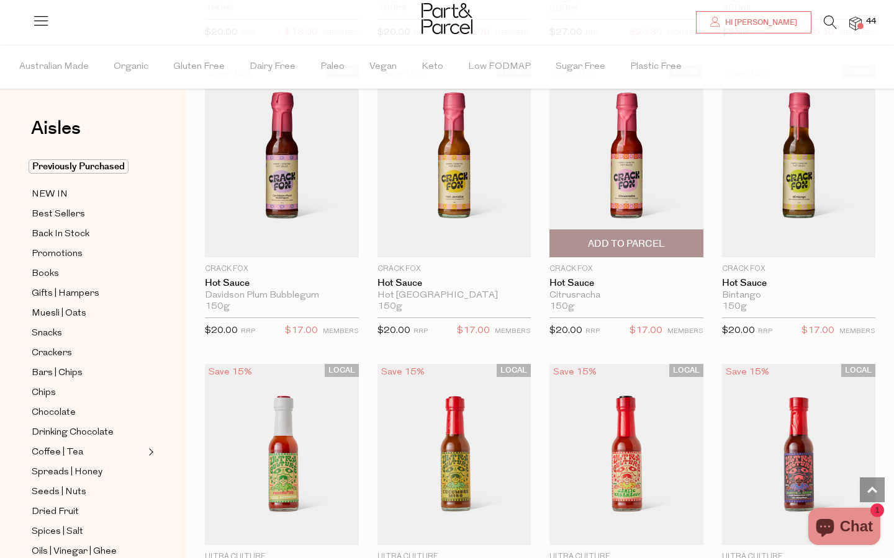
scroll to position [2113, 0]
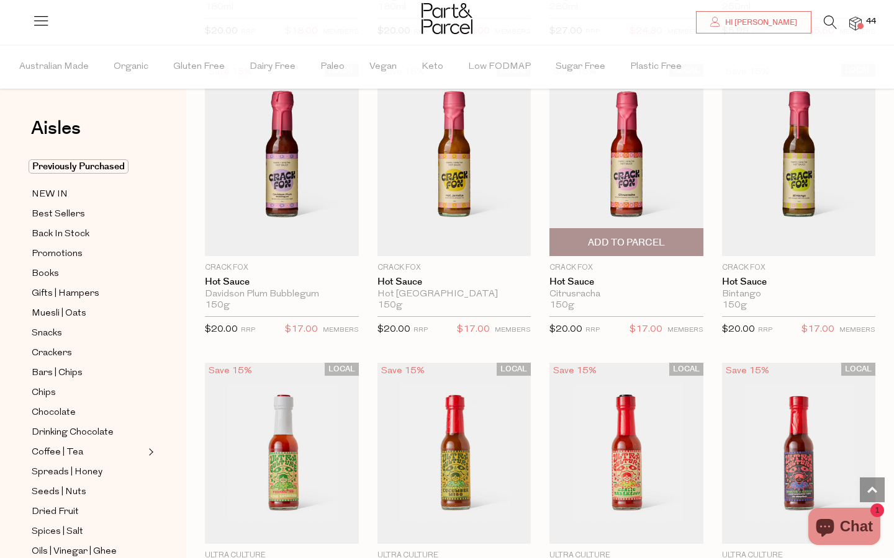
click at [632, 236] on span "Add To Parcel" at bounding box center [626, 242] width 77 height 13
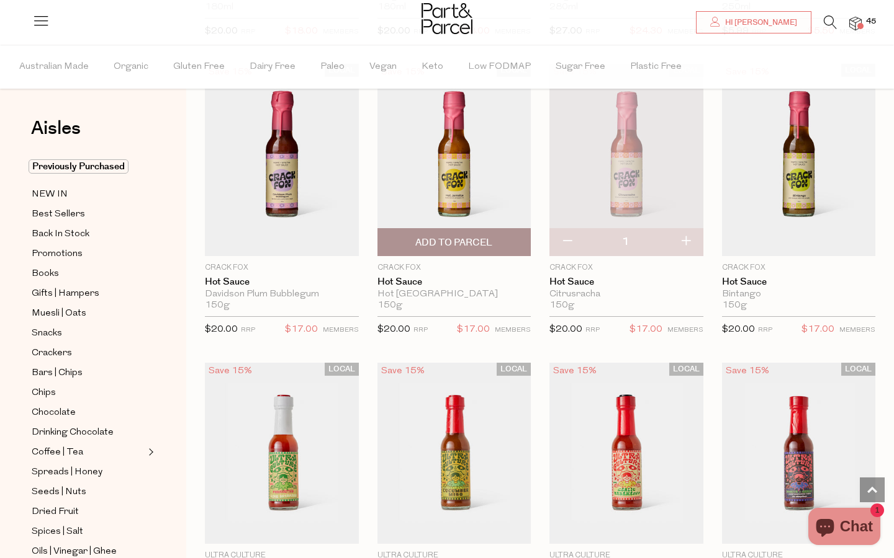
click at [475, 197] on img at bounding box center [454, 160] width 154 height 192
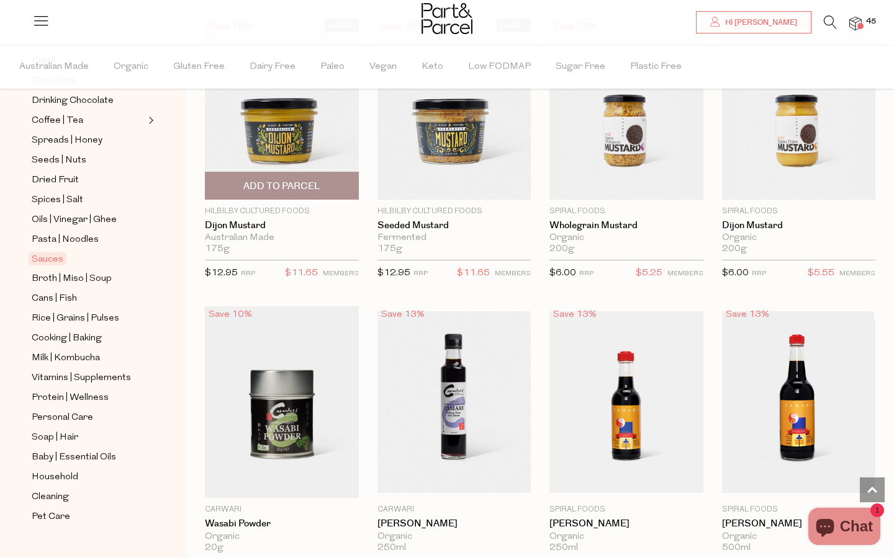
scroll to position [3035, 0]
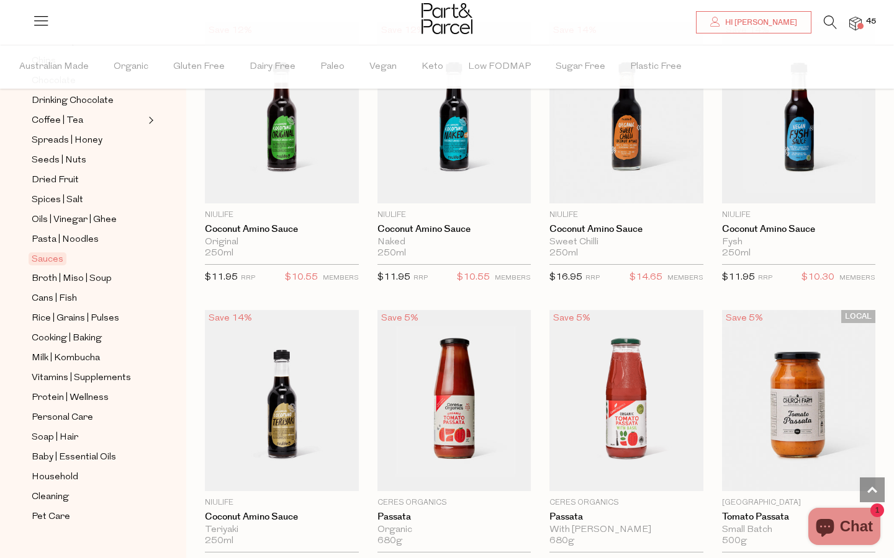
scroll to position [3957, 0]
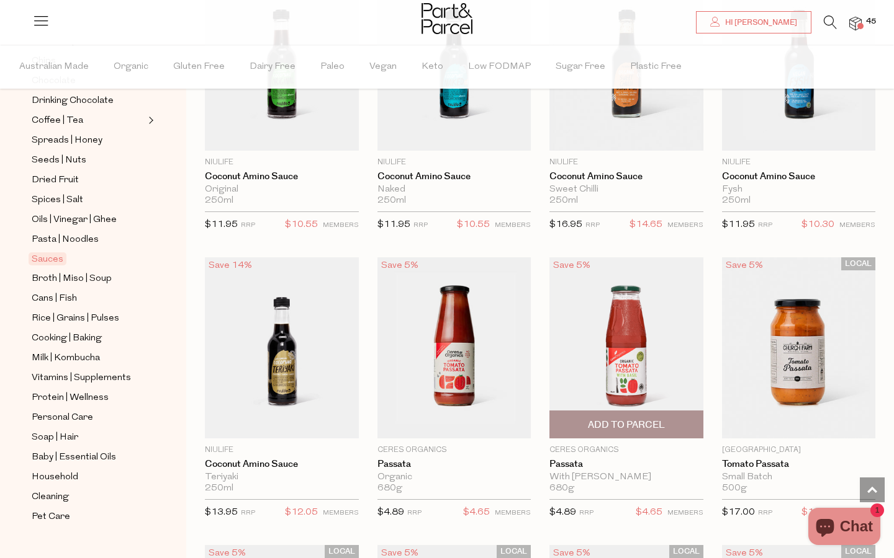
click at [596, 419] on span "Add To Parcel" at bounding box center [626, 425] width 77 height 13
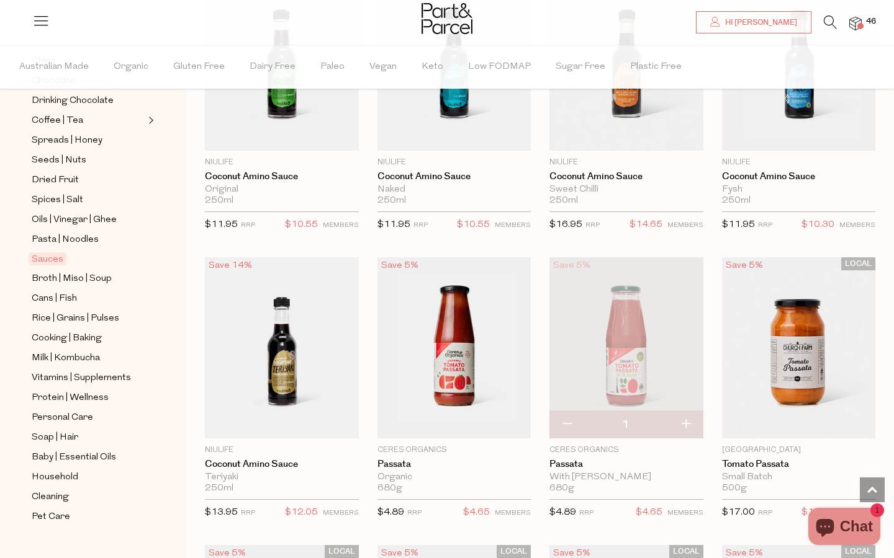
click at [684, 415] on button "button" at bounding box center [685, 424] width 35 height 27
type input "2"
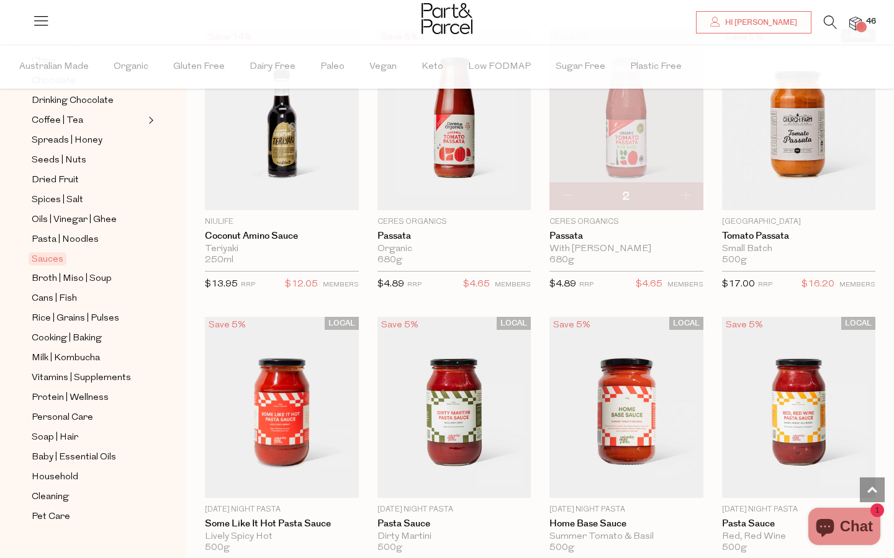
scroll to position [4280, 0]
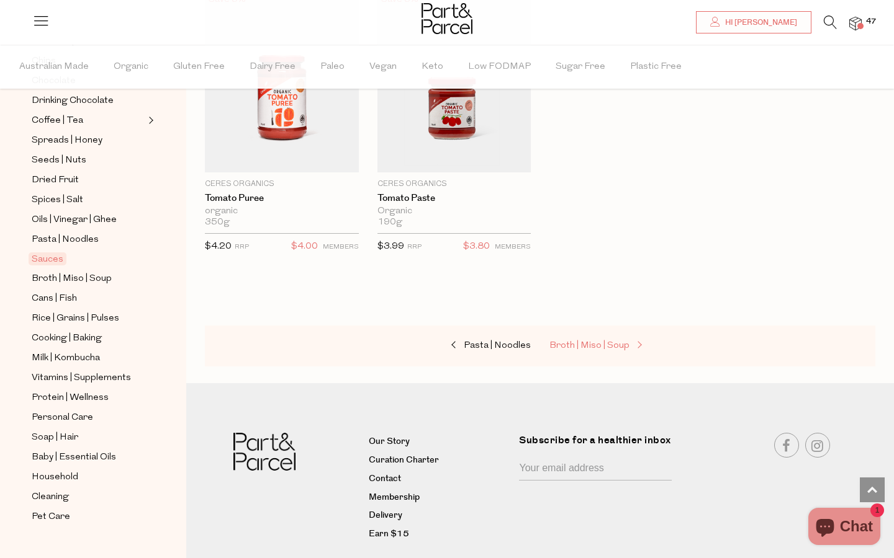
click at [588, 341] on span "Broth | Miso | Soup" at bounding box center [589, 345] width 80 height 9
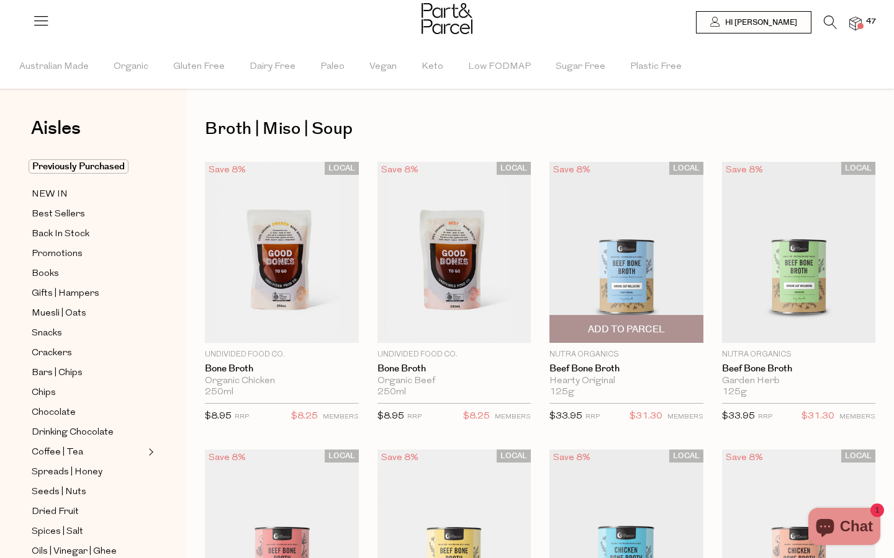
type input "4"
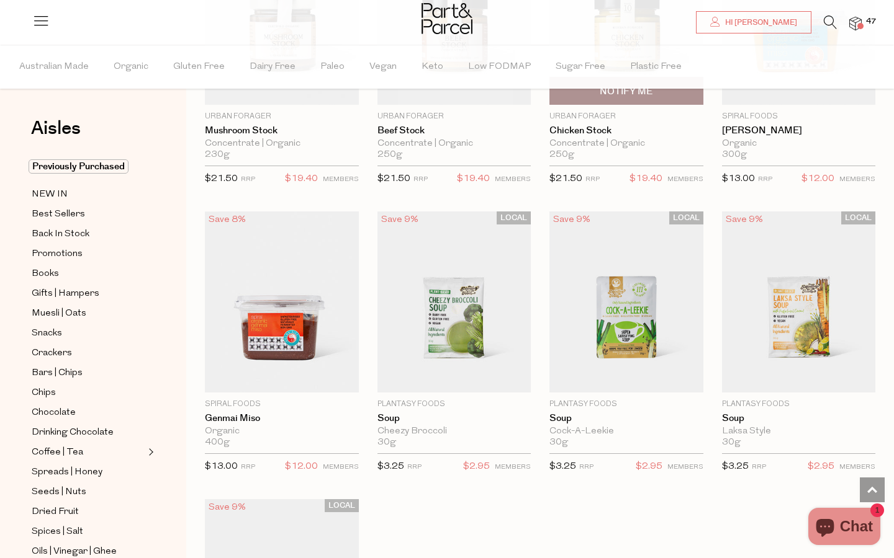
scroll to position [1968, 0]
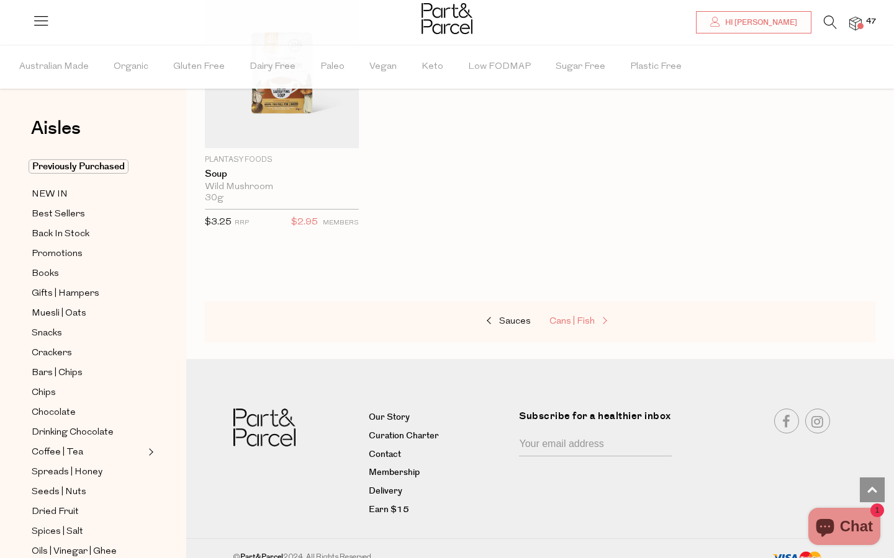
click at [582, 318] on span "Cans | Fish" at bounding box center [571, 321] width 45 height 9
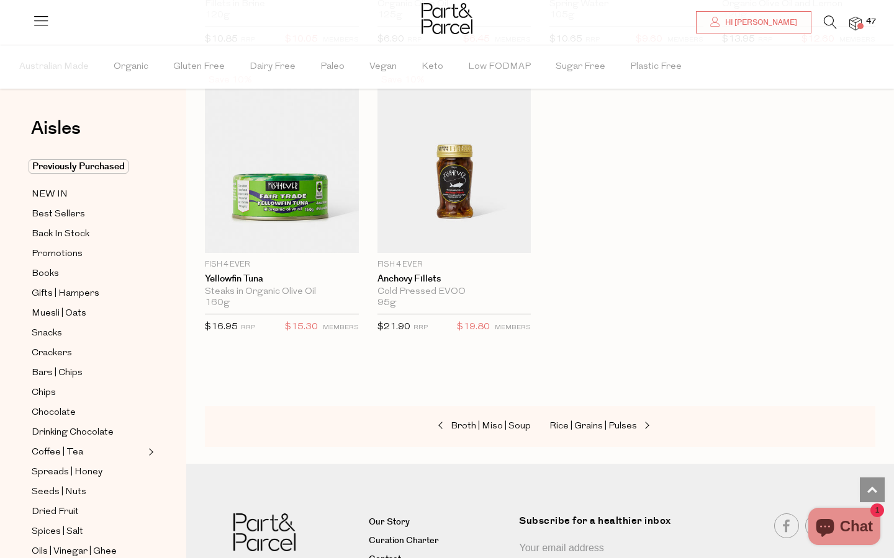
scroll to position [1822, 0]
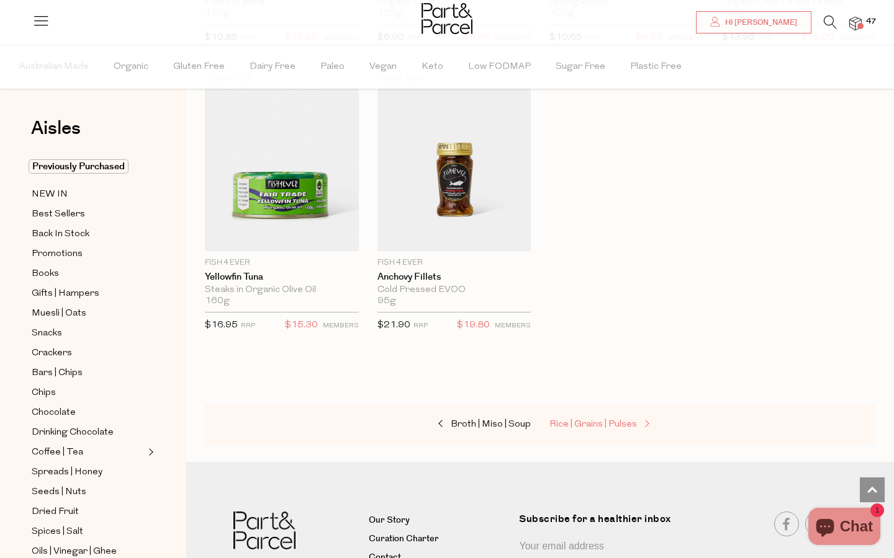
click at [579, 420] on span "Rice | Grains | Pulses" at bounding box center [592, 424] width 87 height 9
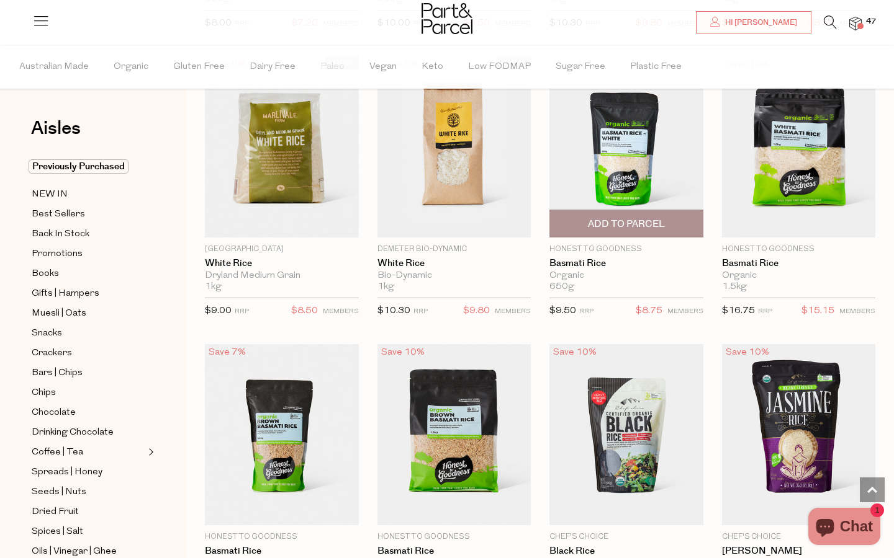
scroll to position [705, 0]
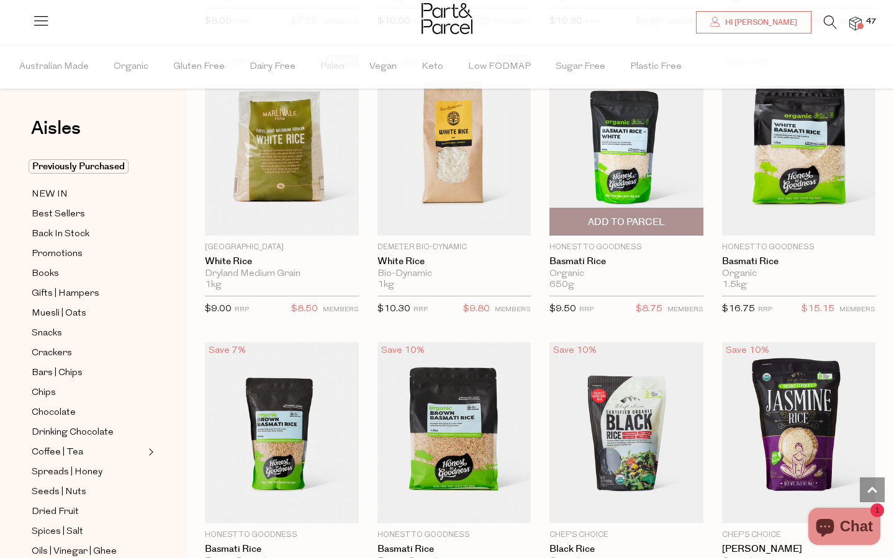
click at [653, 217] on span "Add To Parcel" at bounding box center [626, 222] width 77 height 13
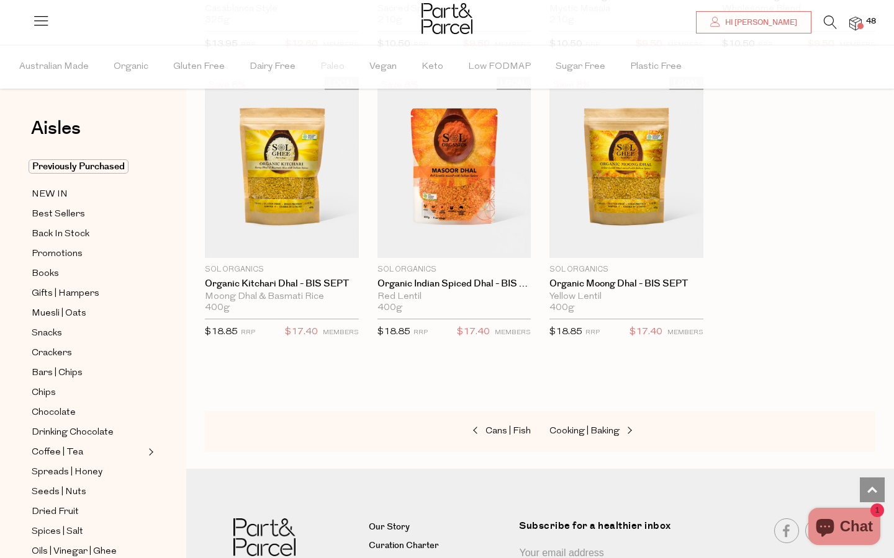
scroll to position [2699, 0]
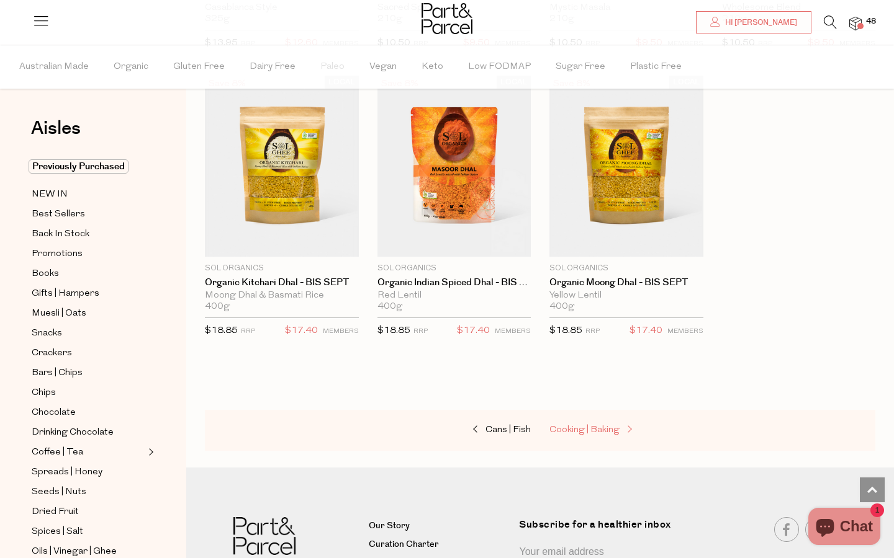
click at [586, 426] on span "Cooking | Baking" at bounding box center [584, 430] width 70 height 9
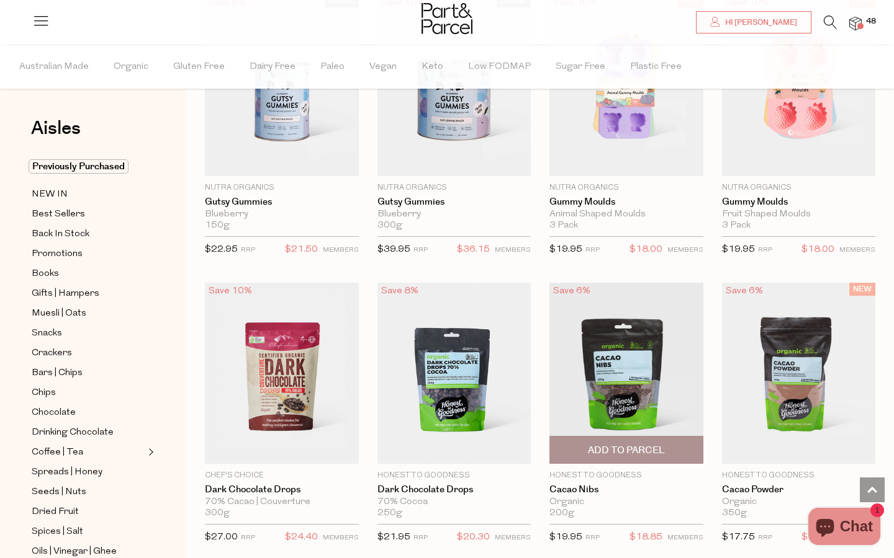
scroll to position [1619, 0]
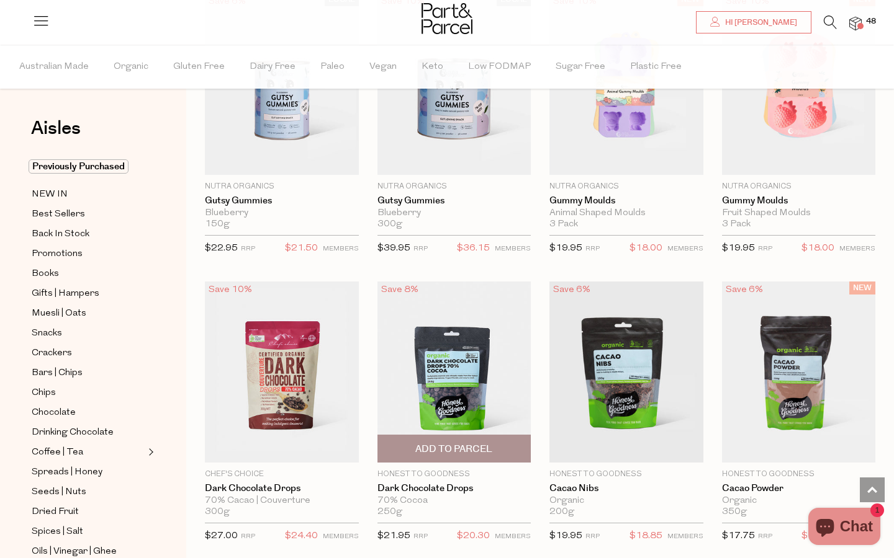
click at [442, 443] on span "Add To Parcel" at bounding box center [453, 449] width 77 height 13
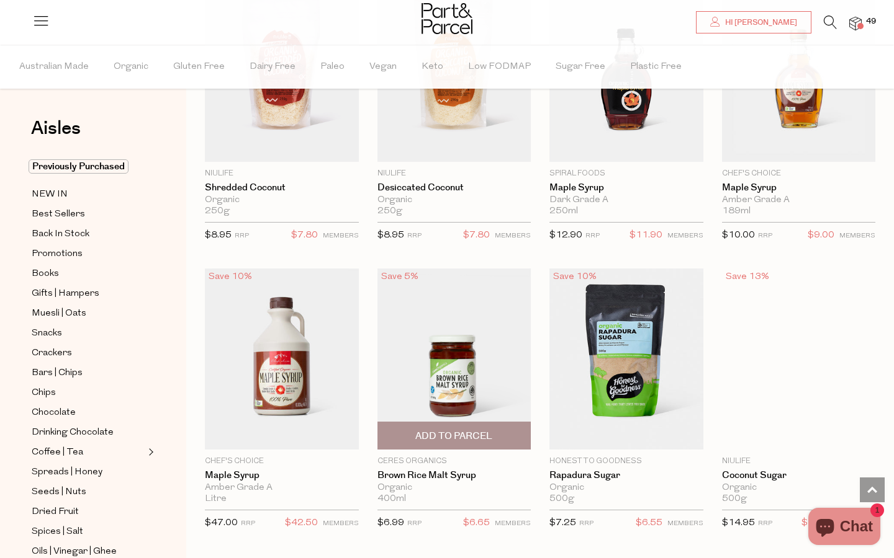
scroll to position [2497, 0]
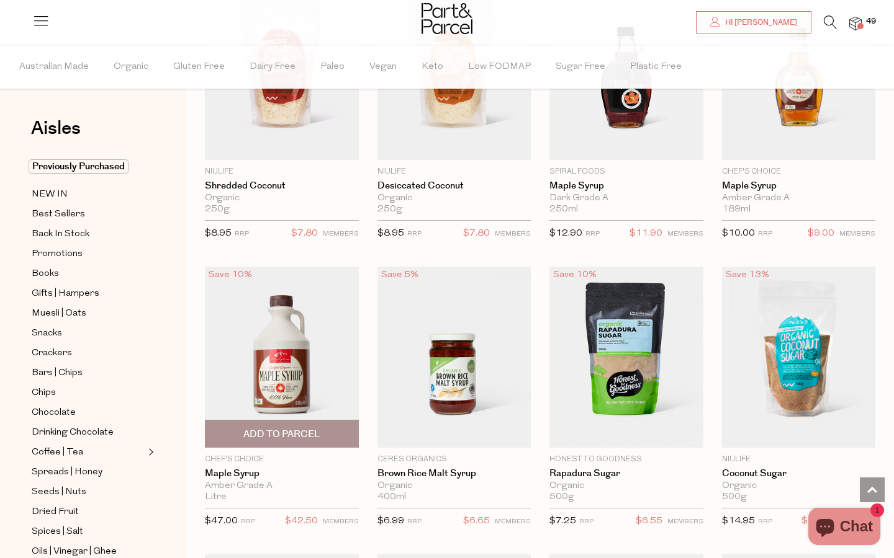
click at [289, 422] on span "Add To Parcel" at bounding box center [281, 434] width 146 height 27
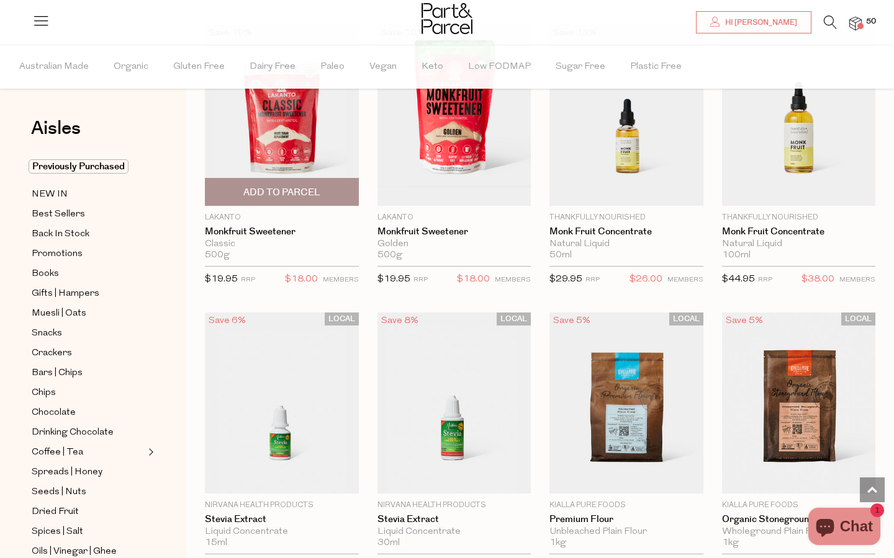
scroll to position [3028, 0]
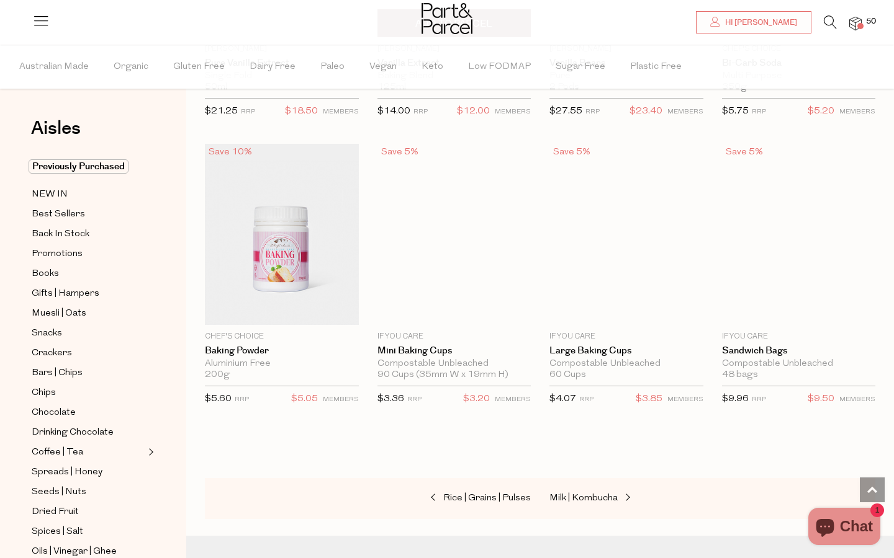
scroll to position [5806, 0]
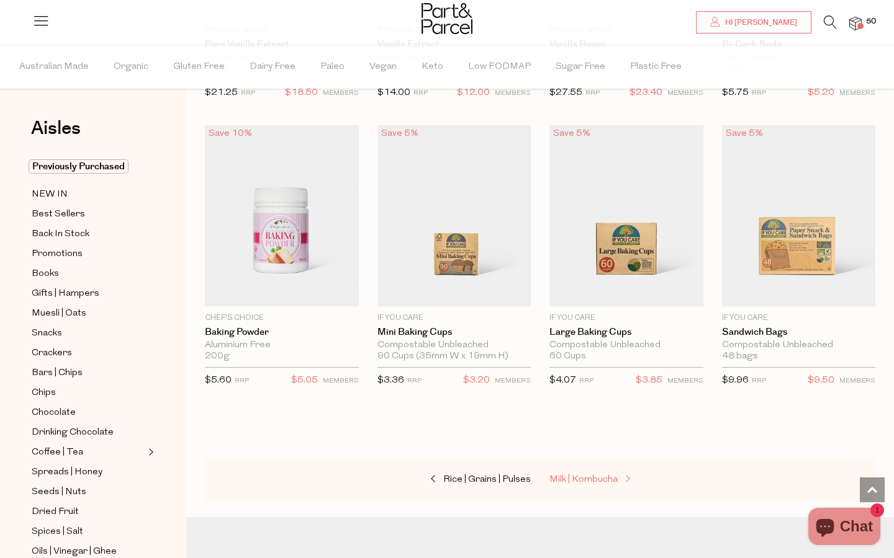
click at [567, 475] on span "Milk | Kombucha" at bounding box center [583, 479] width 68 height 9
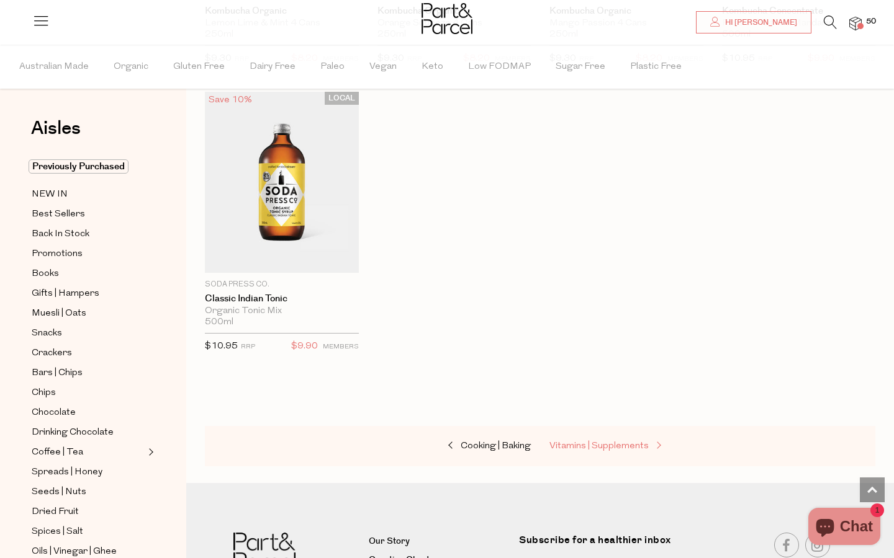
scroll to position [2414, 0]
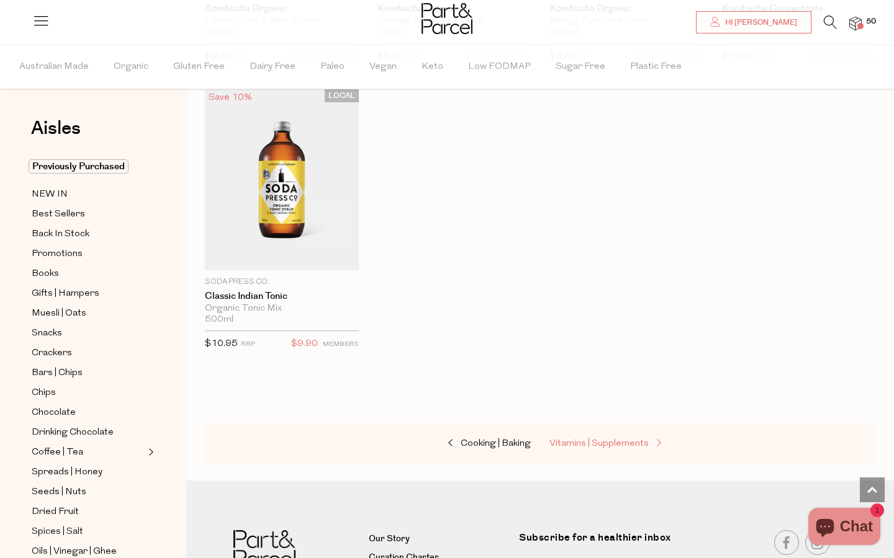
click at [575, 439] on span "Vitamins | Supplements" at bounding box center [598, 443] width 99 height 9
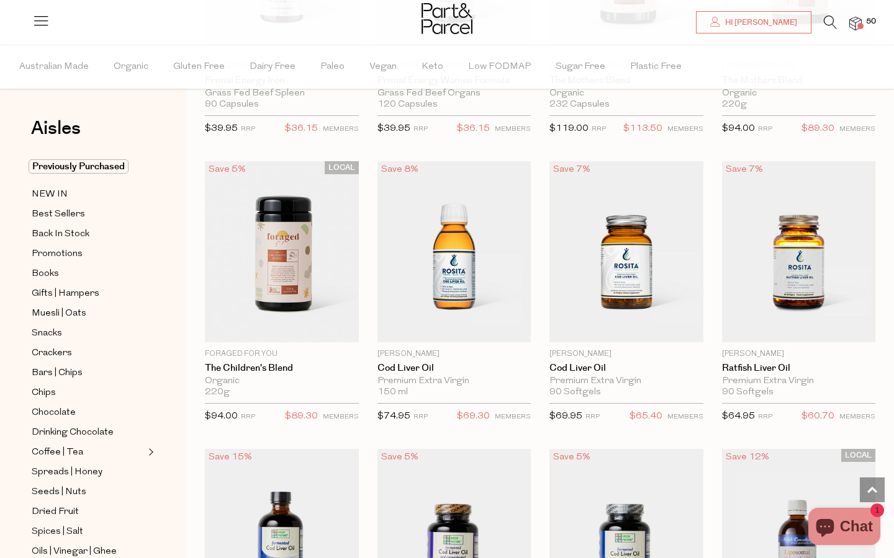
scroll to position [2923, 0]
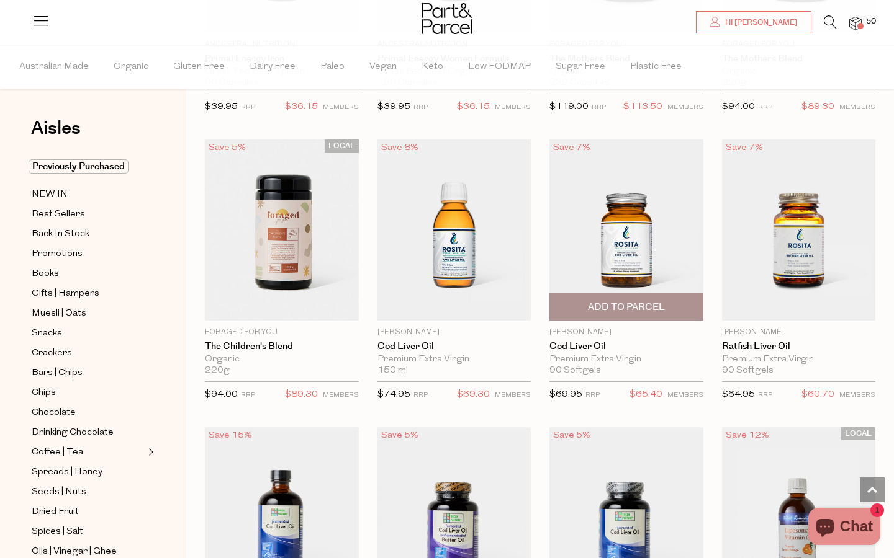
click at [644, 254] on img at bounding box center [626, 230] width 154 height 181
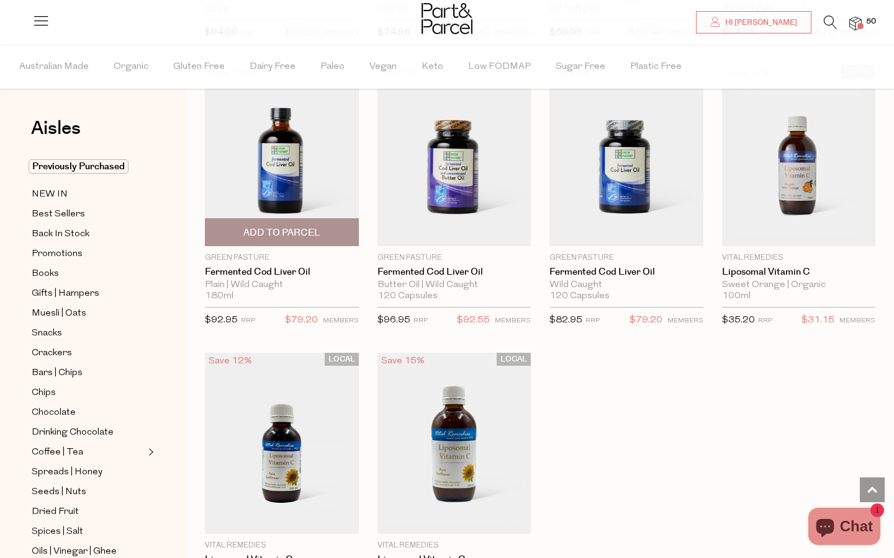
scroll to position [3476, 0]
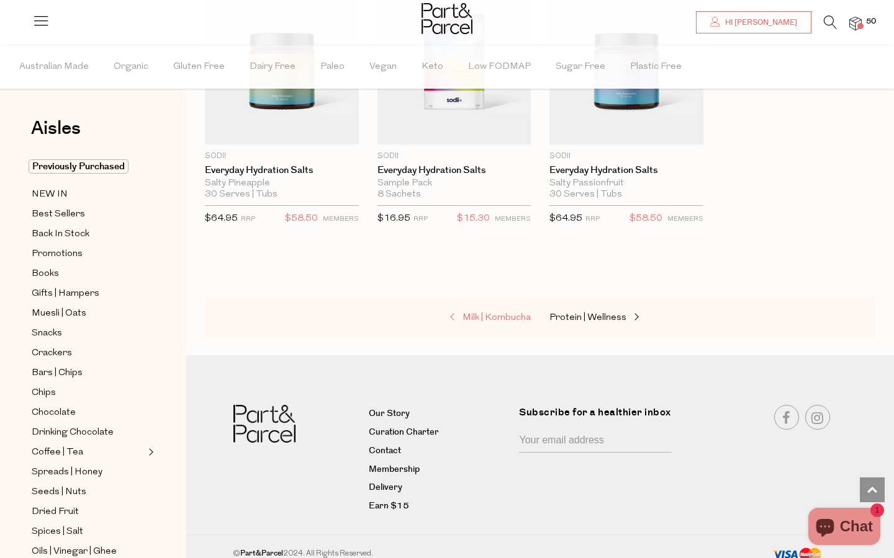
scroll to position [4250, 0]
click at [598, 314] on span "Protein | Wellness" at bounding box center [587, 318] width 77 height 9
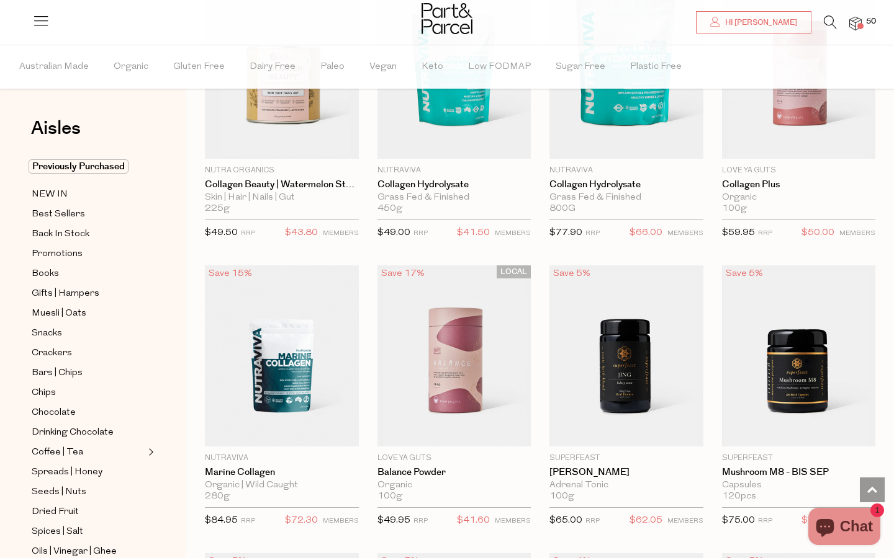
scroll to position [1625, 0]
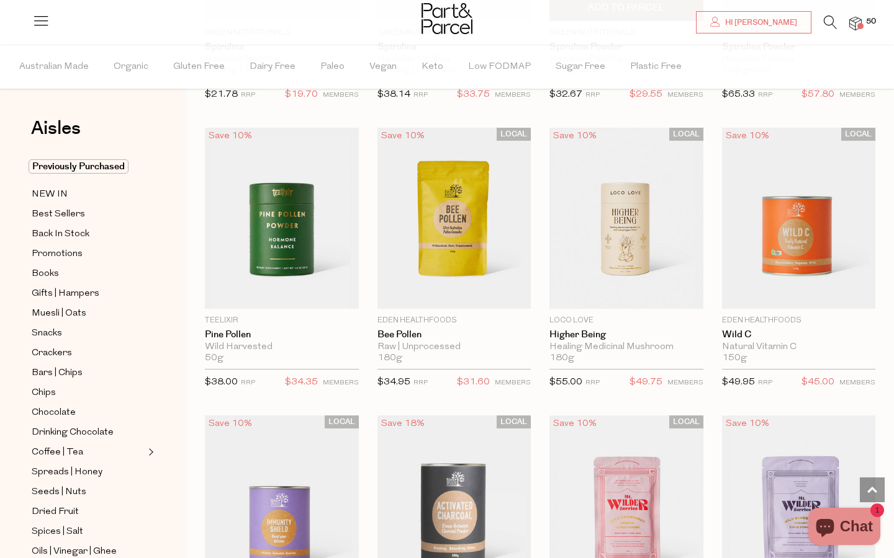
scroll to position [3814, 0]
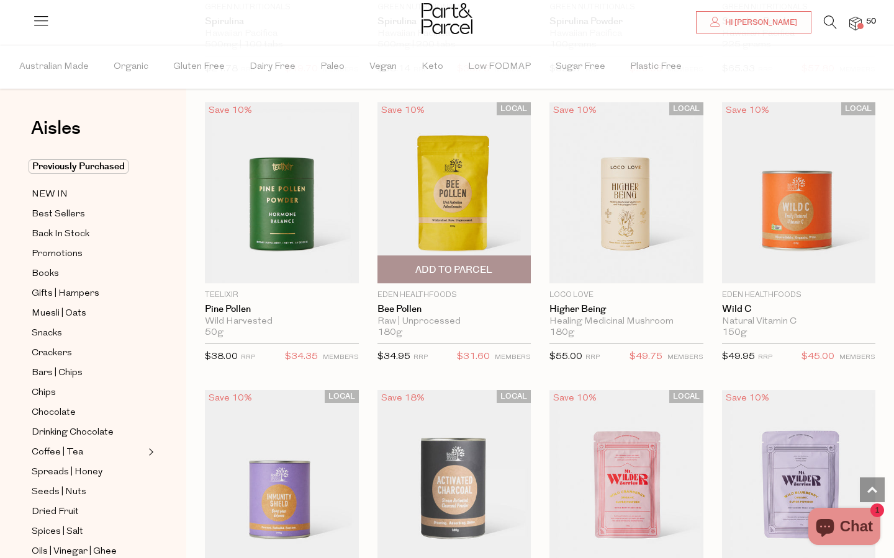
click at [470, 264] on span "Add To Parcel" at bounding box center [453, 270] width 77 height 13
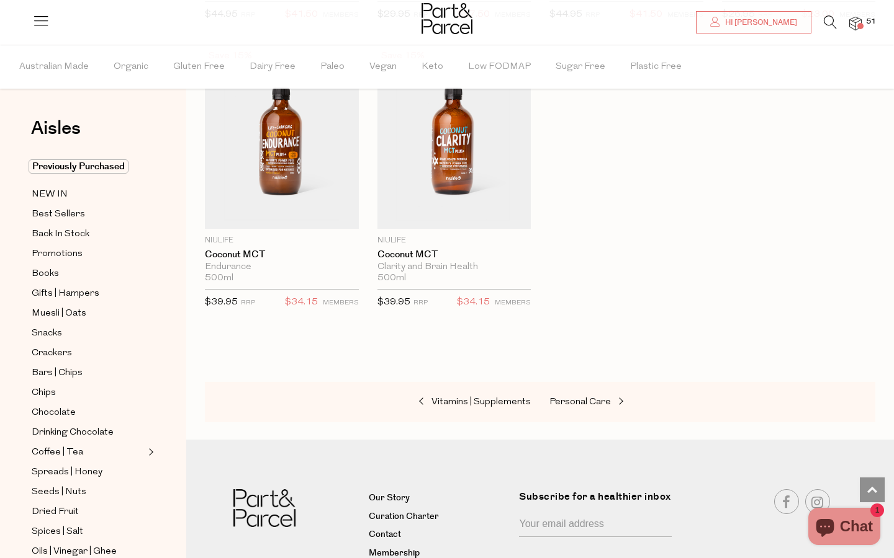
scroll to position [5913, 0]
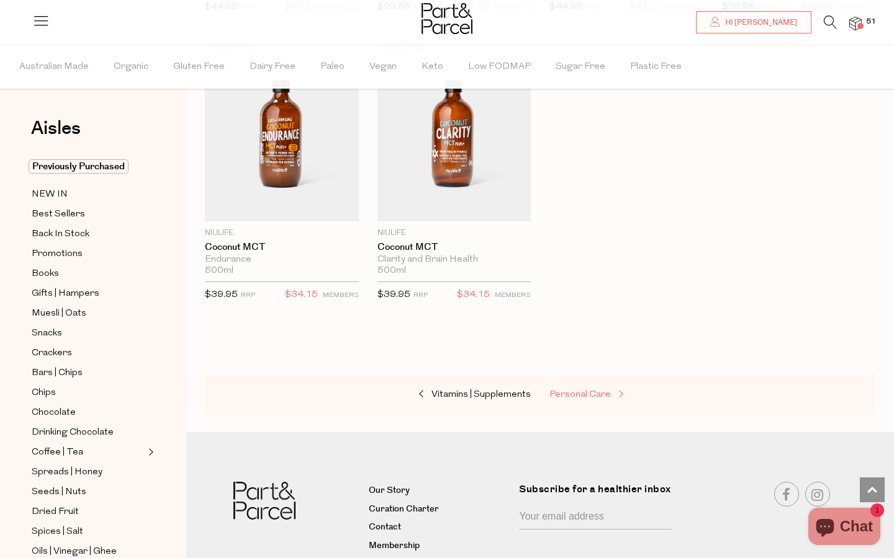
click at [576, 390] on span "Personal Care" at bounding box center [579, 394] width 61 height 9
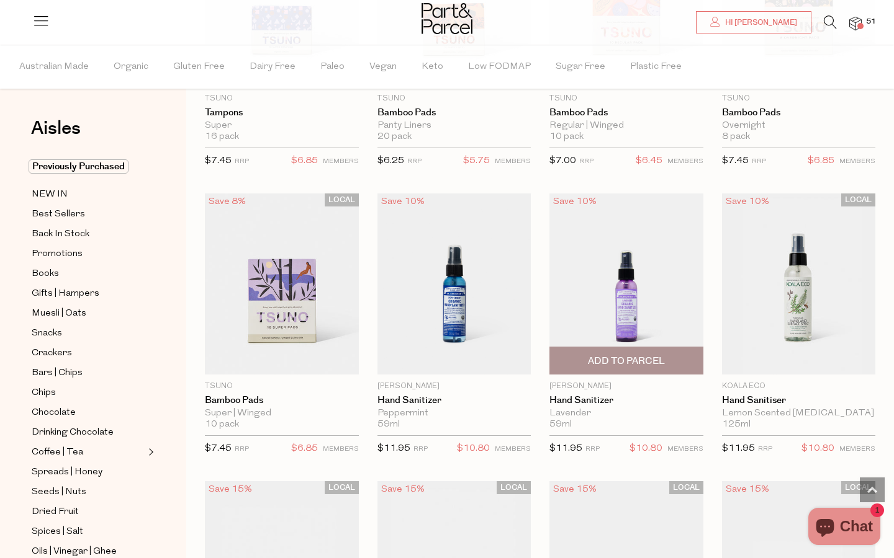
scroll to position [2846, 0]
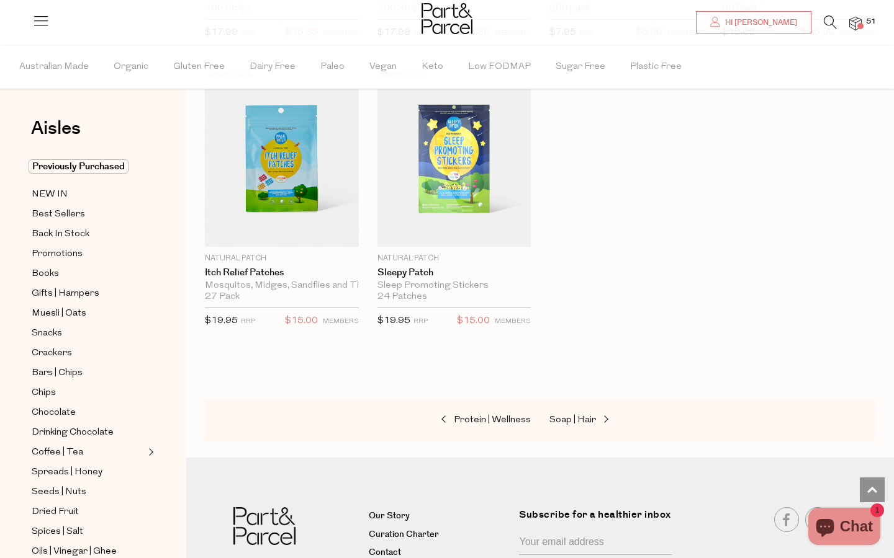
scroll to position [5867, 0]
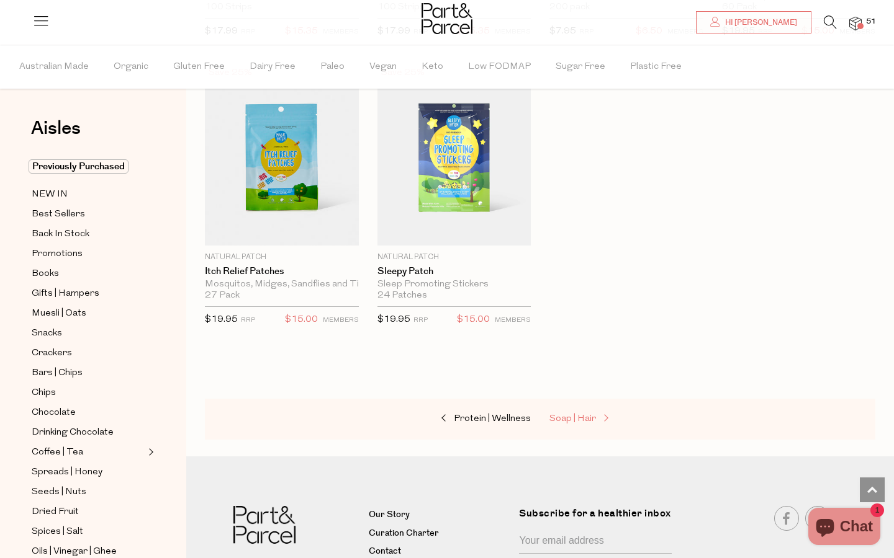
click at [578, 414] on span "Soap | Hair" at bounding box center [572, 418] width 47 height 9
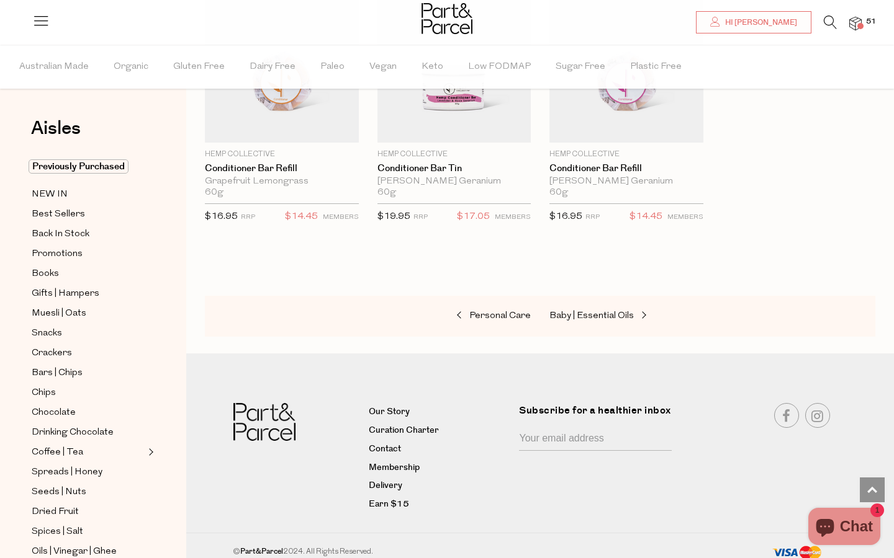
scroll to position [3367, 0]
click at [583, 312] on span "Baby | Essential Oils" at bounding box center [591, 316] width 84 height 9
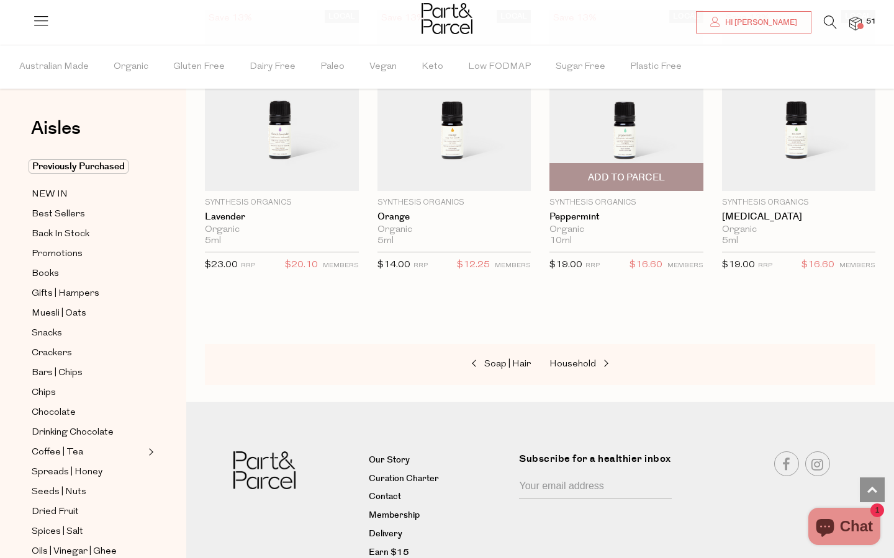
scroll to position [1019, 0]
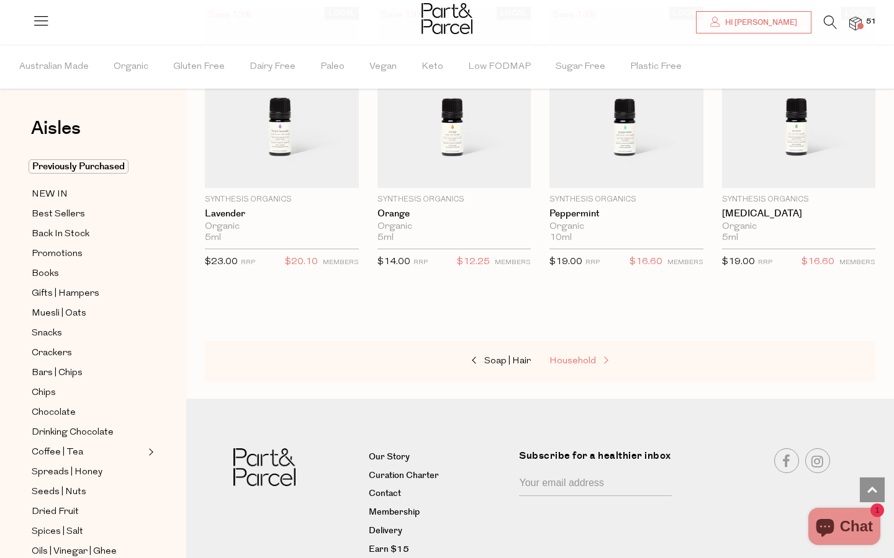
click at [585, 362] on span "Household" at bounding box center [572, 361] width 47 height 9
